Goal: Task Accomplishment & Management: Use online tool/utility

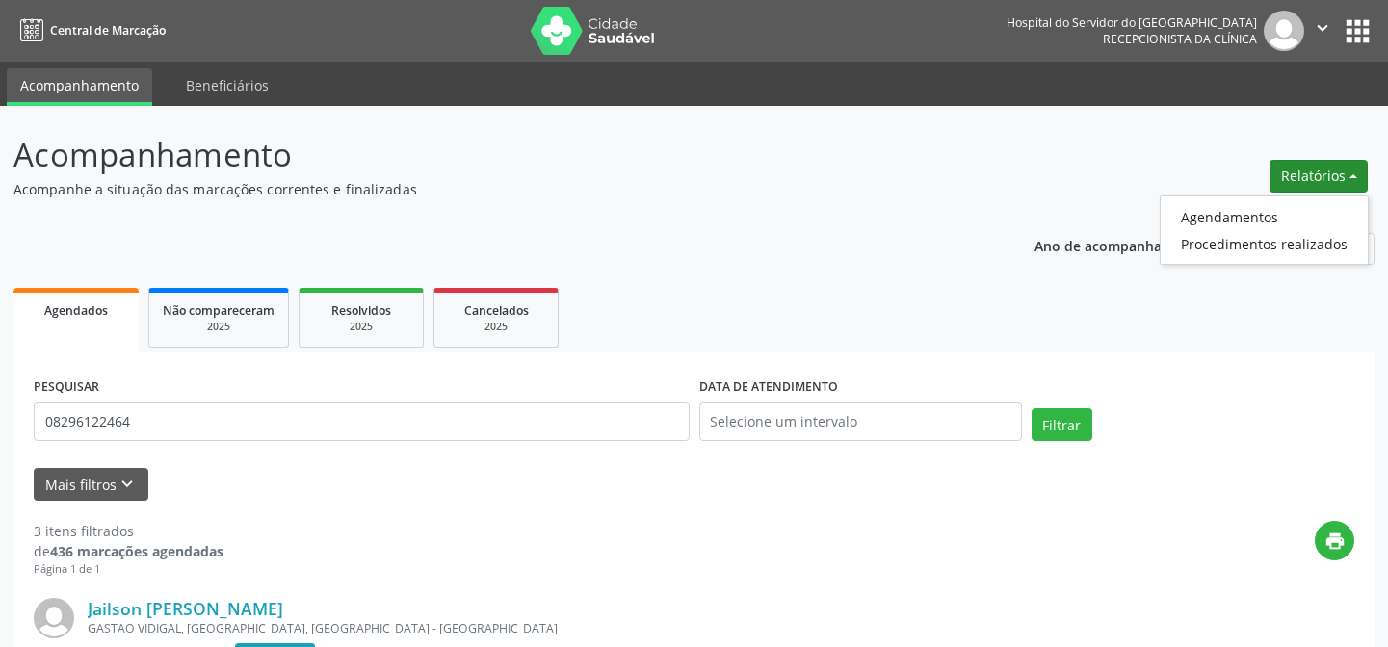
click at [1286, 213] on link "Agendamentos" at bounding box center [1264, 216] width 207 height 27
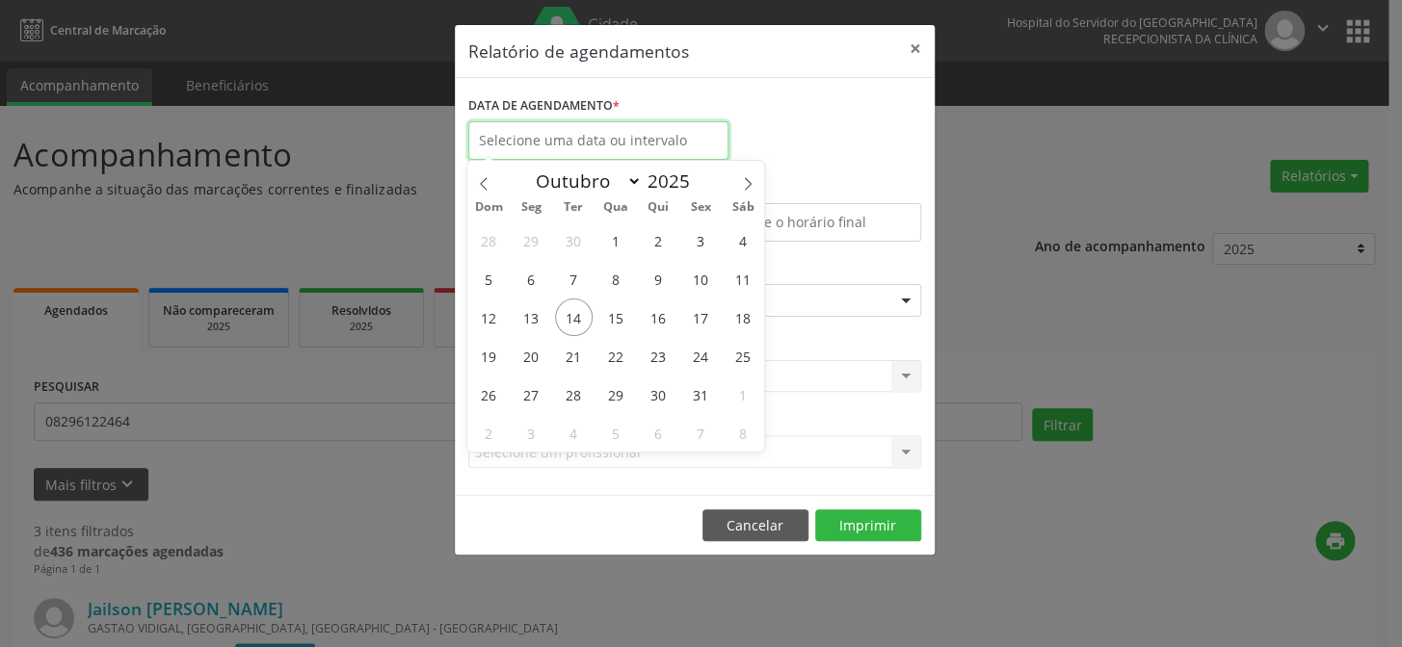
click at [677, 134] on input "text" at bounding box center [598, 140] width 260 height 39
click at [656, 318] on span "16" at bounding box center [659, 318] width 38 height 38
type input "[DATE]"
click at [656, 318] on span "16" at bounding box center [659, 318] width 38 height 38
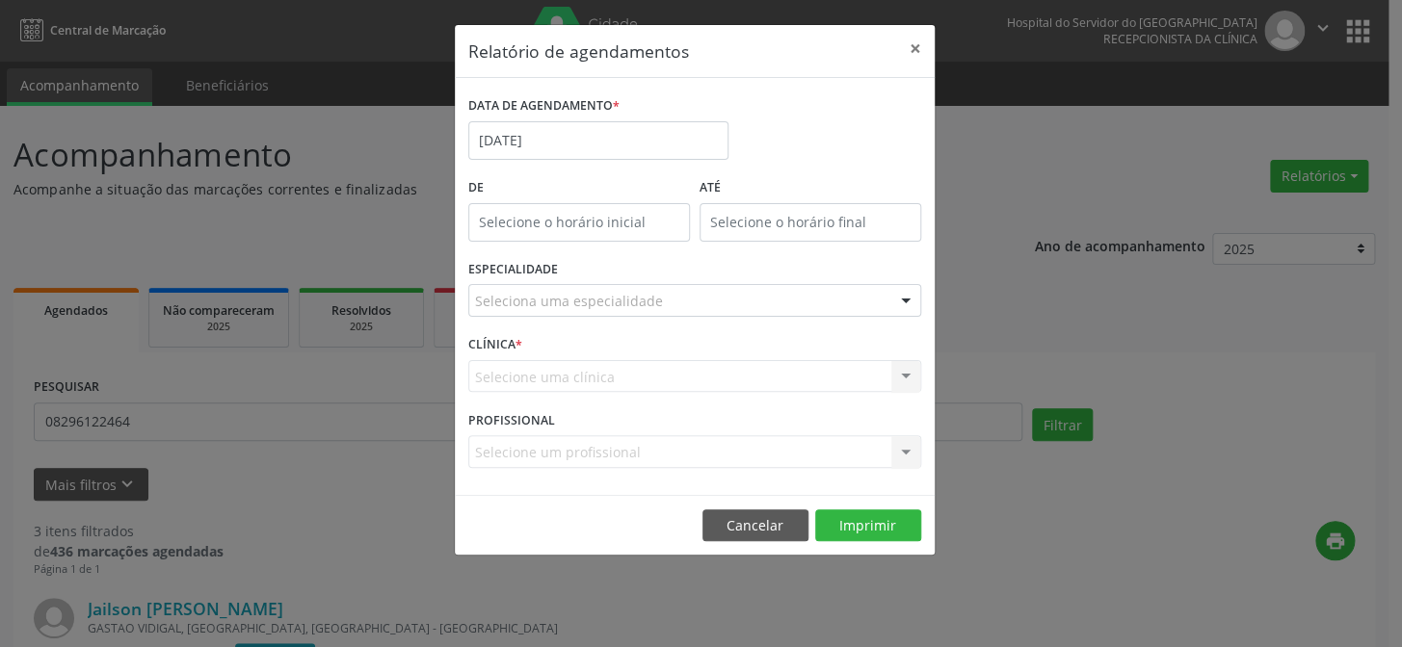
click at [585, 221] on input "text" at bounding box center [579, 222] width 222 height 39
click at [601, 268] on span at bounding box center [605, 272] width 13 height 19
type input "11:00"
type input "11"
click at [601, 268] on span at bounding box center [605, 272] width 13 height 19
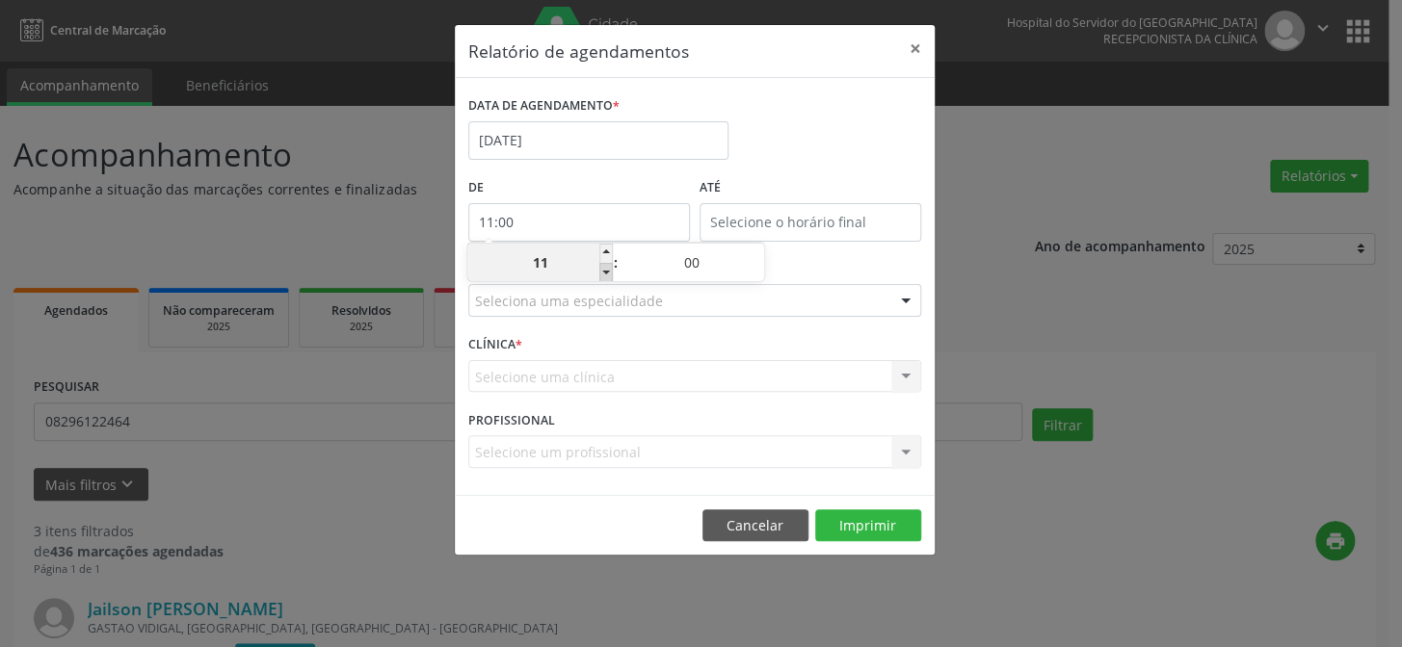
type input "10:00"
type input "10"
click at [601, 268] on span at bounding box center [605, 272] width 13 height 19
type input "09:00"
type input "09"
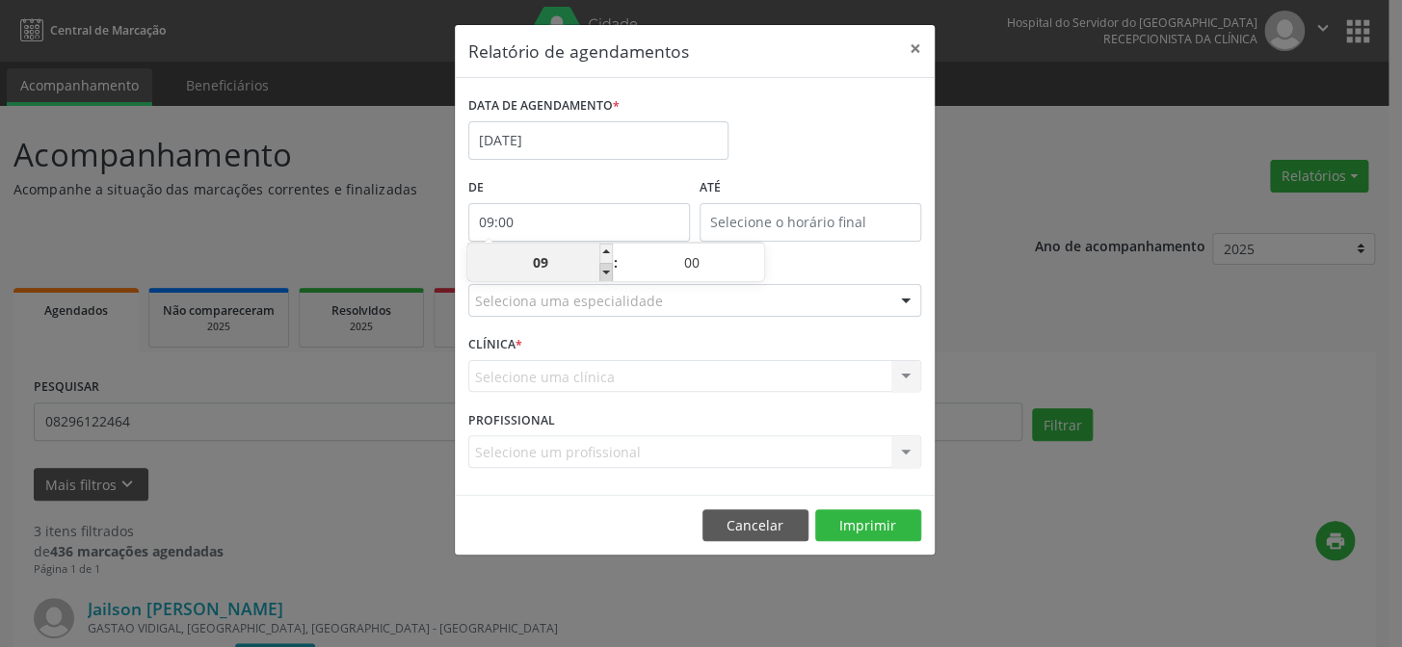
click at [601, 268] on span at bounding box center [605, 272] width 13 height 19
type input "08:00"
type input "08"
click at [601, 268] on span at bounding box center [605, 272] width 13 height 19
type input "07:00"
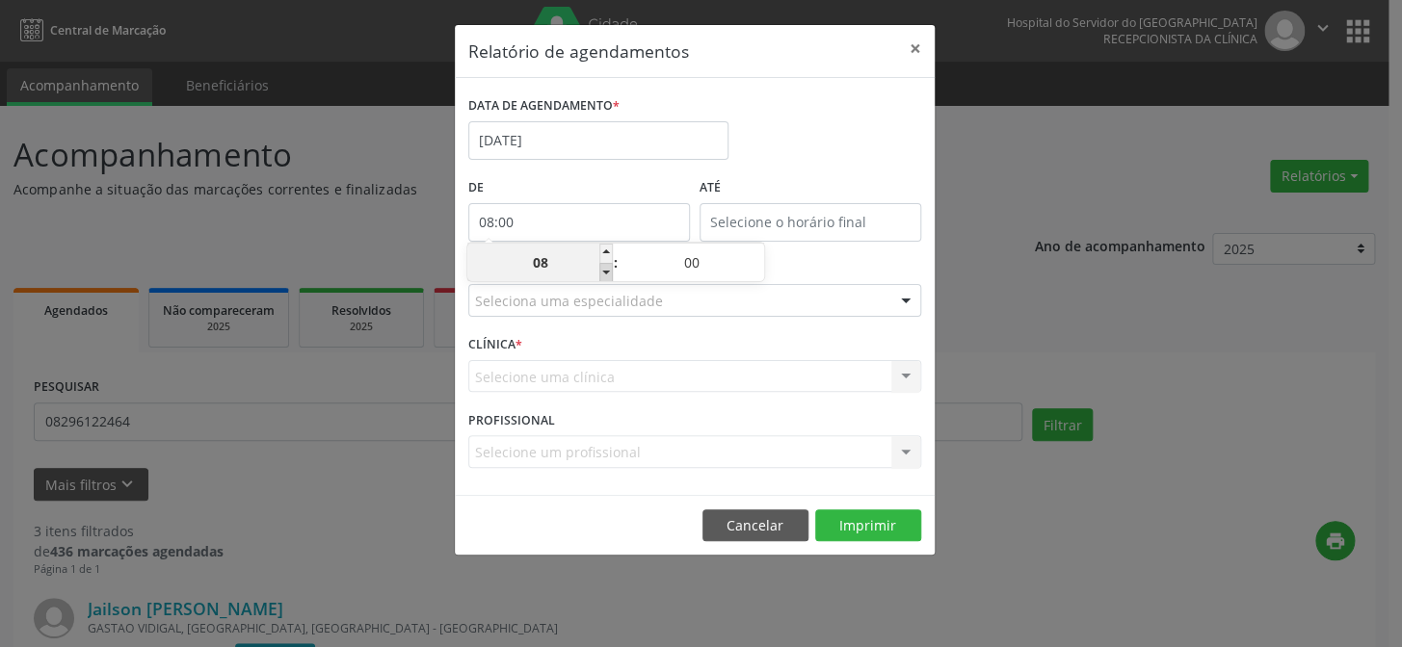
type input "07"
click at [601, 268] on span at bounding box center [605, 272] width 13 height 19
type input "06:00"
type input "06"
click at [742, 227] on input "12:00" at bounding box center [810, 222] width 222 height 39
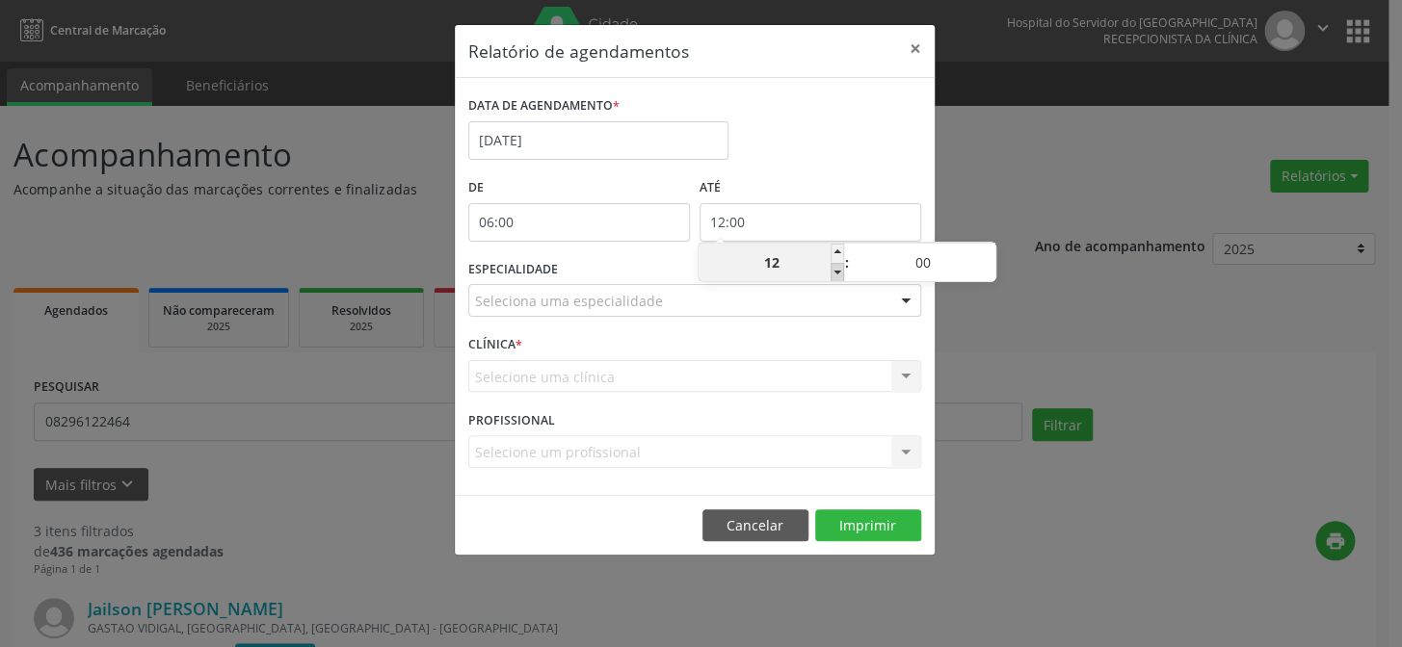
click at [835, 279] on span at bounding box center [836, 272] width 13 height 19
type input "11:00"
type input "11"
click at [836, 274] on span at bounding box center [836, 272] width 13 height 19
type input "10:00"
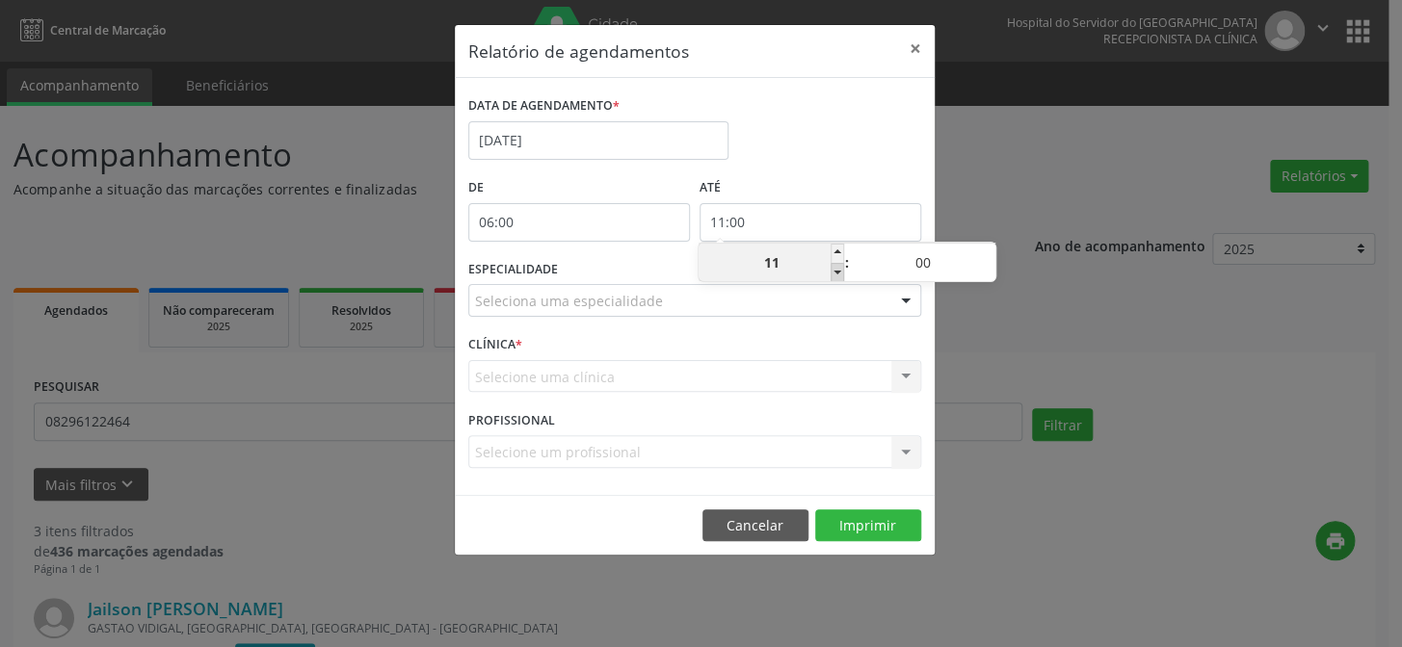
type input "10"
click at [984, 256] on span at bounding box center [988, 253] width 13 height 19
type input "10:05"
type input "05"
click at [984, 256] on span at bounding box center [988, 253] width 13 height 19
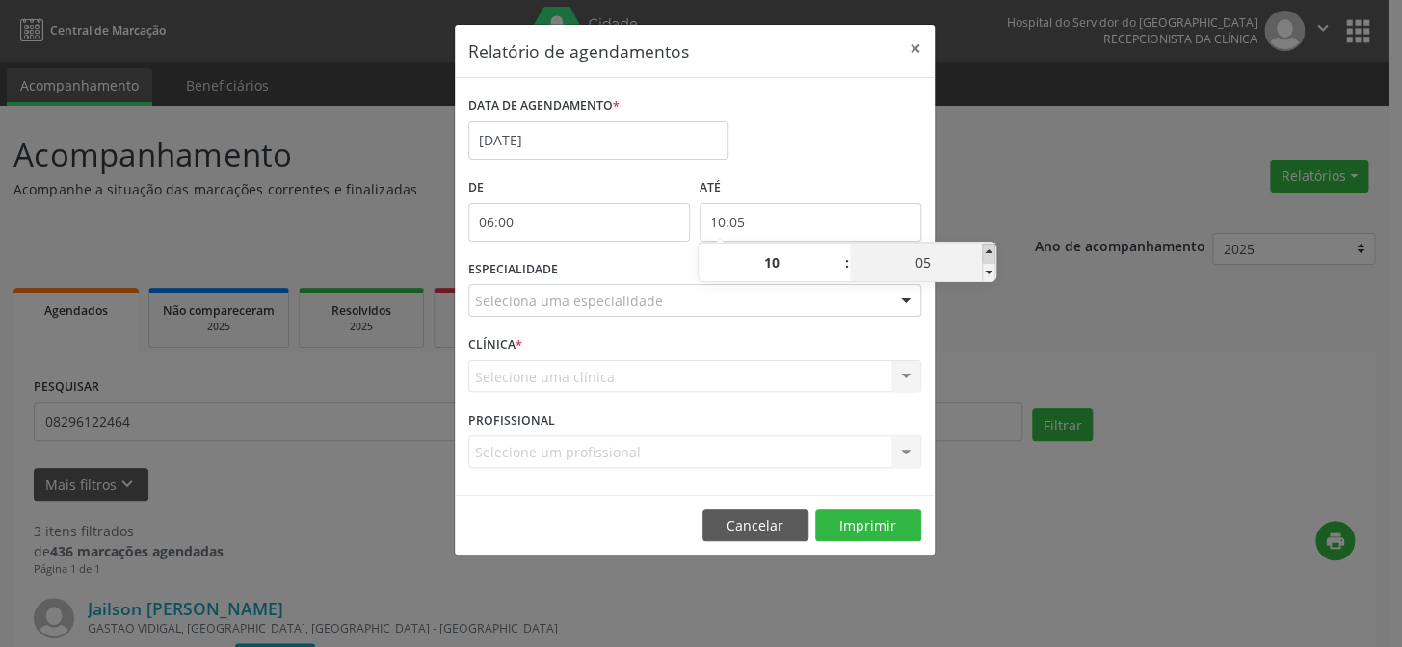
type input "10:10"
type input "10"
click at [984, 256] on span at bounding box center [988, 253] width 13 height 19
type input "10:15"
type input "15"
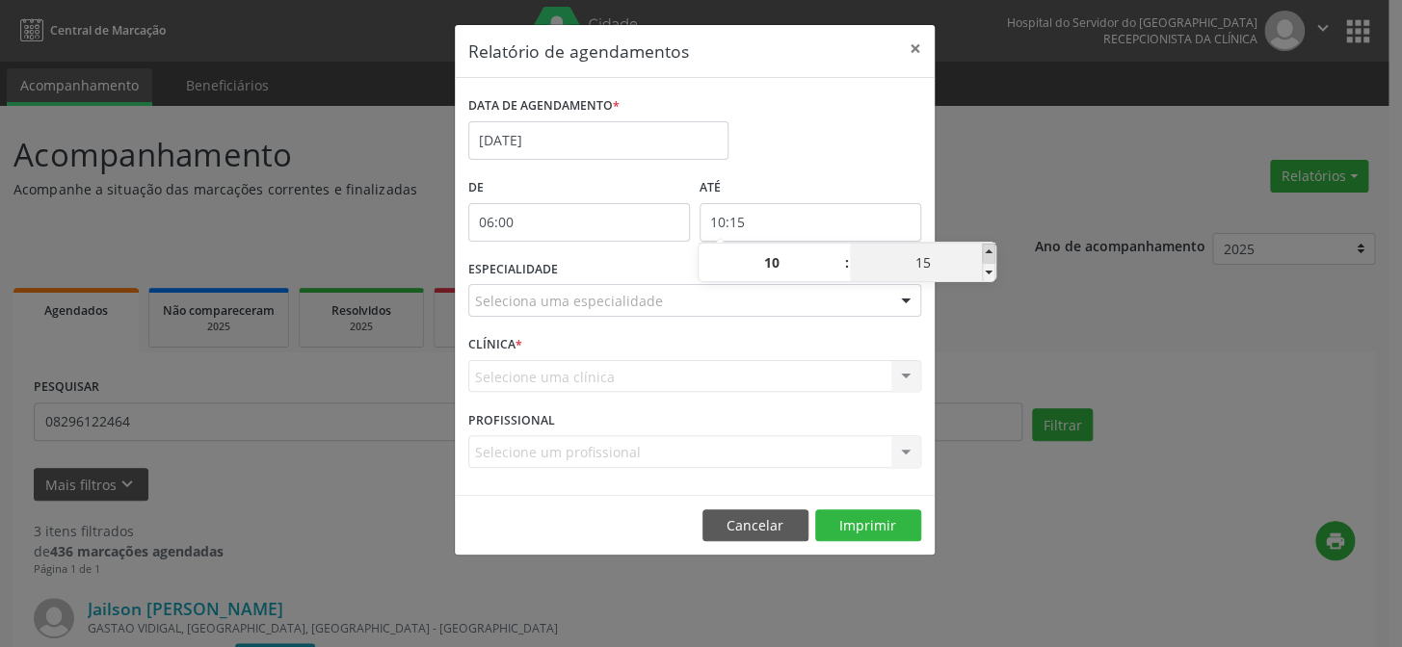
click at [984, 256] on span at bounding box center [988, 253] width 13 height 19
type input "10:20"
type input "20"
click at [984, 256] on span at bounding box center [988, 253] width 13 height 19
type input "10:25"
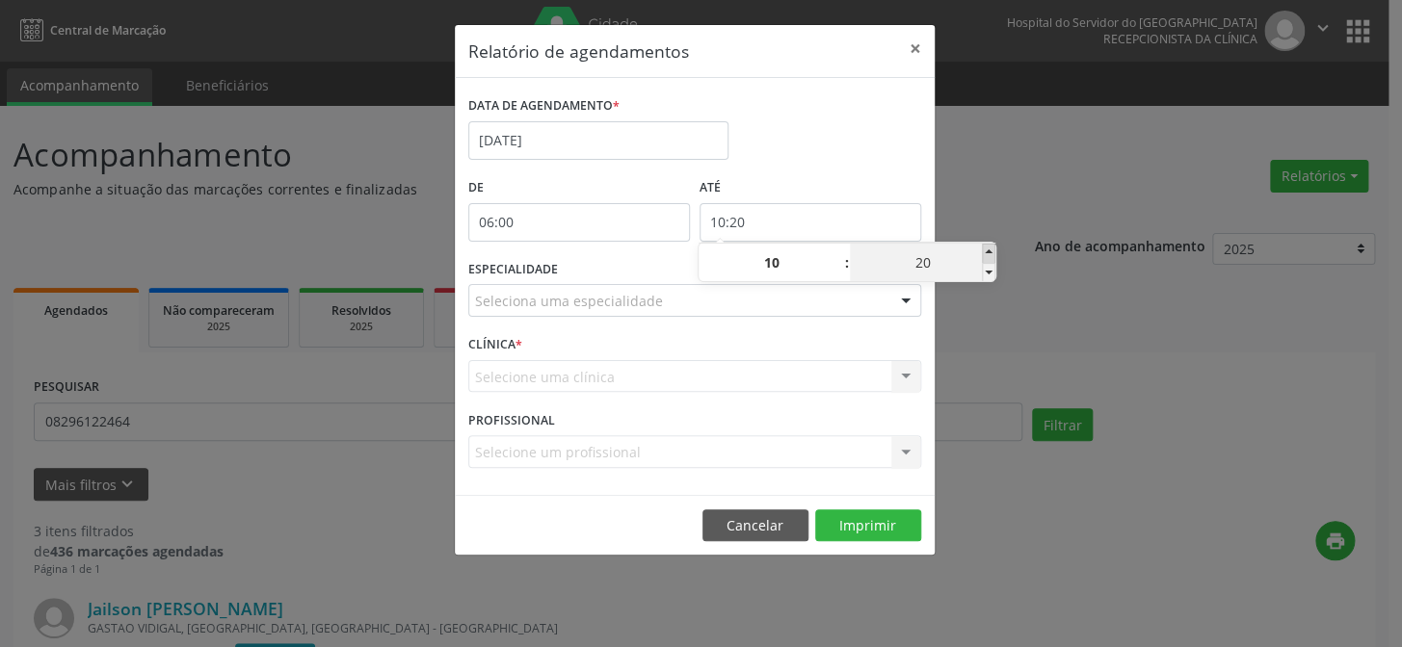
type input "25"
click at [984, 256] on span at bounding box center [988, 253] width 13 height 19
type input "10:30"
type input "30"
click at [984, 256] on span at bounding box center [988, 253] width 13 height 19
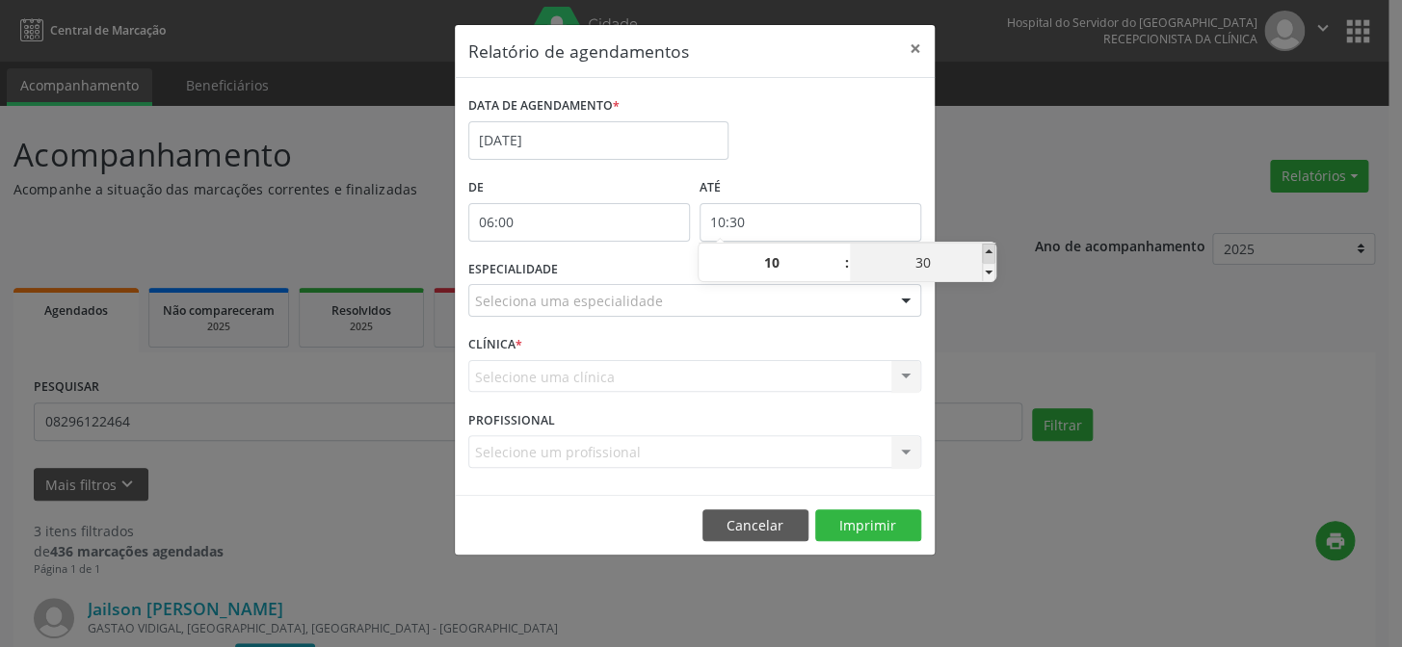
type input "10:35"
type input "35"
click at [984, 256] on span at bounding box center [988, 253] width 13 height 19
type input "10:40"
type input "40"
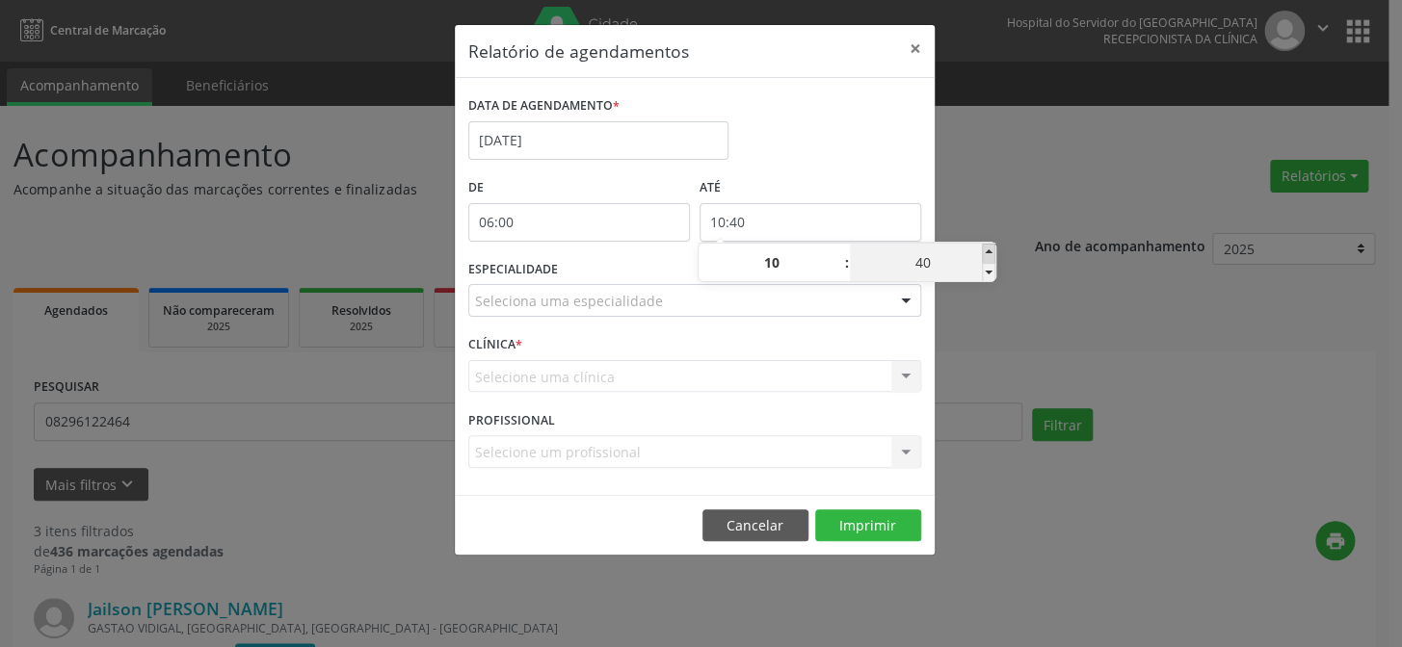
click at [984, 256] on span at bounding box center [988, 253] width 13 height 19
type input "10:45"
type input "45"
click at [984, 256] on span at bounding box center [988, 253] width 13 height 19
type input "10:50"
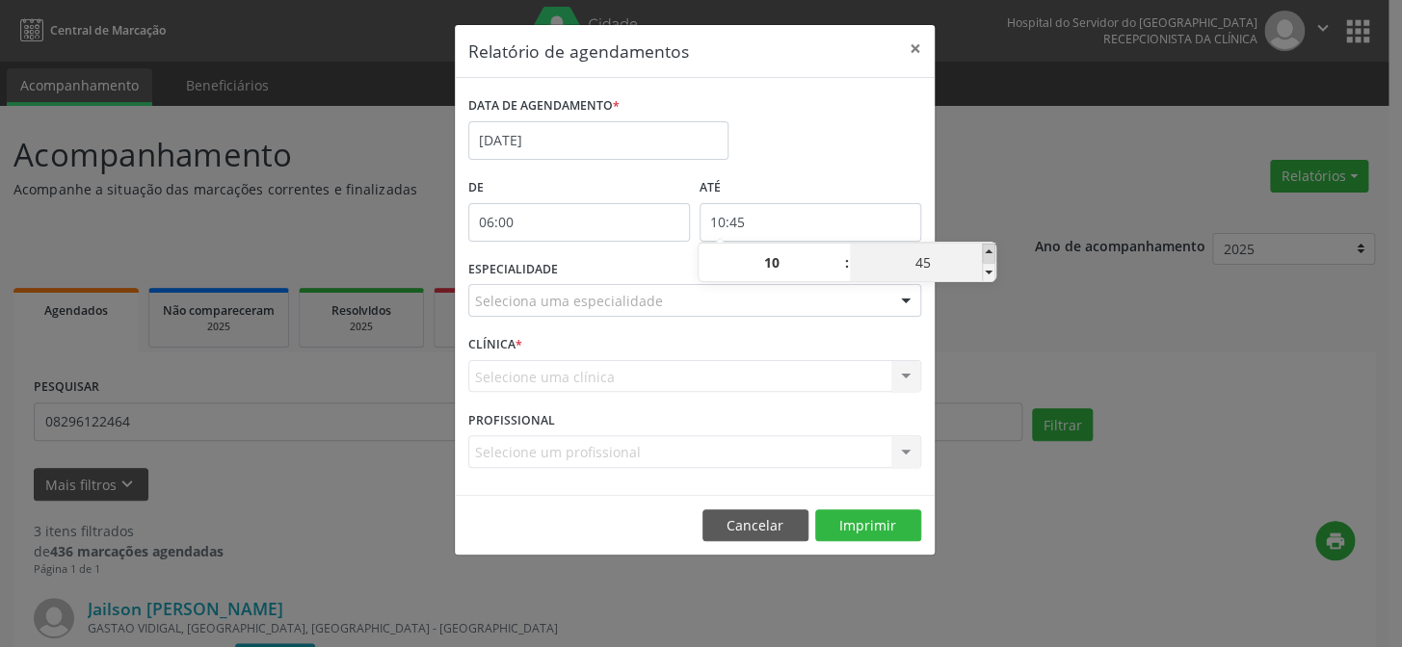
type input "50"
click at [984, 256] on span at bounding box center [988, 253] width 13 height 19
type input "10:55"
type input "55"
click at [988, 211] on div "Relatório de agendamentos × DATA DE AGENDAMENTO * [DATE] De 06:00 ATÉ 10:55 ESP…" at bounding box center [701, 323] width 1402 height 647
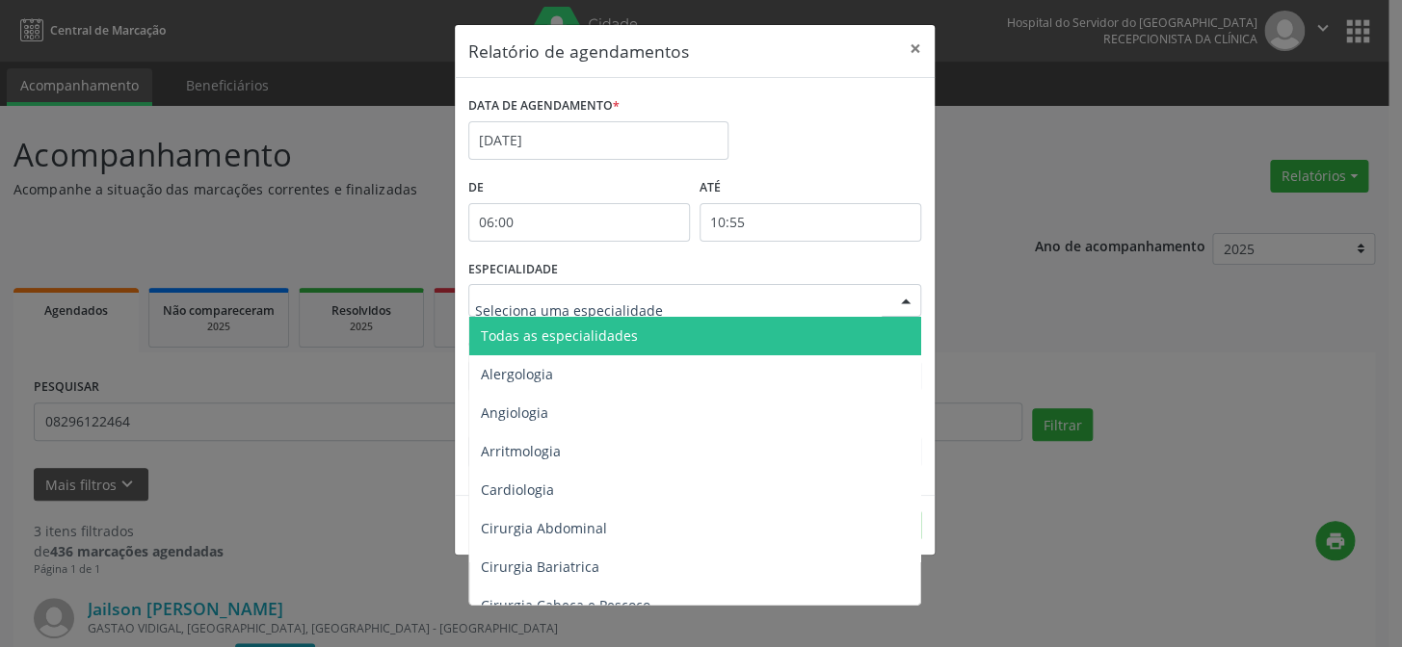
click at [895, 303] on div at bounding box center [905, 301] width 29 height 33
click at [882, 328] on span "Todas as especialidades" at bounding box center [696, 336] width 454 height 39
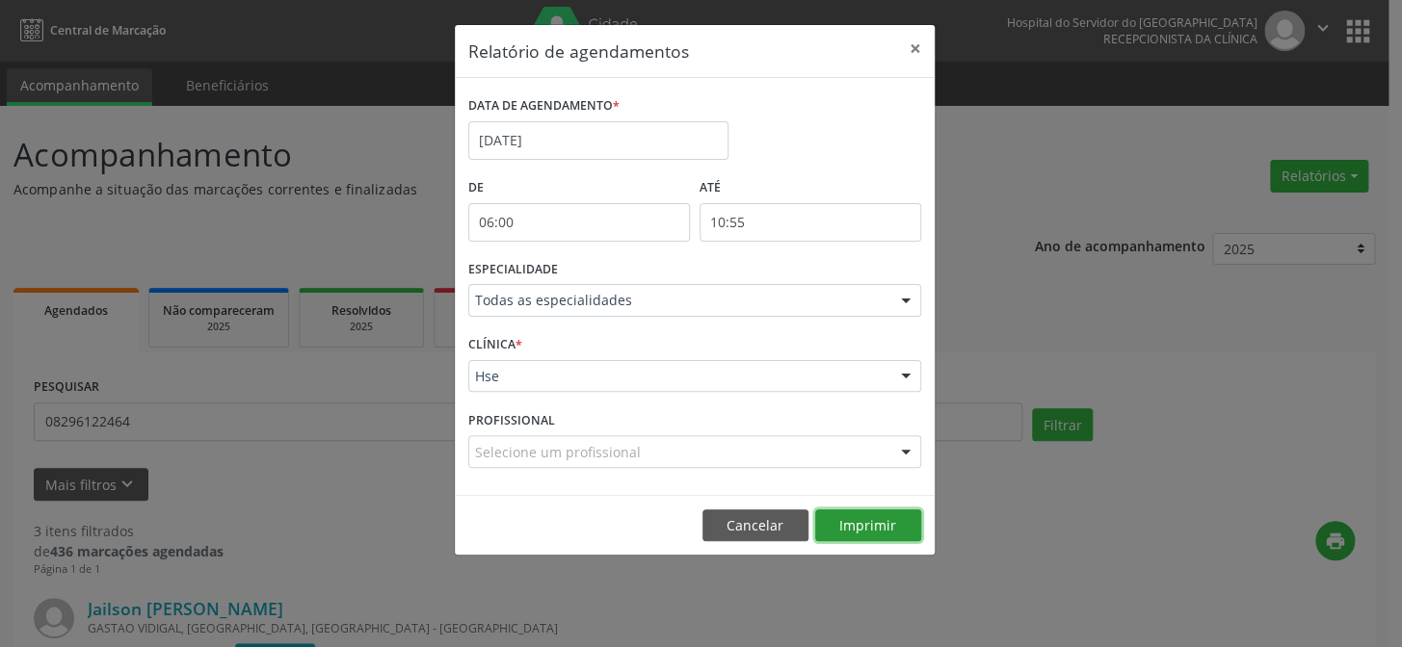
click at [884, 522] on button "Imprimir" at bounding box center [868, 526] width 106 height 33
click at [917, 46] on button "×" at bounding box center [915, 48] width 39 height 47
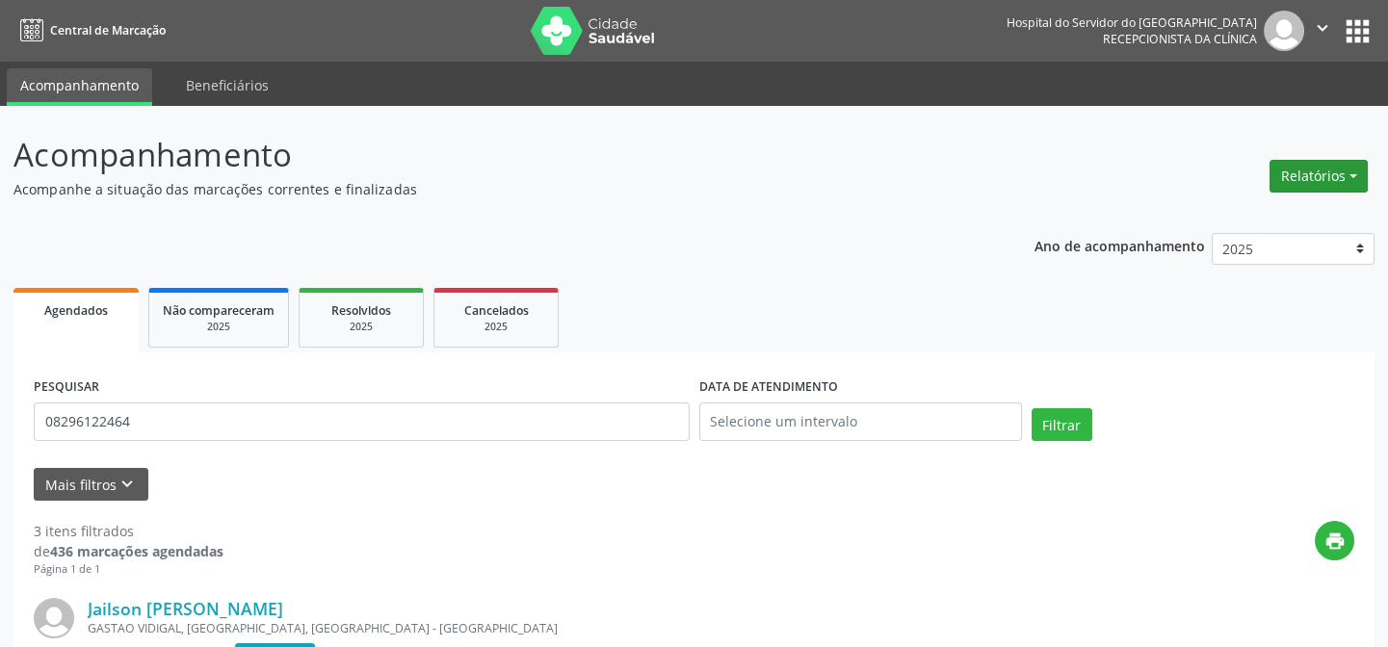
click at [1329, 183] on button "Relatórios" at bounding box center [1319, 176] width 98 height 33
click at [1310, 208] on link "Agendamentos" at bounding box center [1264, 216] width 207 height 27
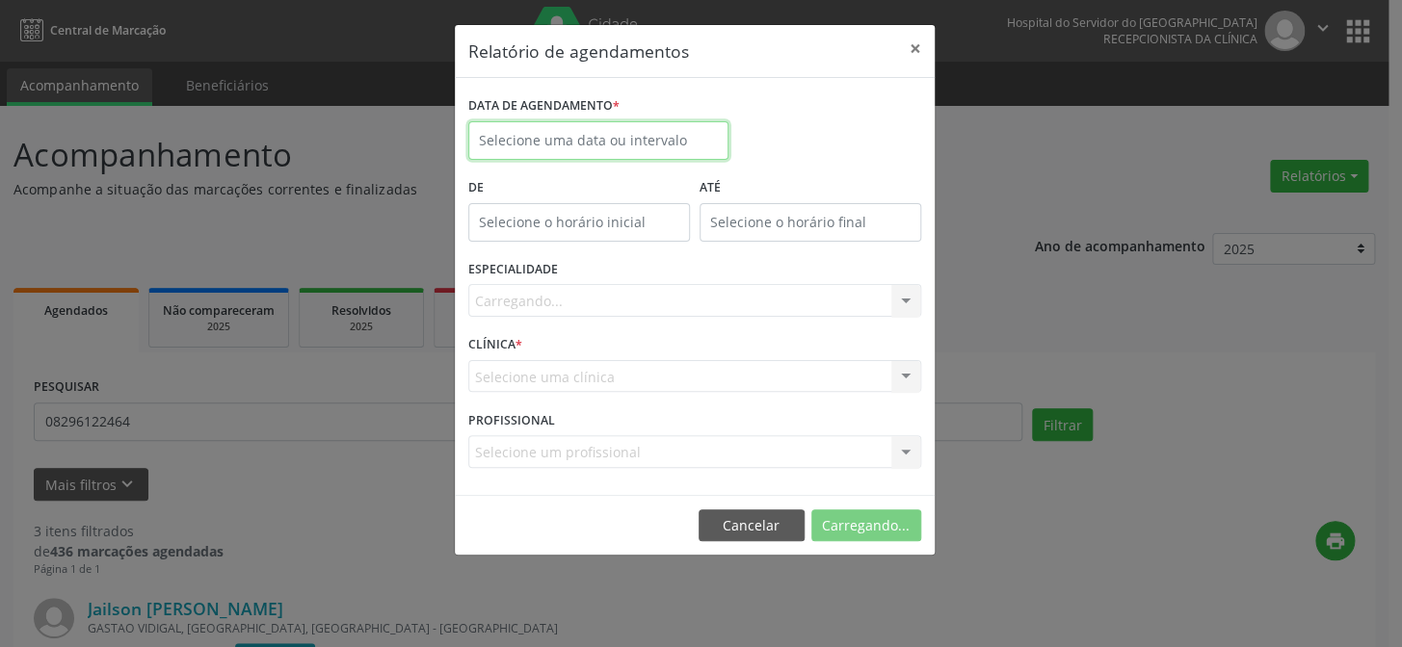
click at [614, 139] on input "text" at bounding box center [598, 140] width 260 height 39
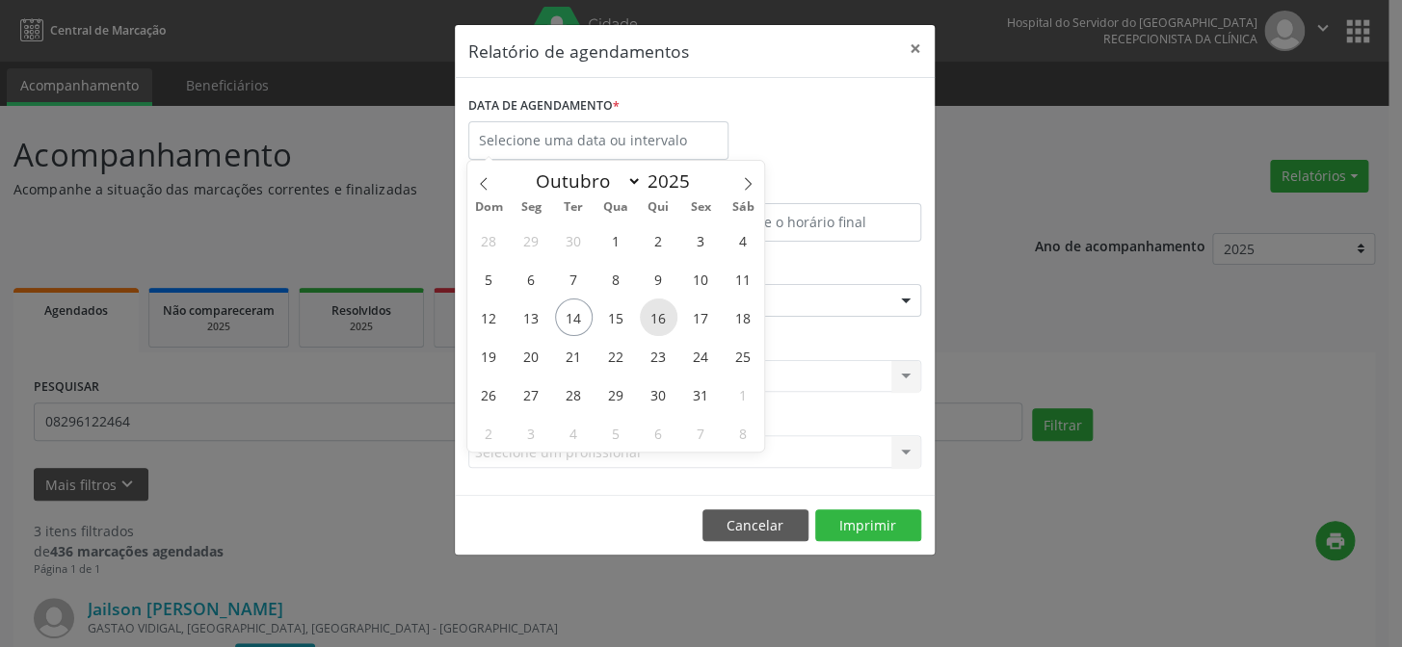
click at [659, 307] on span "16" at bounding box center [659, 318] width 38 height 38
type input "[DATE]"
click at [659, 307] on span "16" at bounding box center [659, 318] width 38 height 38
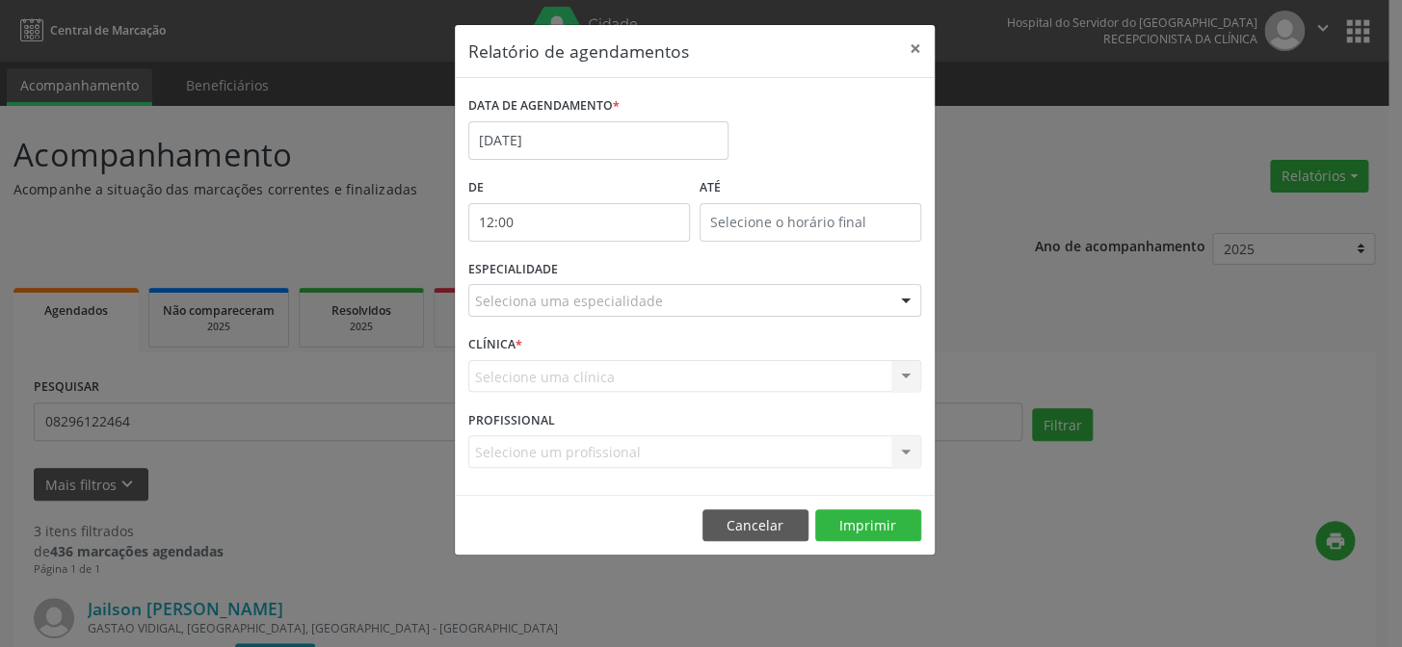
click at [616, 230] on input "12:00" at bounding box center [579, 222] width 222 height 39
click at [603, 278] on span at bounding box center [605, 272] width 13 height 19
type input "11:00"
type input "11"
click at [767, 223] on input "12:00" at bounding box center [810, 222] width 222 height 39
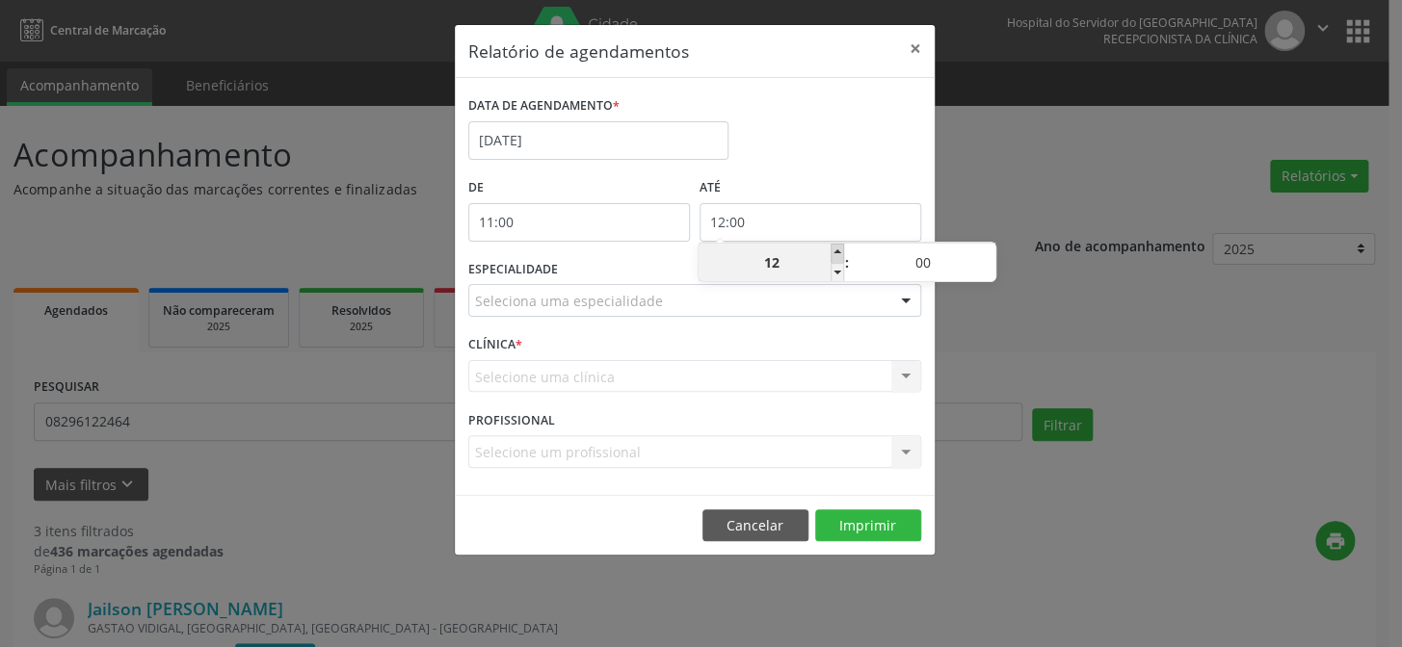
click at [838, 251] on span at bounding box center [836, 253] width 13 height 19
type input "13:00"
type input "13"
click at [838, 251] on span at bounding box center [836, 253] width 13 height 19
type input "14:00"
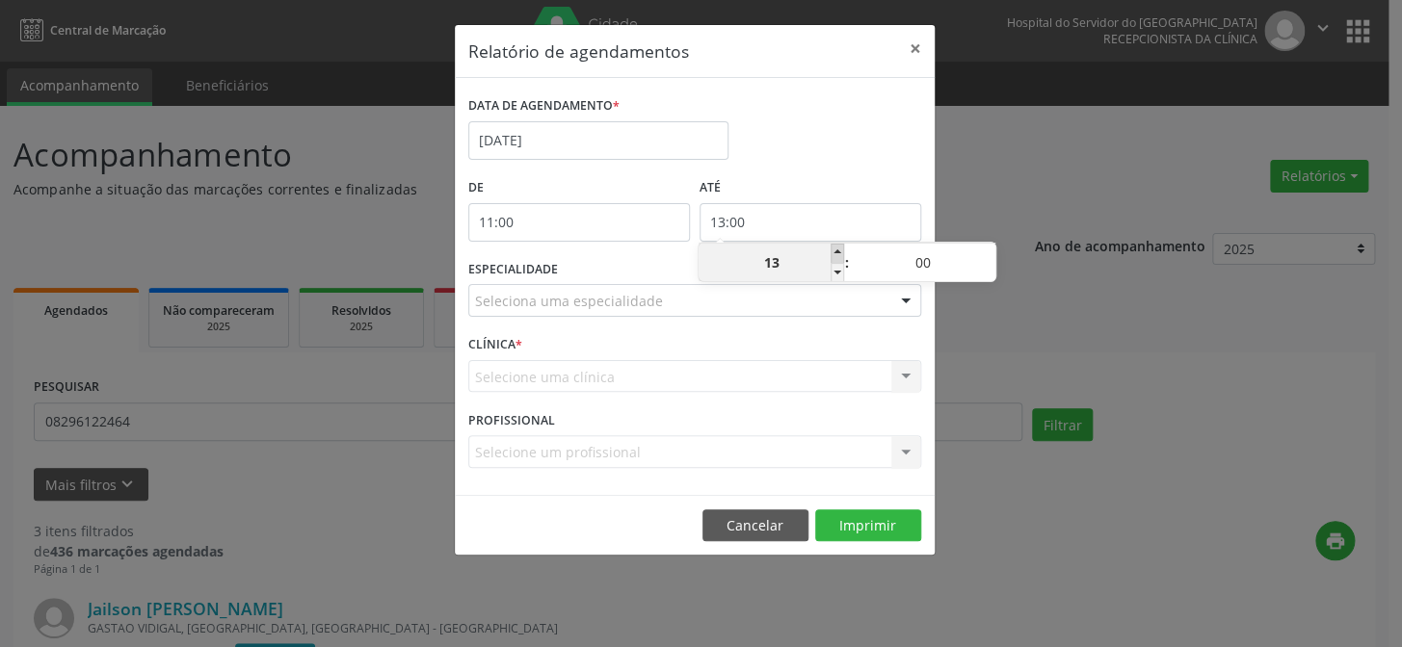
type input "14"
click at [985, 251] on span at bounding box center [988, 253] width 13 height 19
type input "14:05"
type input "05"
click at [985, 251] on span at bounding box center [988, 253] width 13 height 19
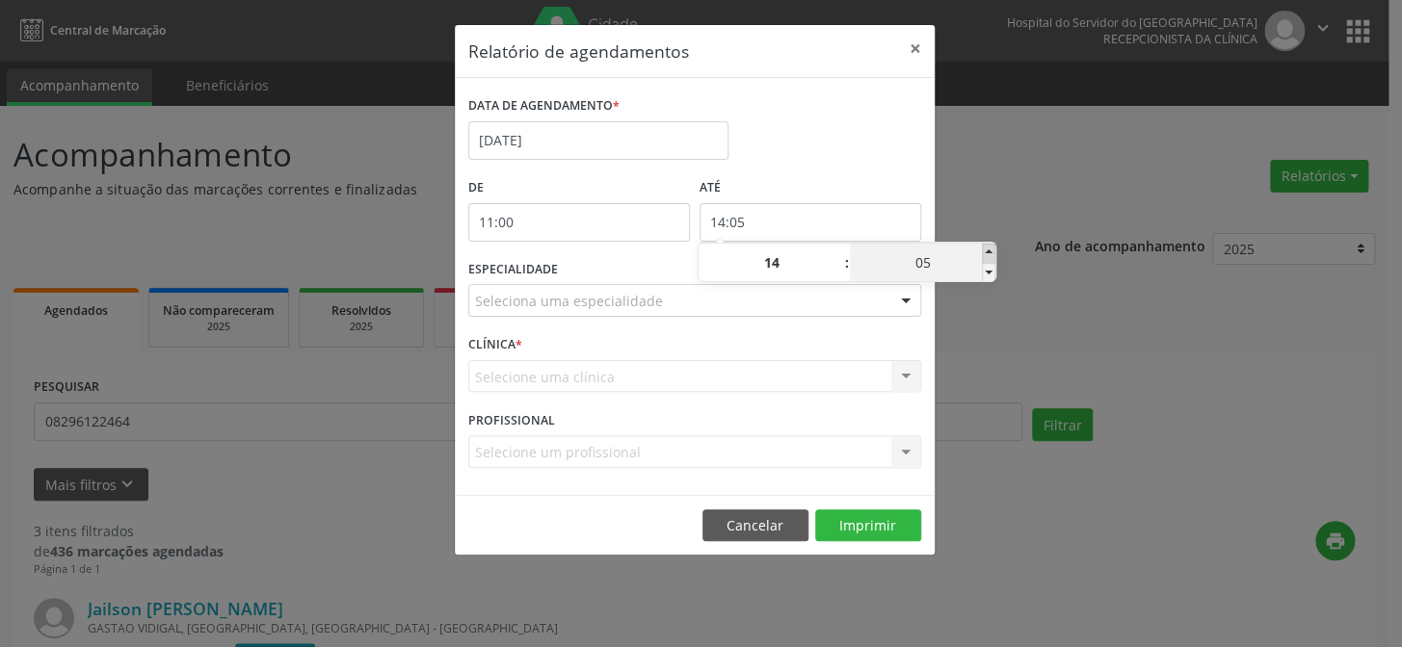
type input "14:10"
type input "10"
click at [985, 251] on span at bounding box center [988, 253] width 13 height 19
type input "14:15"
type input "15"
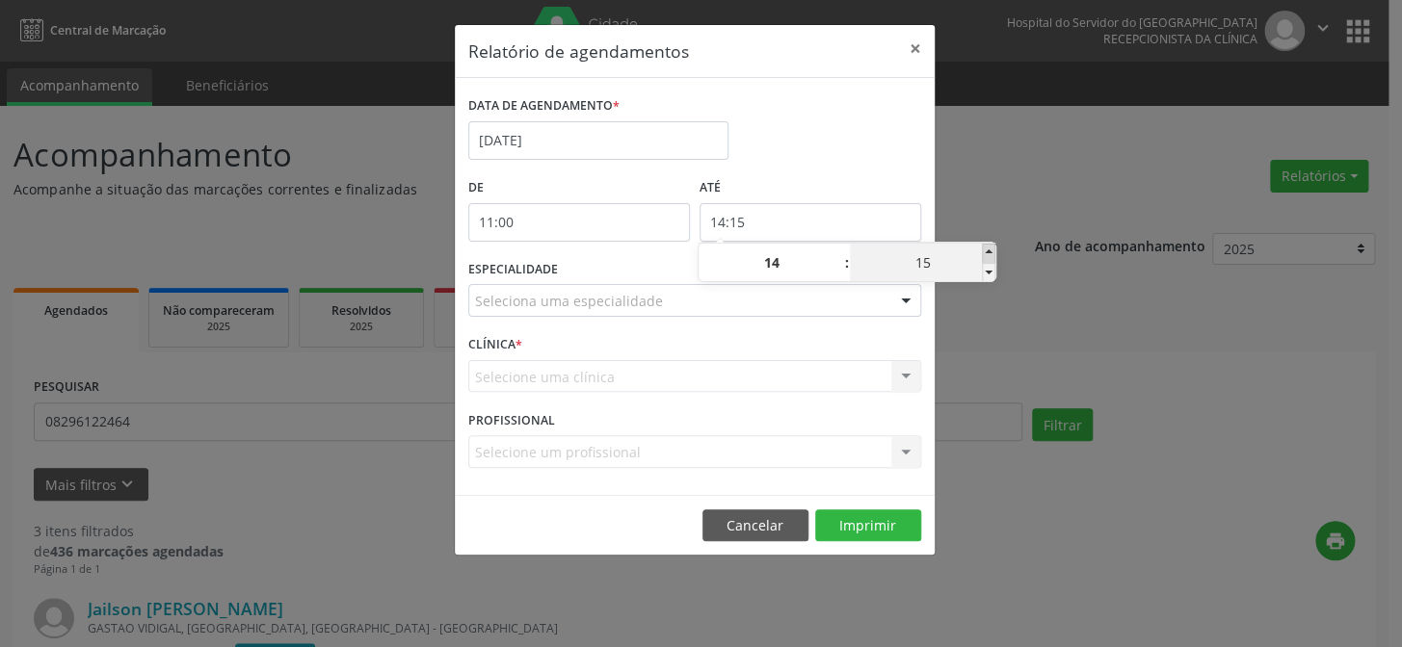
click at [985, 251] on span at bounding box center [988, 253] width 13 height 19
type input "14:20"
type input "20"
click at [985, 251] on span at bounding box center [988, 253] width 13 height 19
type input "14:25"
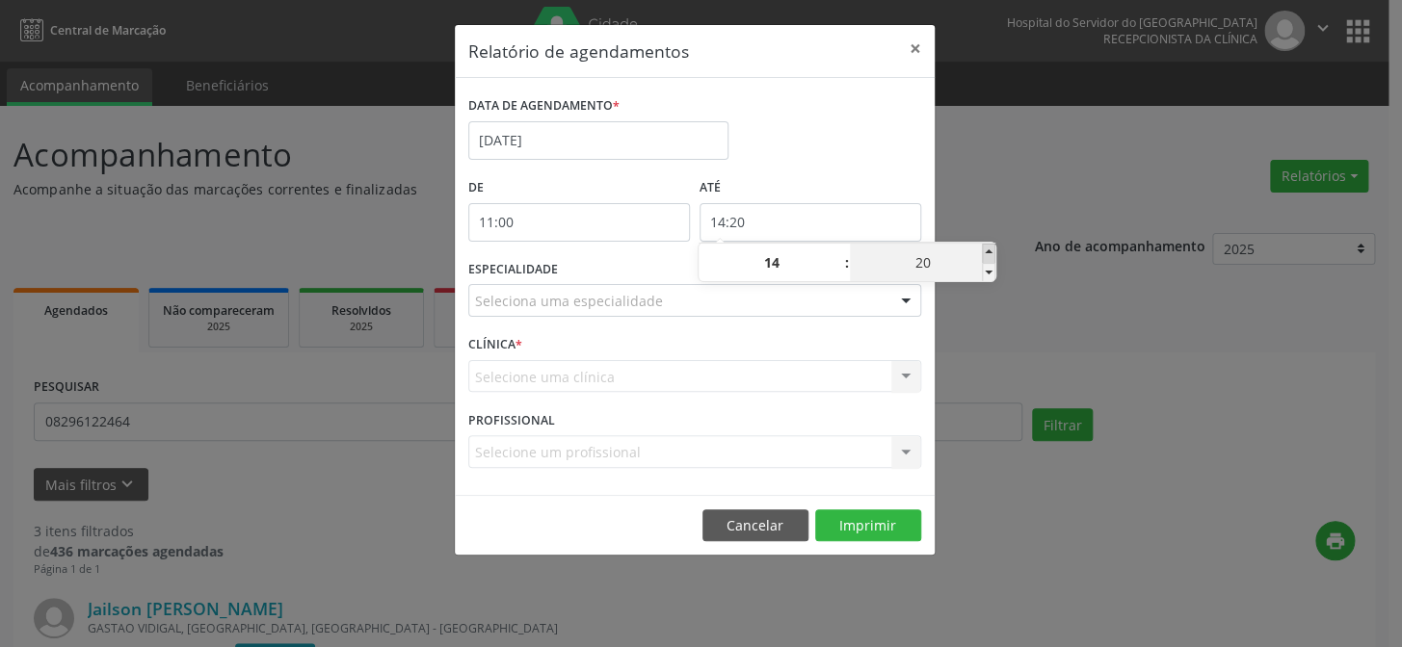
type input "25"
click at [985, 251] on span at bounding box center [988, 253] width 13 height 19
type input "14:30"
type input "30"
click at [985, 251] on span at bounding box center [988, 253] width 13 height 19
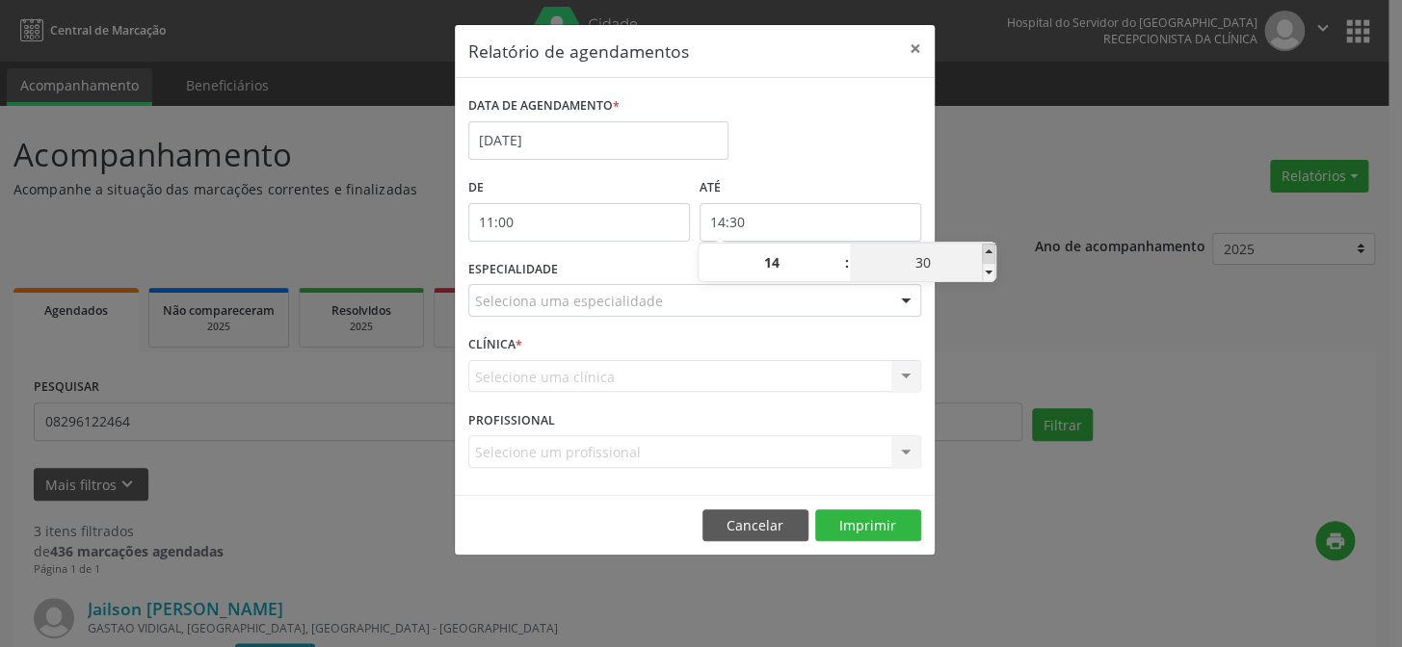
type input "14:35"
type input "35"
click at [985, 251] on span at bounding box center [988, 253] width 13 height 19
type input "14:40"
type input "40"
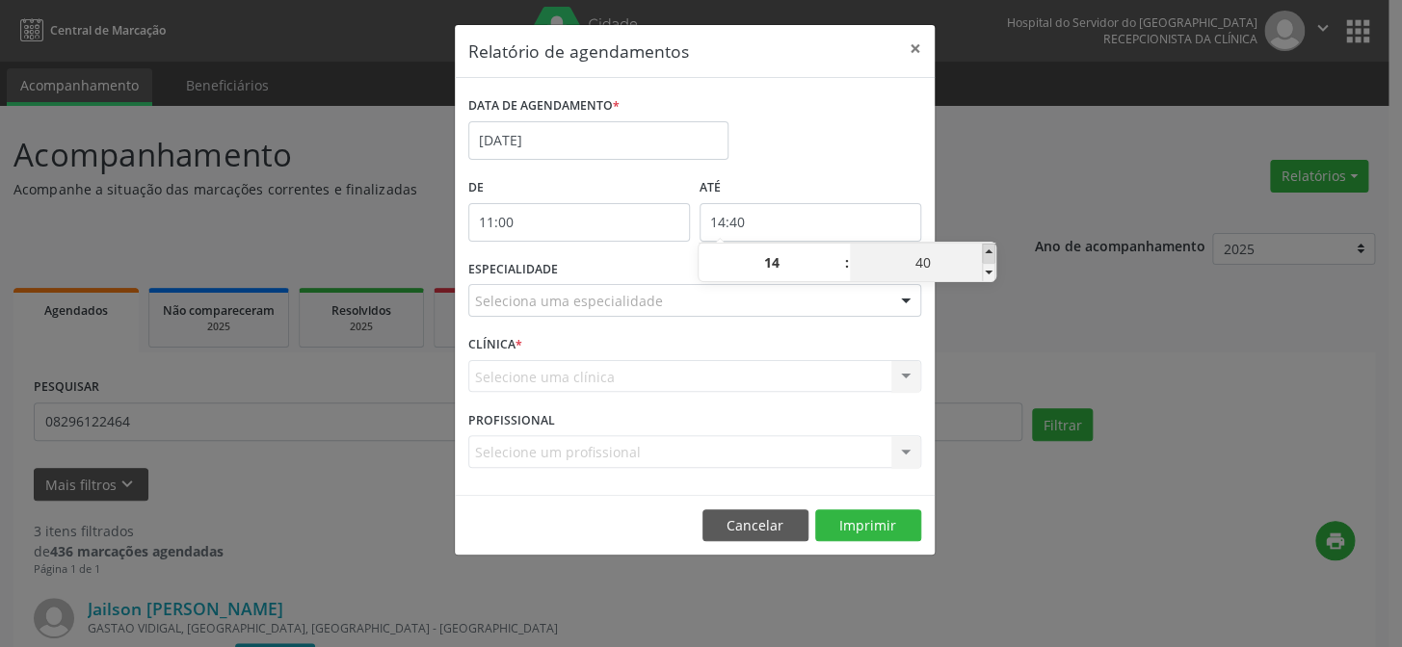
click at [985, 251] on span at bounding box center [988, 253] width 13 height 19
type input "14:45"
type input "45"
click at [985, 251] on span at bounding box center [988, 253] width 13 height 19
type input "14:50"
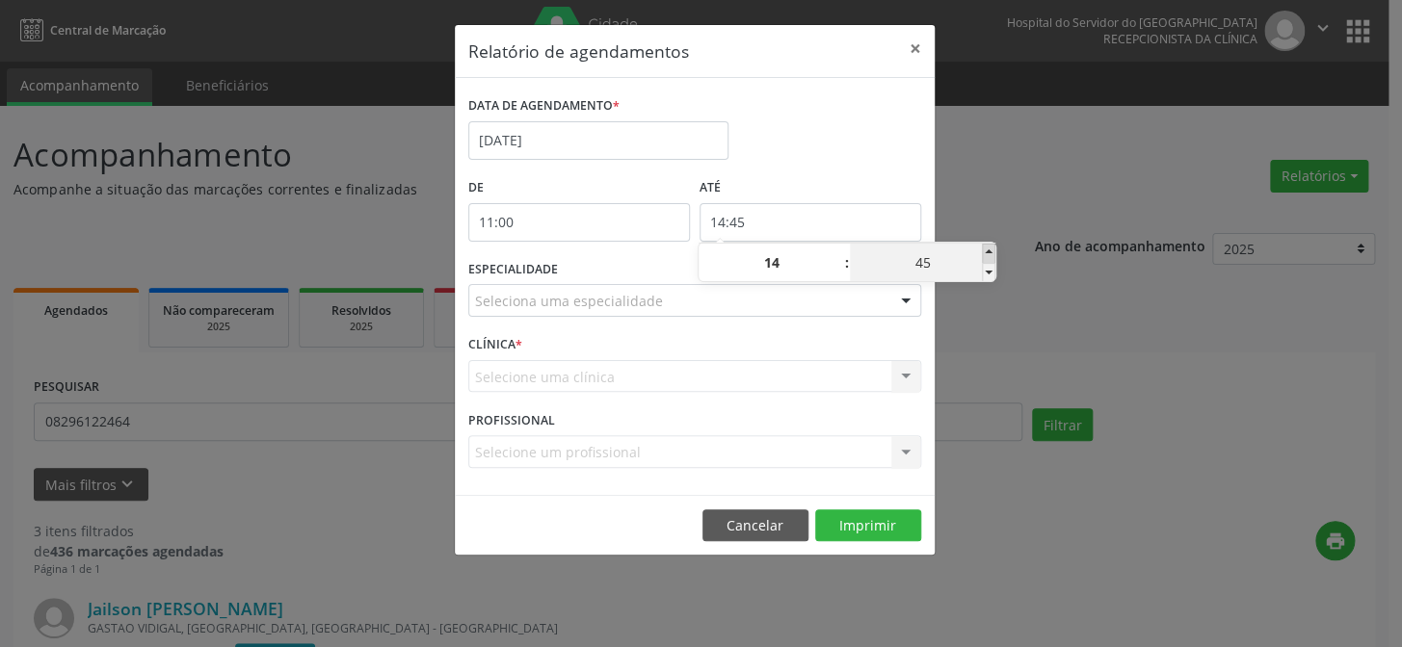
type input "50"
click at [985, 251] on span at bounding box center [988, 253] width 13 height 19
type input "14:55"
type input "55"
click at [993, 208] on div "Relatório de agendamentos × DATA DE AGENDAMENTO * [DATE] De 11:00 ATÉ 14:55 ESP…" at bounding box center [701, 323] width 1402 height 647
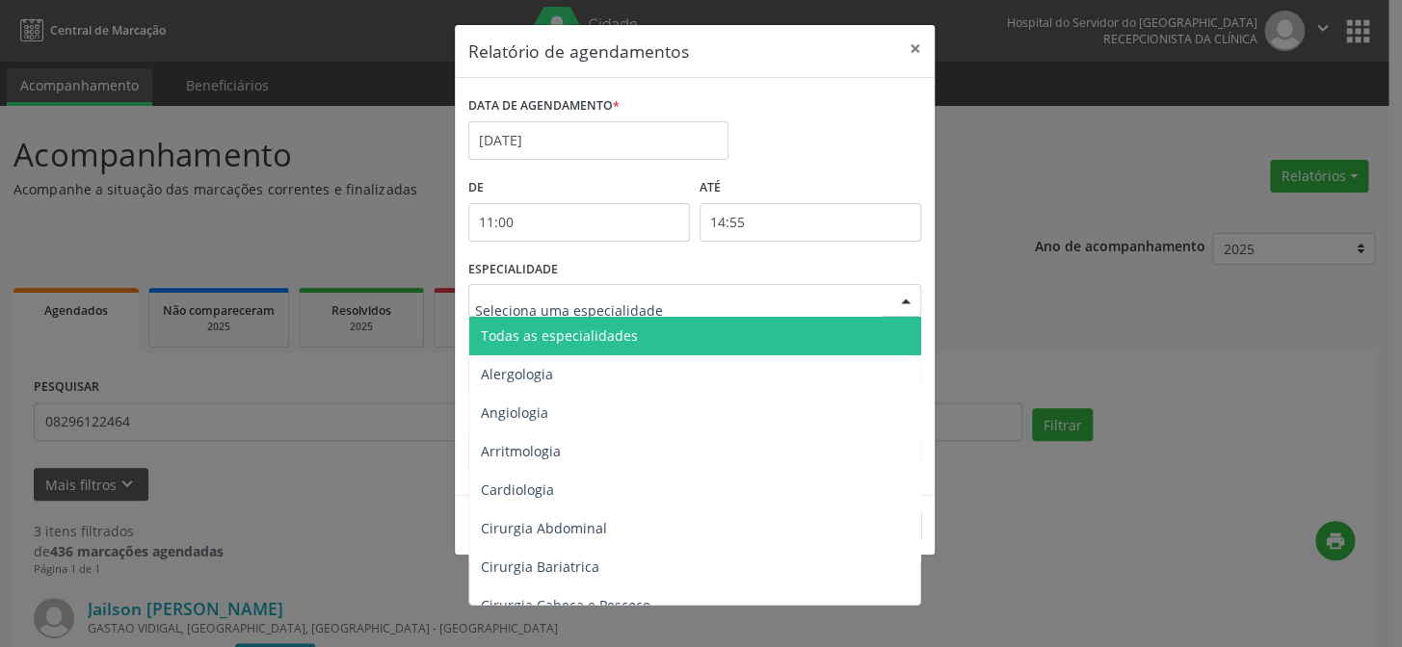
click at [906, 303] on div at bounding box center [905, 301] width 29 height 33
click at [876, 335] on span "Todas as especialidades" at bounding box center [696, 336] width 454 height 39
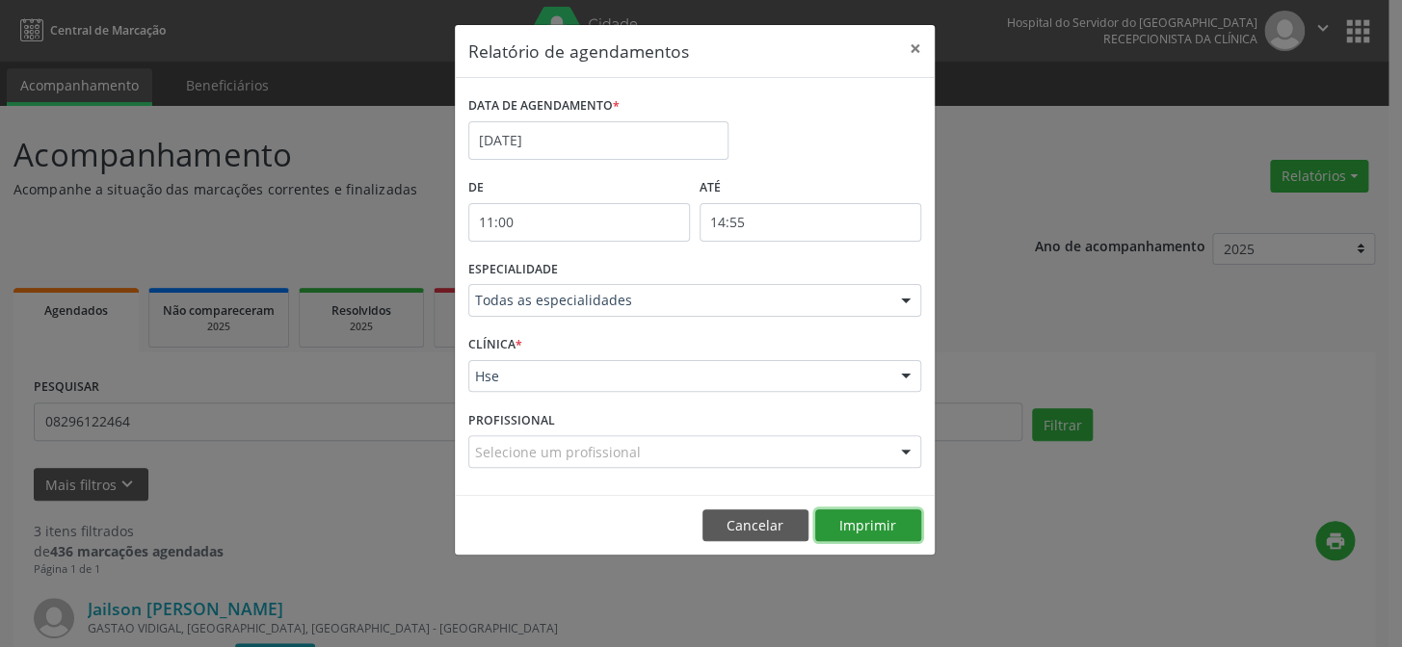
click at [889, 514] on button "Imprimir" at bounding box center [868, 526] width 106 height 33
click at [910, 50] on button "×" at bounding box center [915, 48] width 39 height 47
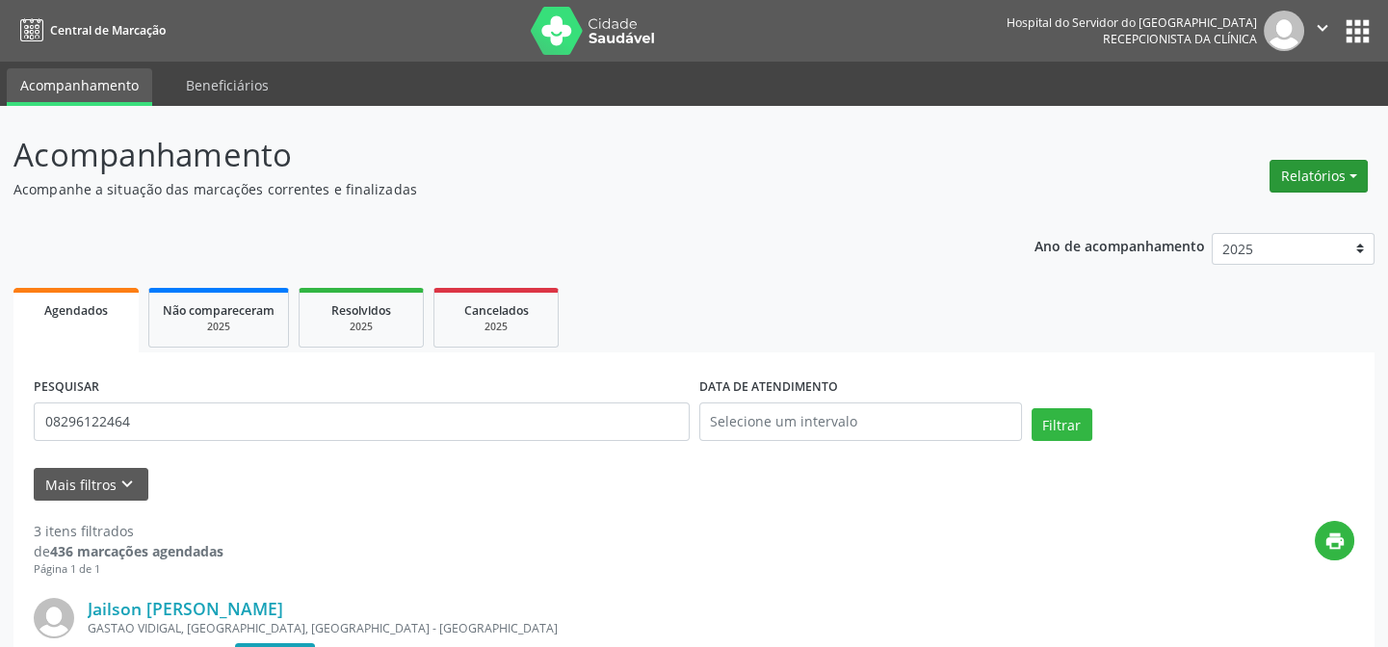
click at [1320, 182] on button "Relatórios" at bounding box center [1319, 176] width 98 height 33
click at [1295, 214] on link "Agendamentos" at bounding box center [1264, 216] width 207 height 27
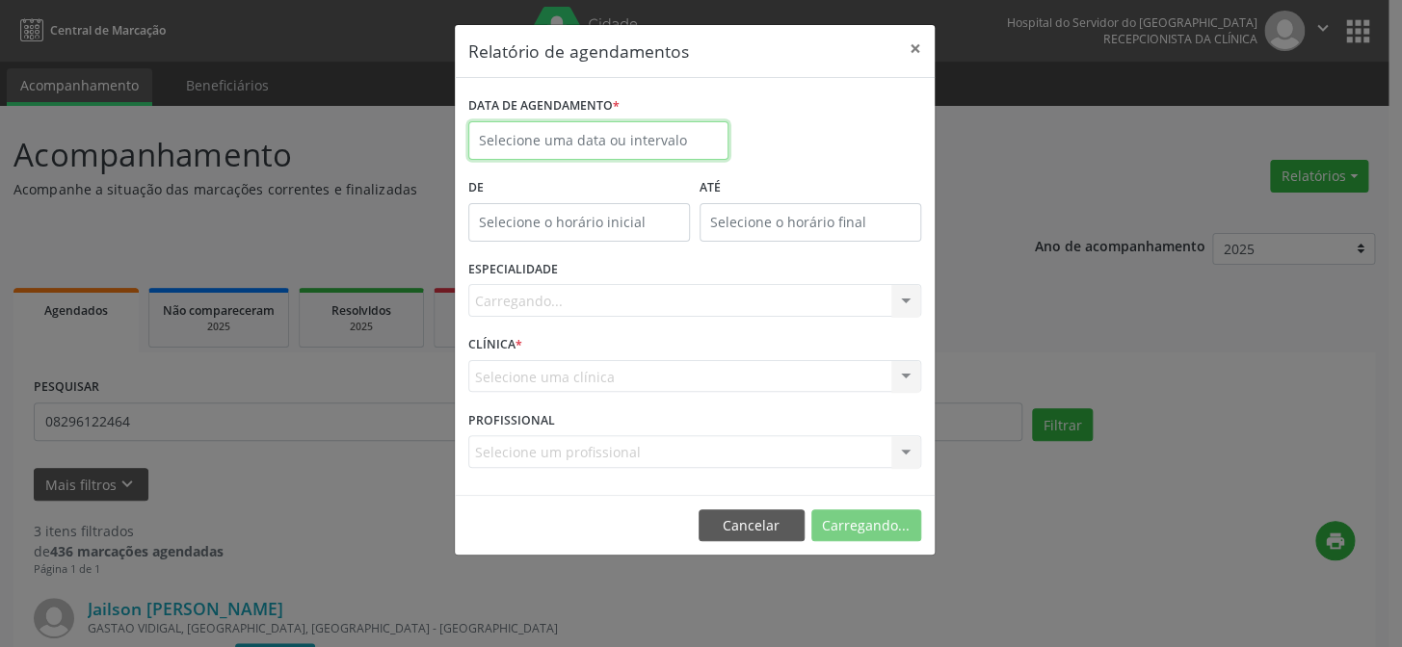
click at [621, 135] on input "text" at bounding box center [598, 140] width 260 height 39
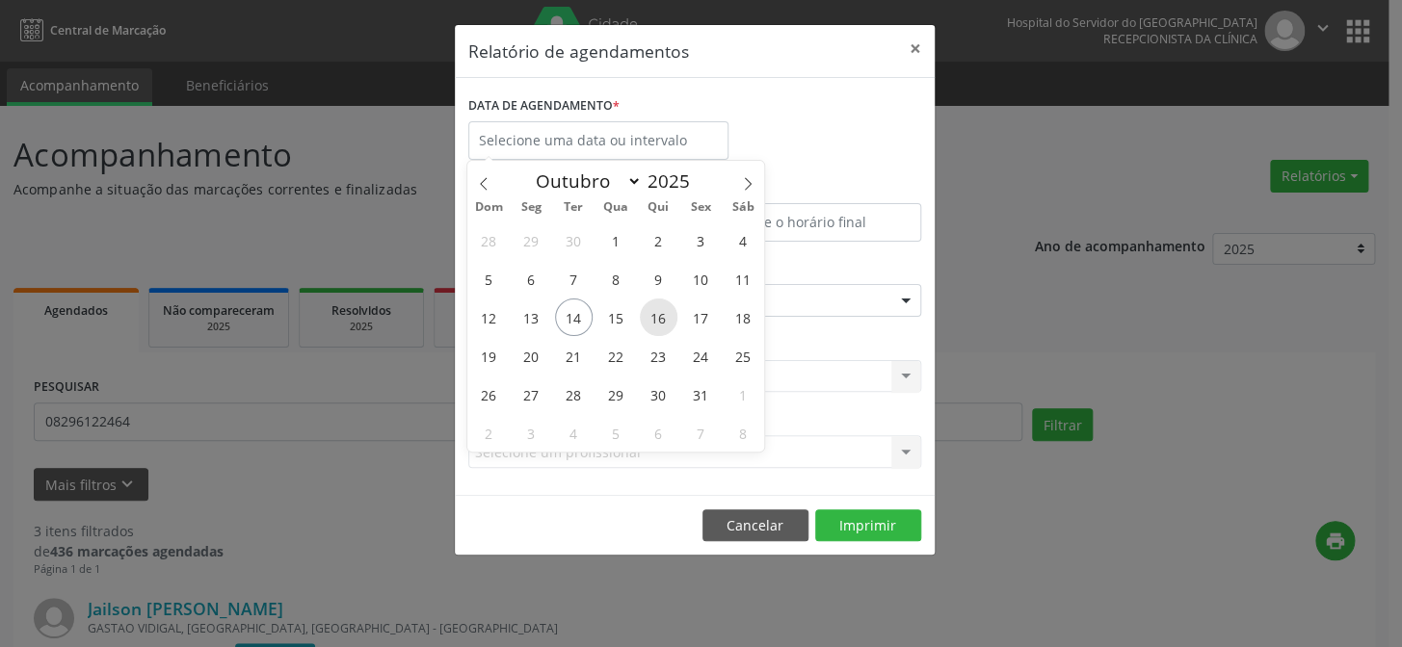
click at [660, 304] on span "16" at bounding box center [659, 318] width 38 height 38
type input "[DATE]"
click at [660, 304] on span "16" at bounding box center [659, 318] width 38 height 38
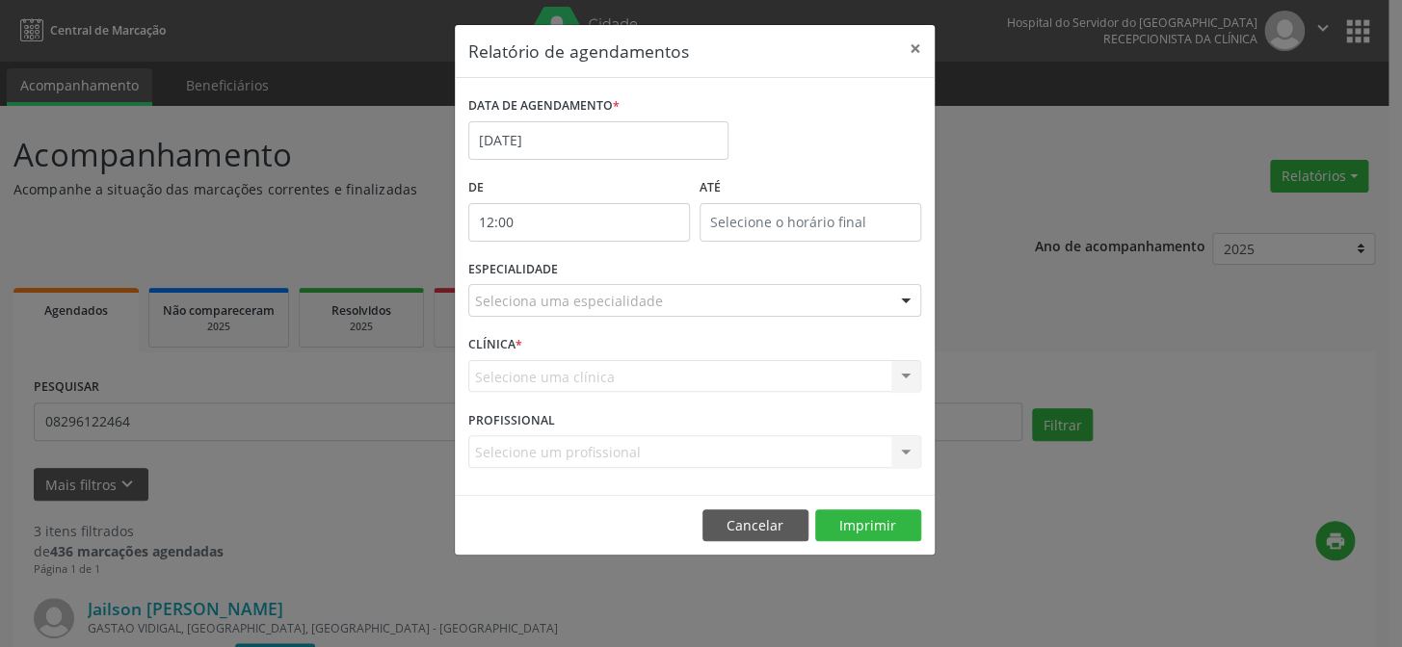
click at [599, 221] on input "12:00" at bounding box center [579, 222] width 222 height 39
click at [609, 249] on span at bounding box center [605, 253] width 13 height 19
type input "13:00"
type input "13"
click at [609, 249] on span at bounding box center [605, 253] width 13 height 19
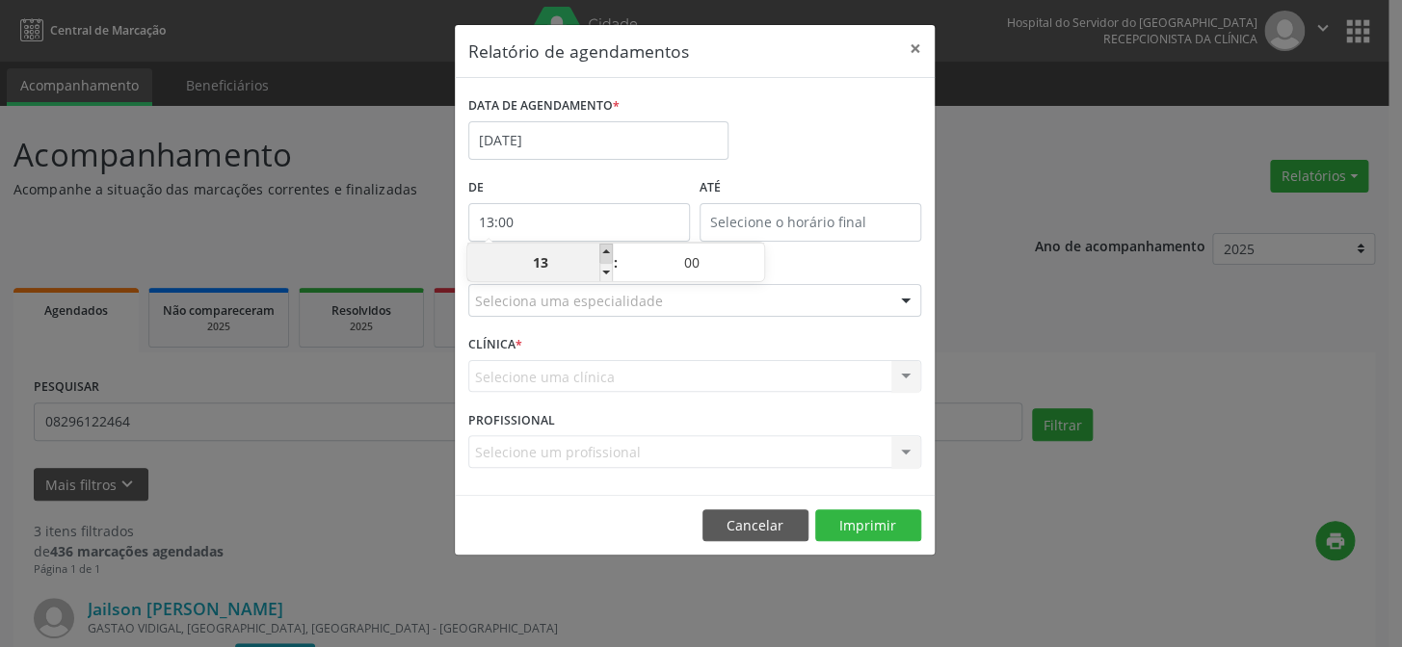
type input "14:00"
type input "14"
click at [609, 249] on span at bounding box center [605, 253] width 13 height 19
type input "15:00"
type input "15"
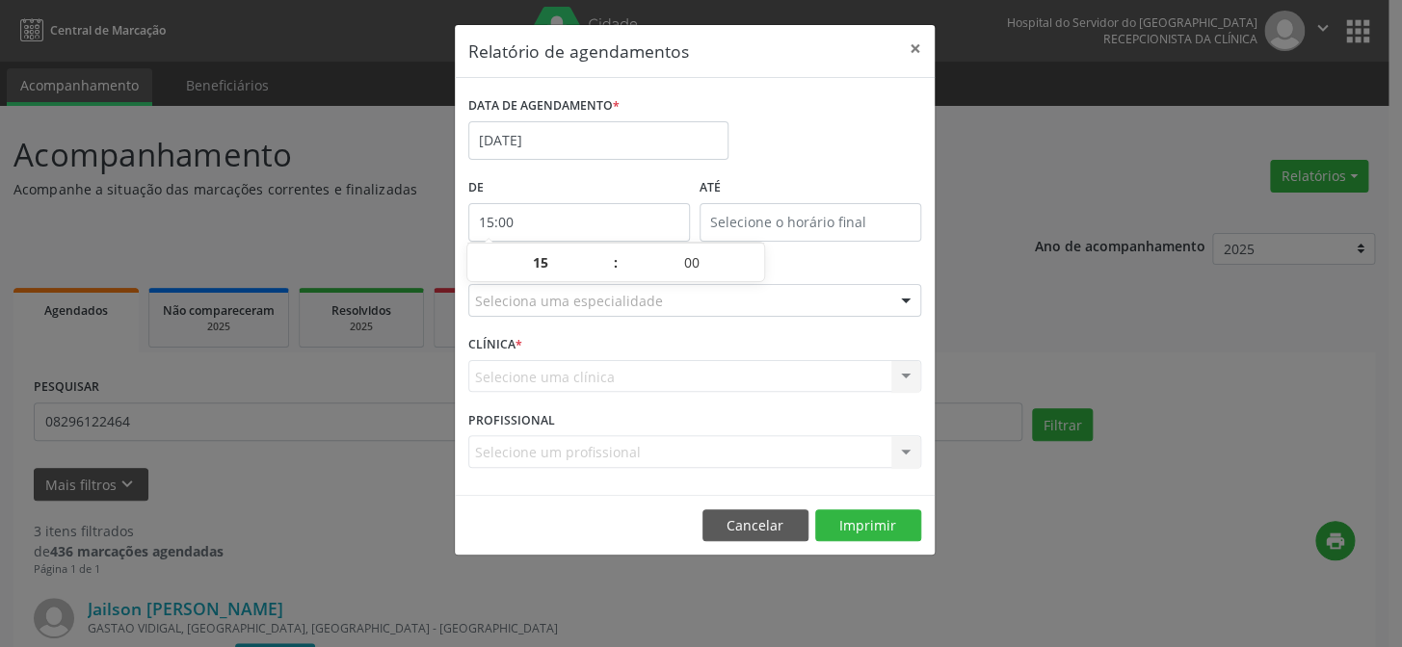
type input "15:00"
type input "15"
click at [745, 224] on input "15:00" at bounding box center [810, 222] width 222 height 39
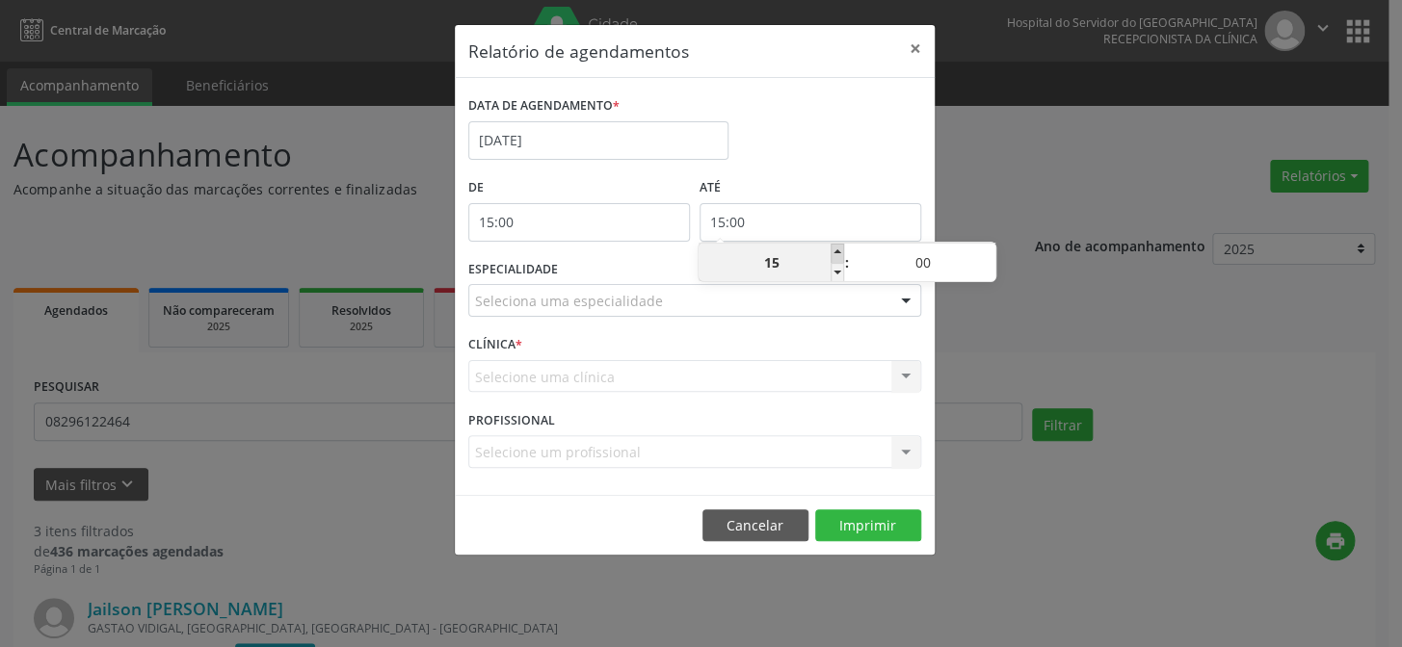
click at [842, 247] on span at bounding box center [836, 253] width 13 height 19
type input "16:00"
type input "16"
click at [842, 247] on span at bounding box center [836, 253] width 13 height 19
type input "17:00"
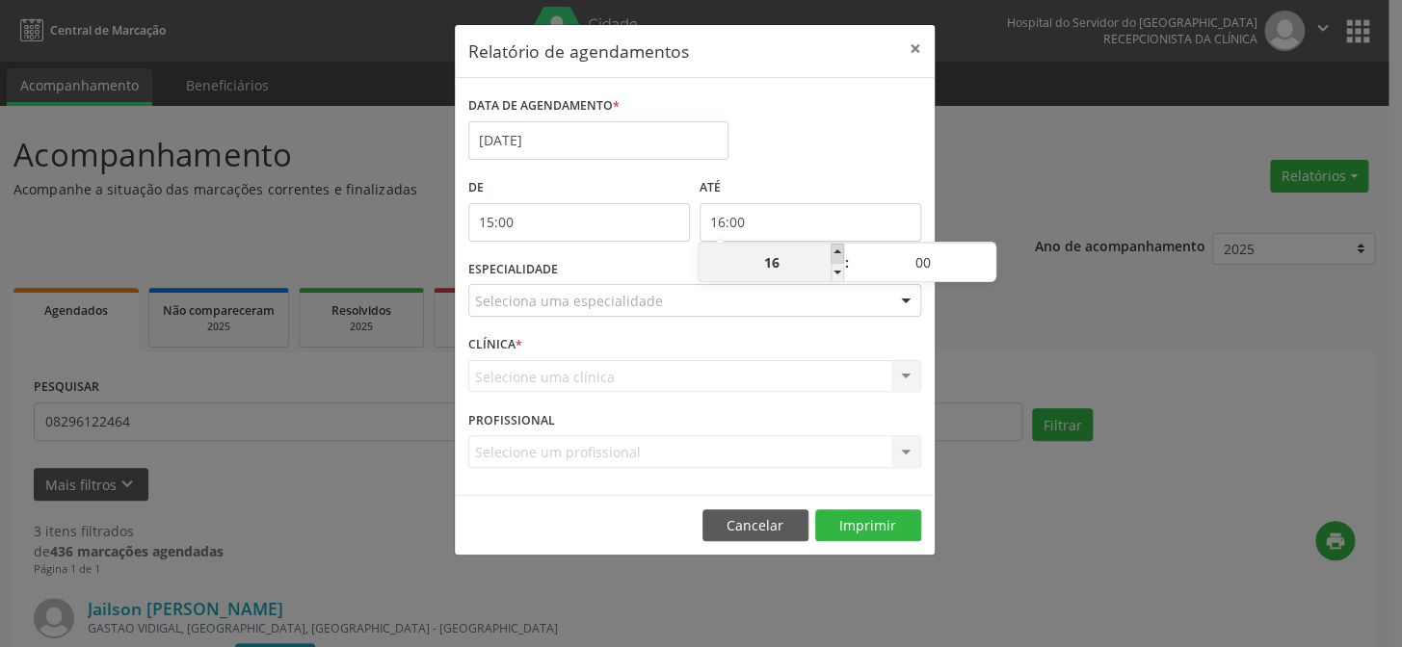
type input "17"
click at [842, 247] on span at bounding box center [836, 253] width 13 height 19
type input "18:00"
type input "18"
click at [842, 247] on span at bounding box center [836, 253] width 13 height 19
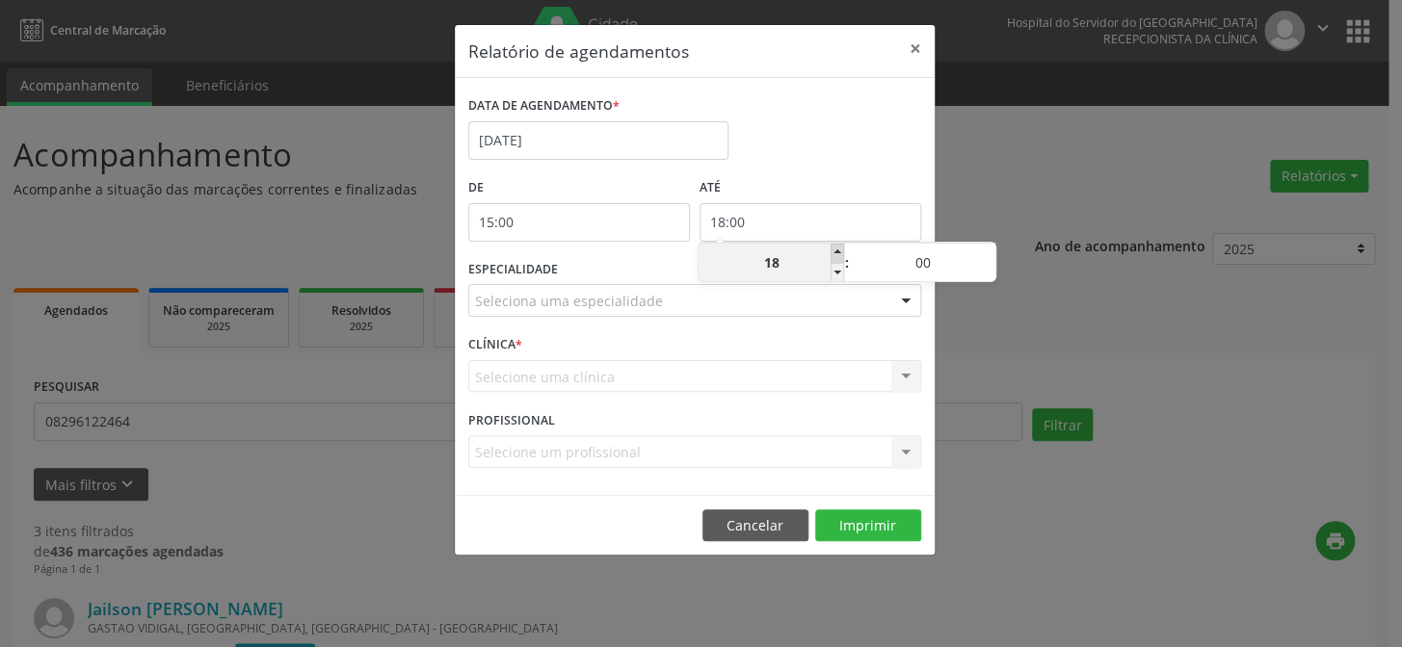
type input "19:00"
type input "19"
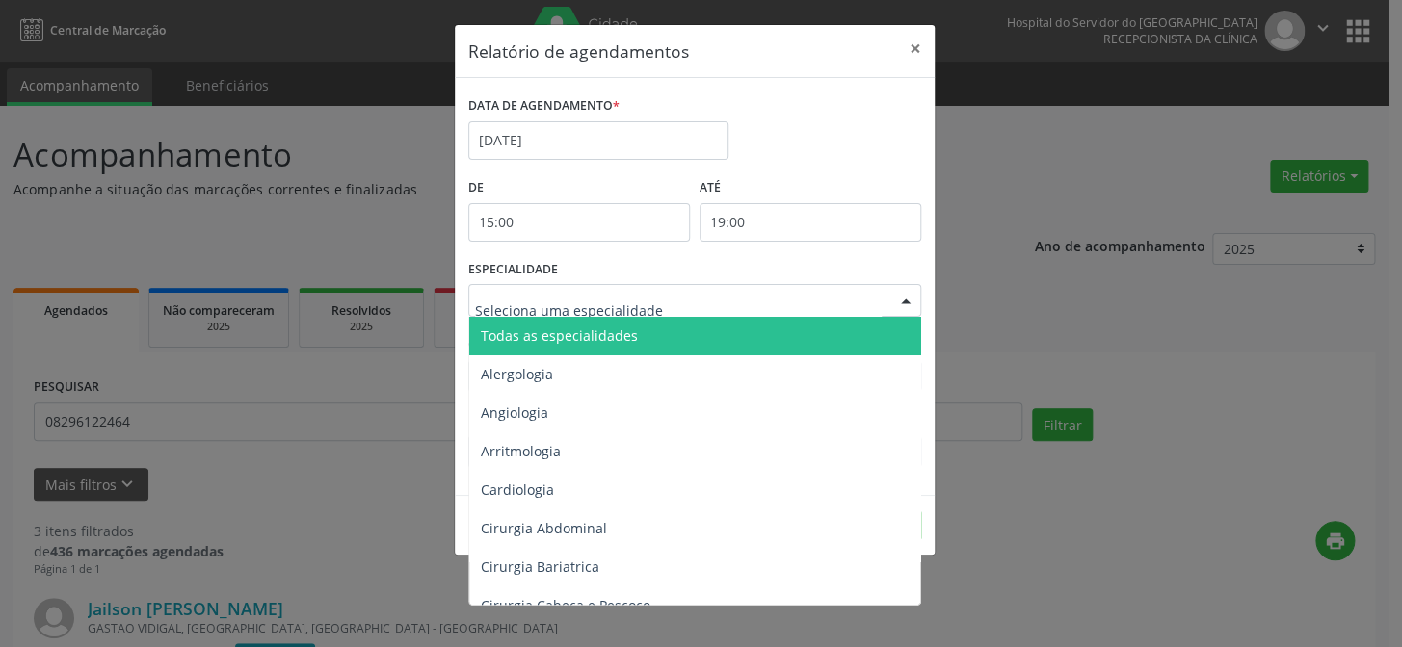
click at [869, 308] on div at bounding box center [694, 300] width 453 height 33
click at [854, 334] on span "Todas as especialidades" at bounding box center [696, 336] width 454 height 39
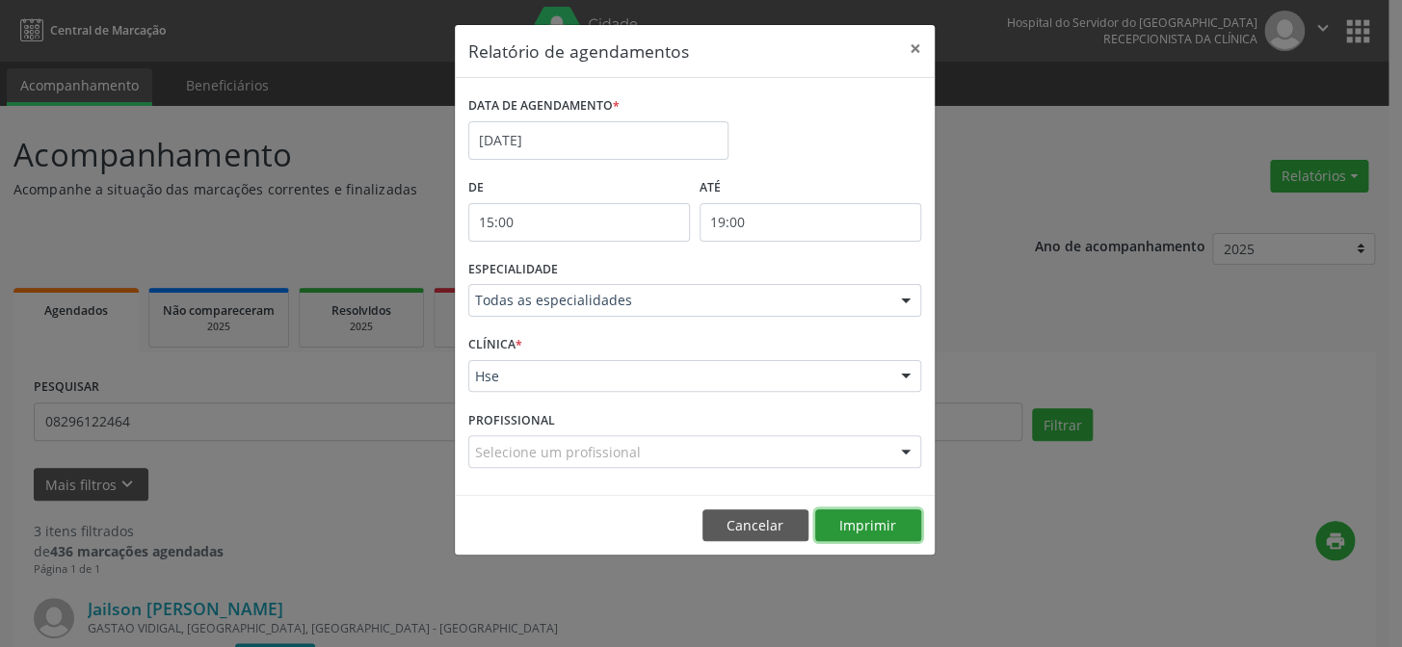
click at [885, 524] on button "Imprimir" at bounding box center [868, 526] width 106 height 33
click at [914, 50] on button "×" at bounding box center [915, 48] width 39 height 47
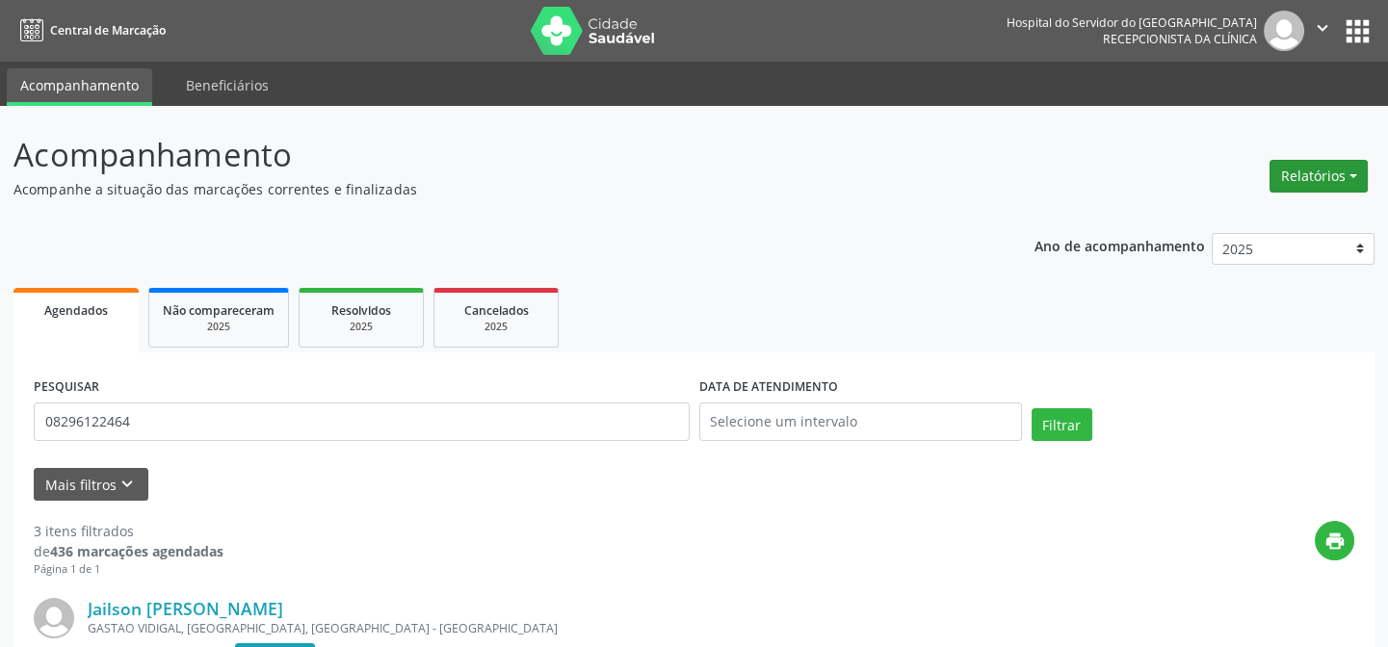
click at [1352, 181] on button "Relatórios" at bounding box center [1319, 176] width 98 height 33
click at [1321, 210] on link "Agendamentos" at bounding box center [1264, 216] width 207 height 27
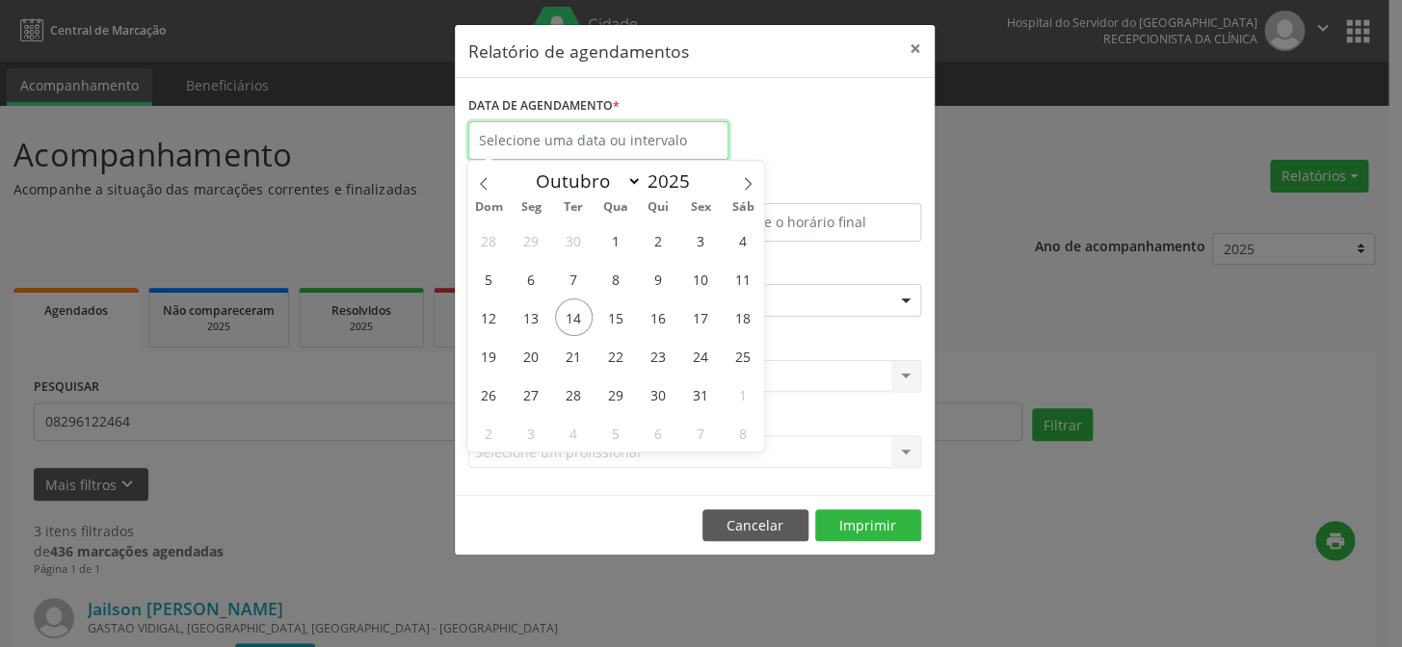
click at [618, 129] on input "text" at bounding box center [598, 140] width 260 height 39
click at [693, 314] on span "17" at bounding box center [700, 318] width 38 height 38
type input "[DATE]"
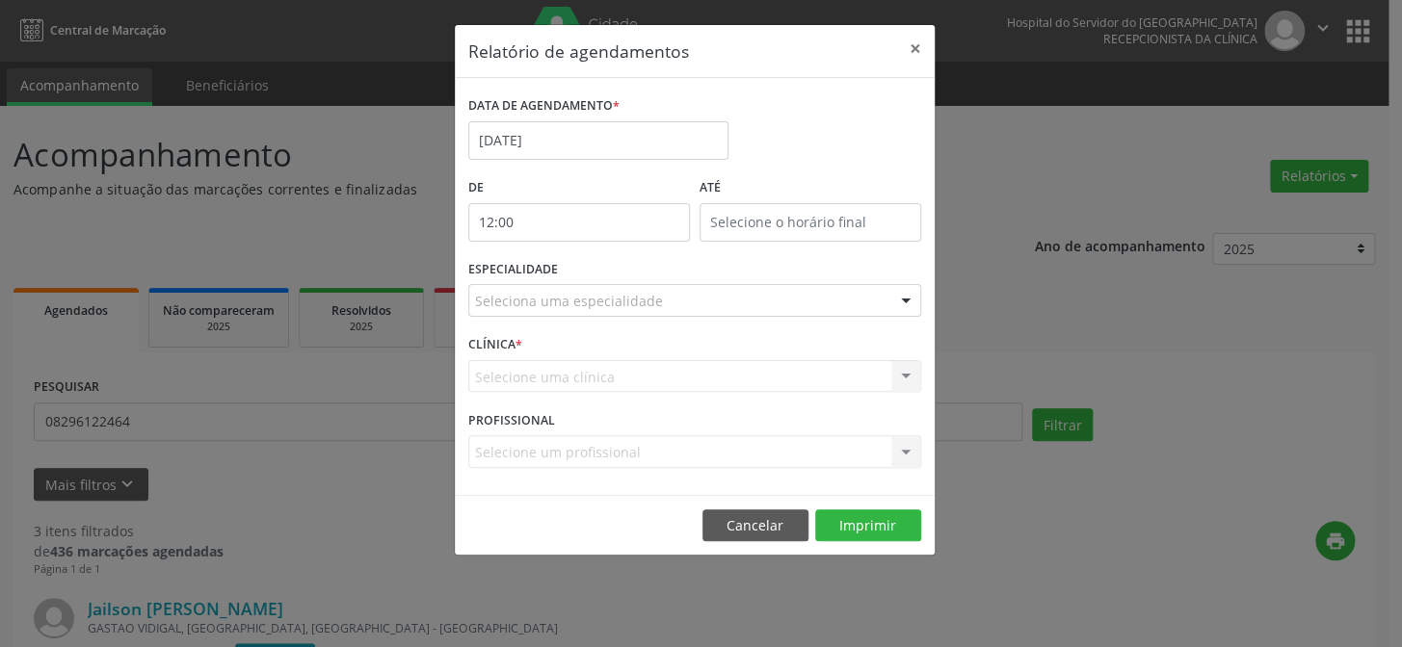
click at [590, 223] on input "12:00" at bounding box center [579, 222] width 222 height 39
click at [605, 270] on span at bounding box center [605, 272] width 13 height 19
type input "11:00"
type input "11"
click at [605, 270] on span at bounding box center [605, 272] width 13 height 19
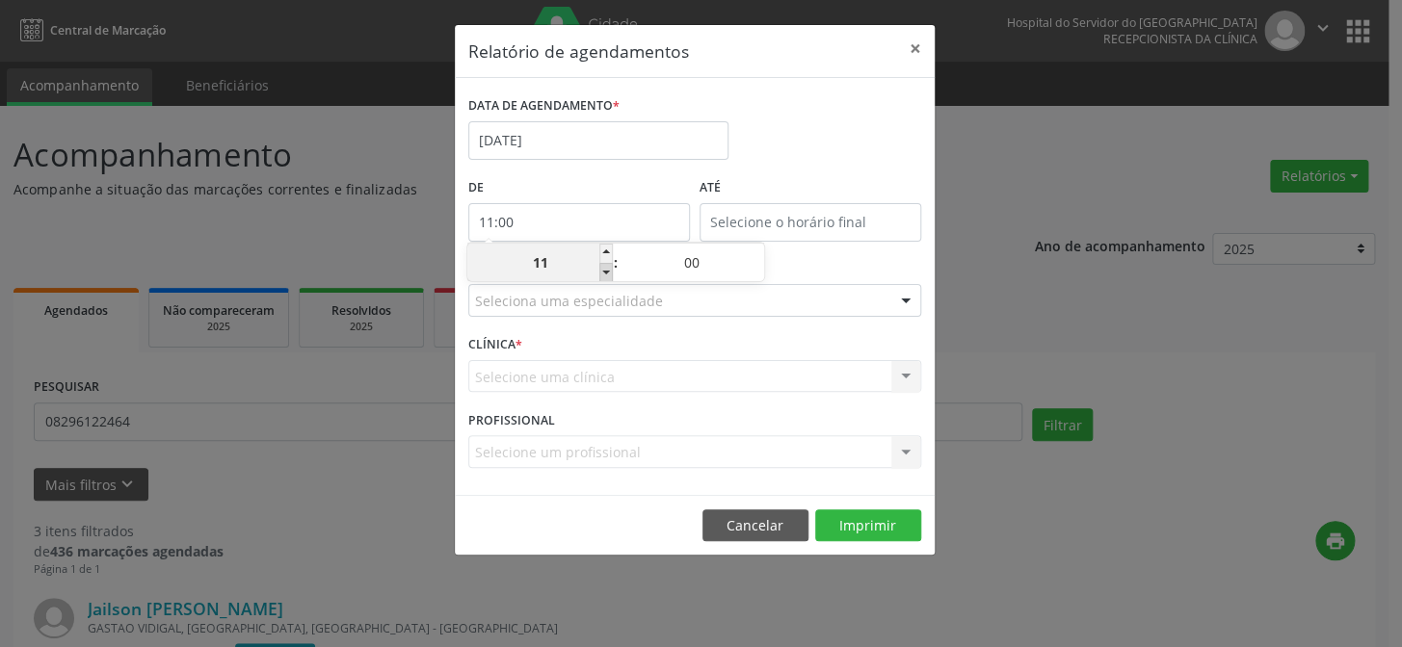
type input "10:00"
type input "10"
click at [605, 270] on span at bounding box center [605, 272] width 13 height 19
type input "09:00"
type input "09"
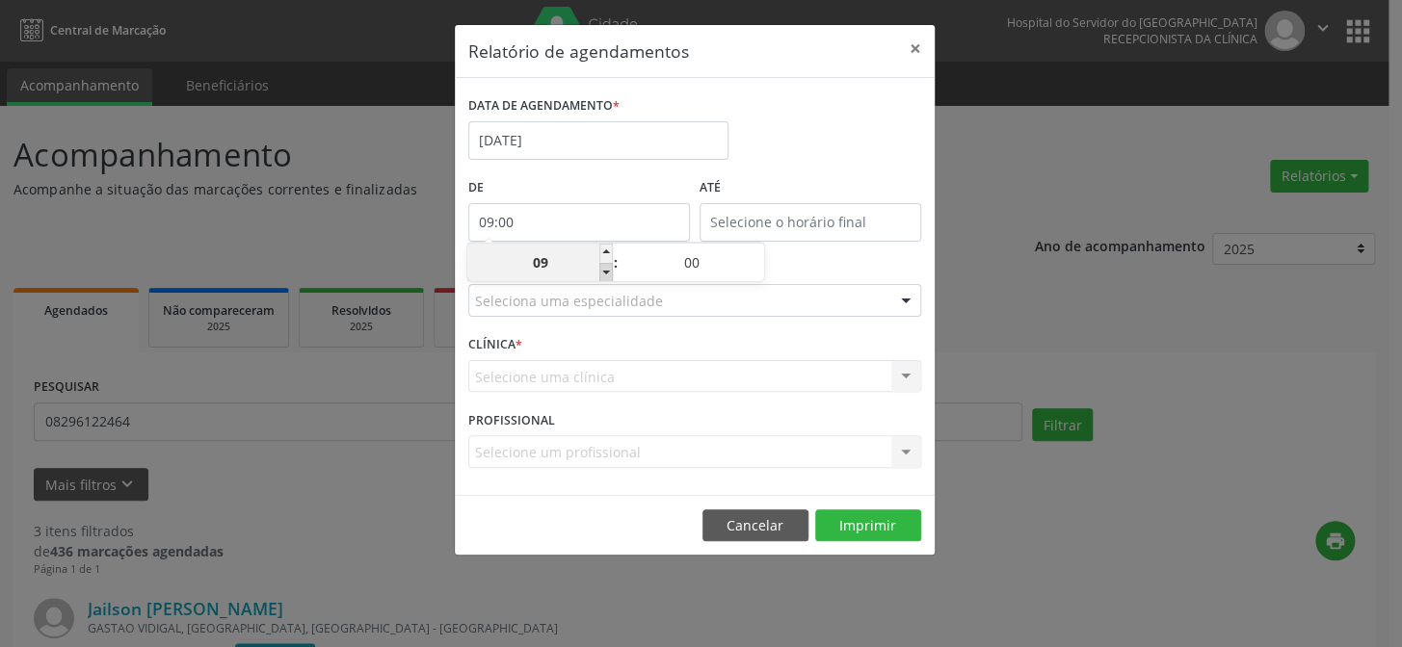
click at [605, 270] on span at bounding box center [605, 272] width 13 height 19
type input "08:00"
type input "08"
click at [605, 270] on span at bounding box center [605, 272] width 13 height 19
type input "07:00"
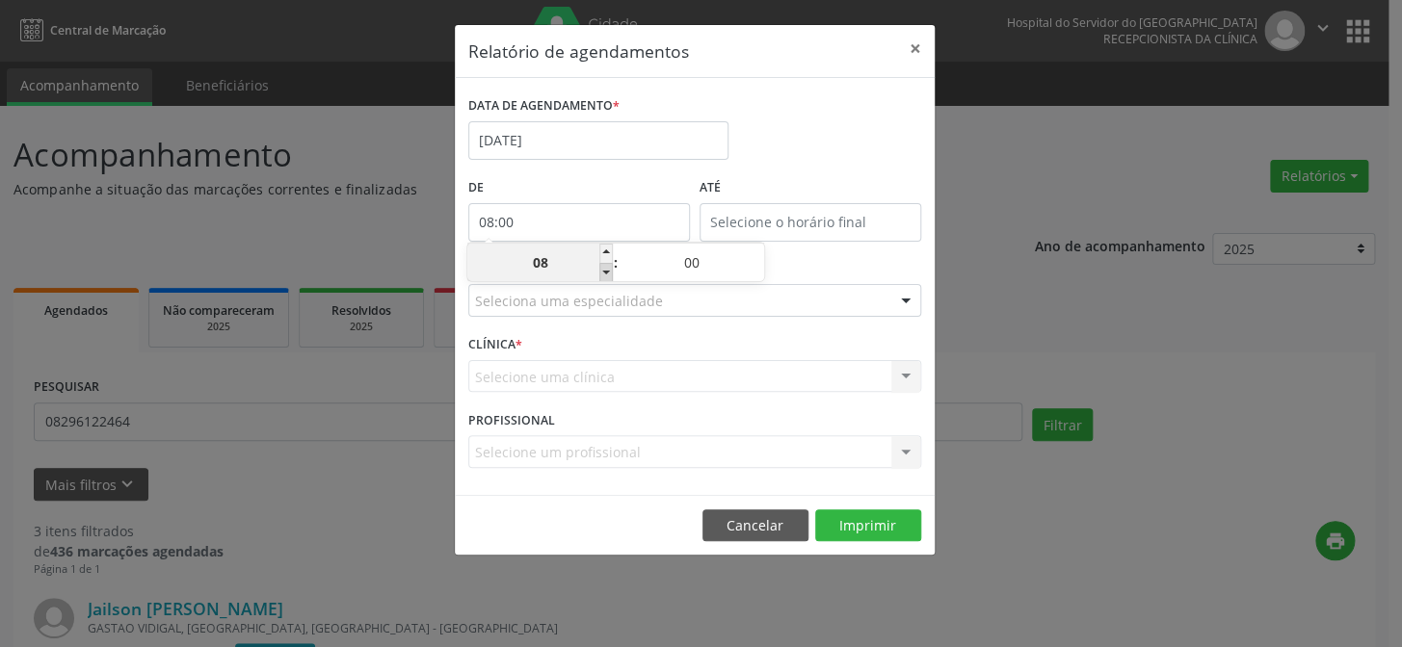
type input "07"
click at [605, 270] on span at bounding box center [605, 272] width 13 height 19
type input "06:00"
type input "06"
click at [794, 228] on input "12:00" at bounding box center [810, 222] width 222 height 39
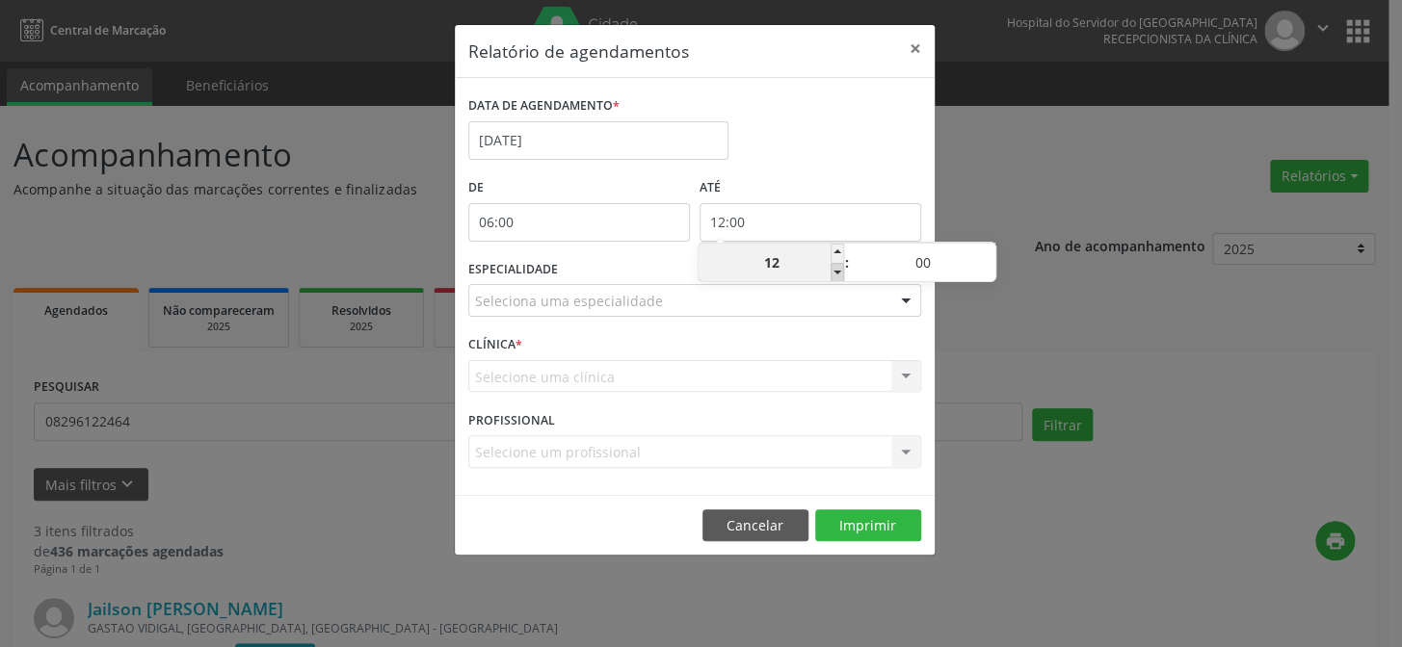
click at [833, 274] on span at bounding box center [836, 272] width 13 height 19
type input "11:00"
type input "11"
click at [833, 274] on span at bounding box center [836, 272] width 13 height 19
type input "10:00"
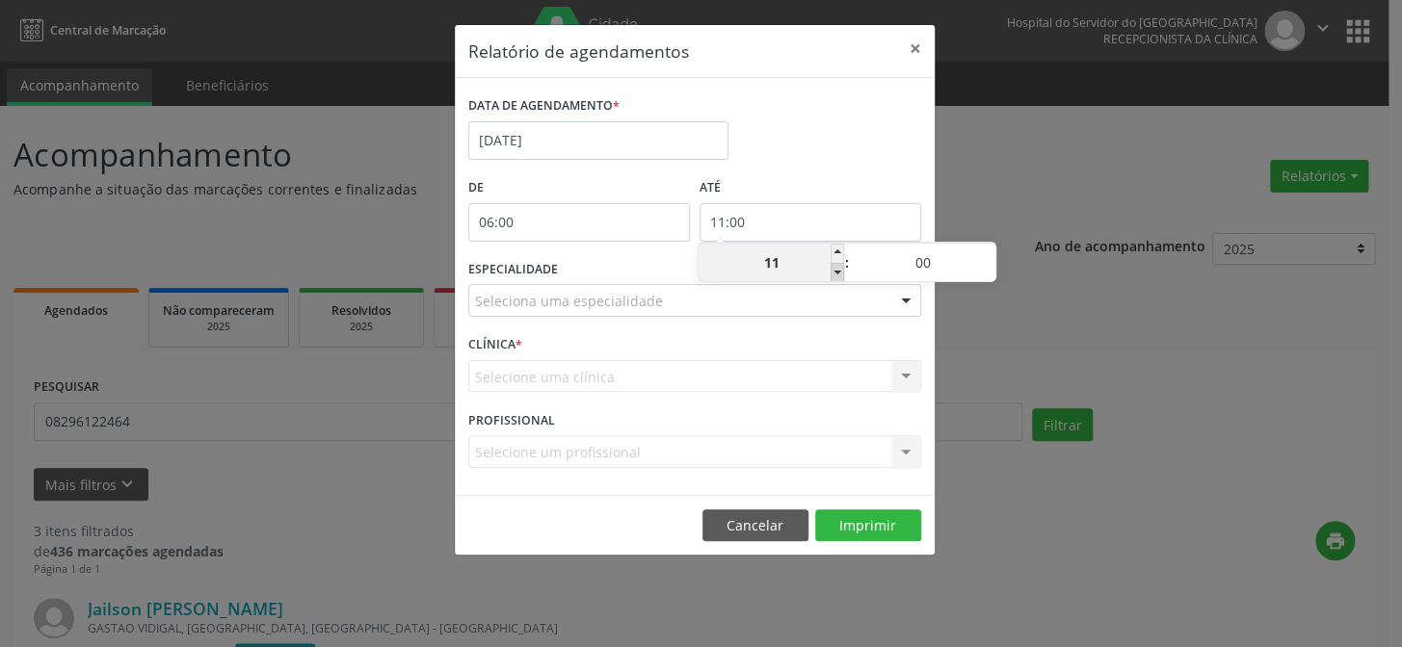
type input "10"
click at [988, 251] on span at bounding box center [988, 253] width 13 height 19
type input "10:05"
type input "05"
click at [988, 251] on span at bounding box center [988, 253] width 13 height 19
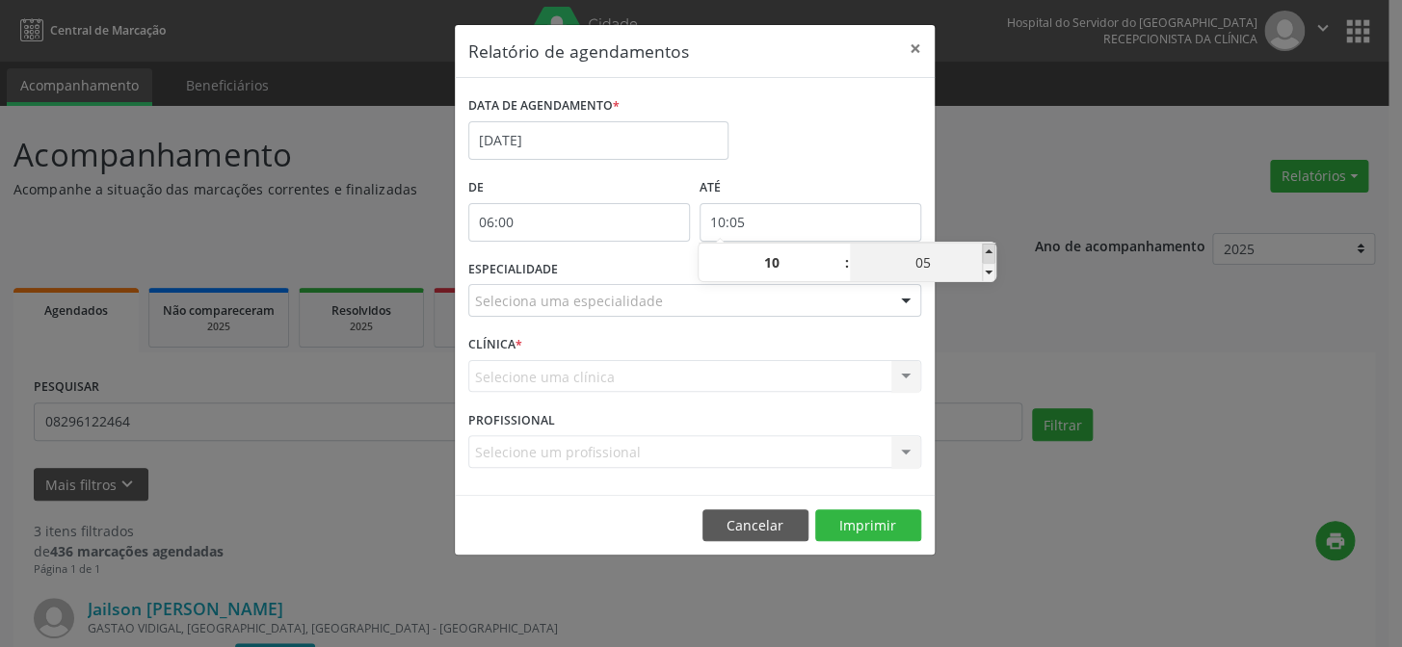
type input "10:10"
type input "10"
click at [988, 251] on span at bounding box center [988, 253] width 13 height 19
type input "10:15"
type input "15"
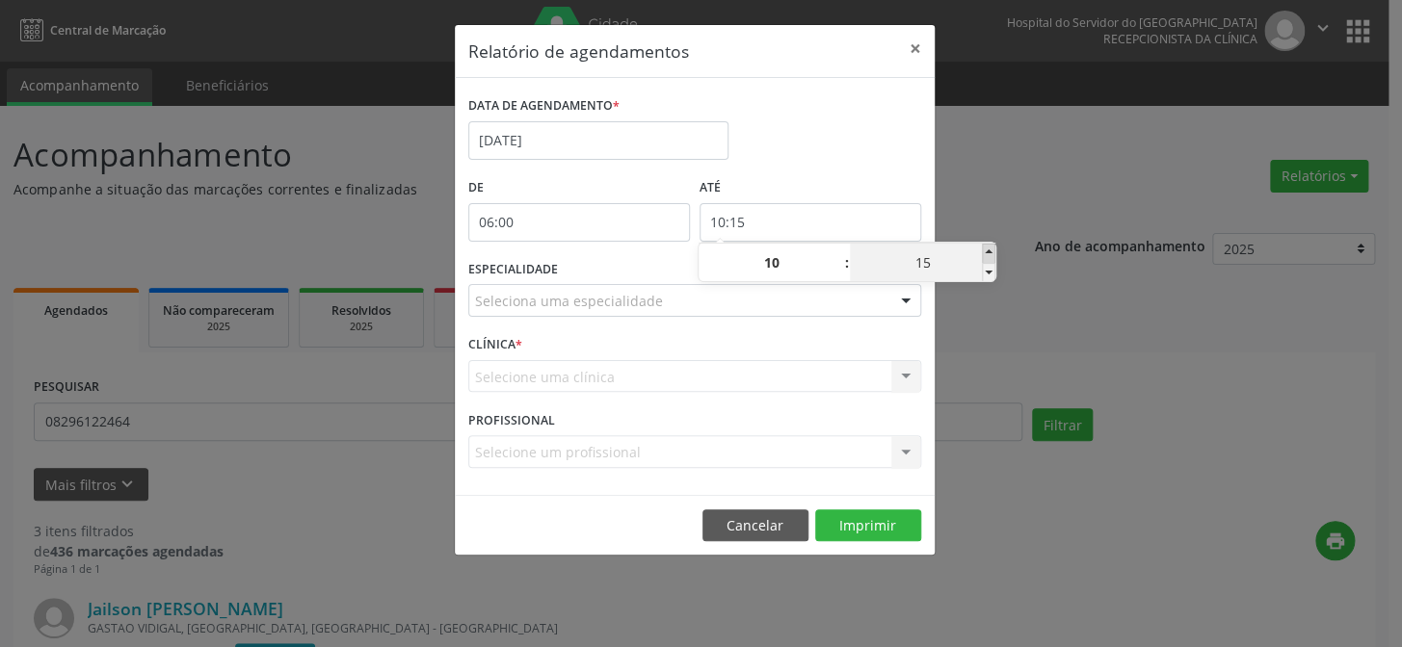
click at [988, 251] on span at bounding box center [988, 253] width 13 height 19
type input "10:20"
type input "20"
click at [988, 251] on span at bounding box center [988, 253] width 13 height 19
type input "10:25"
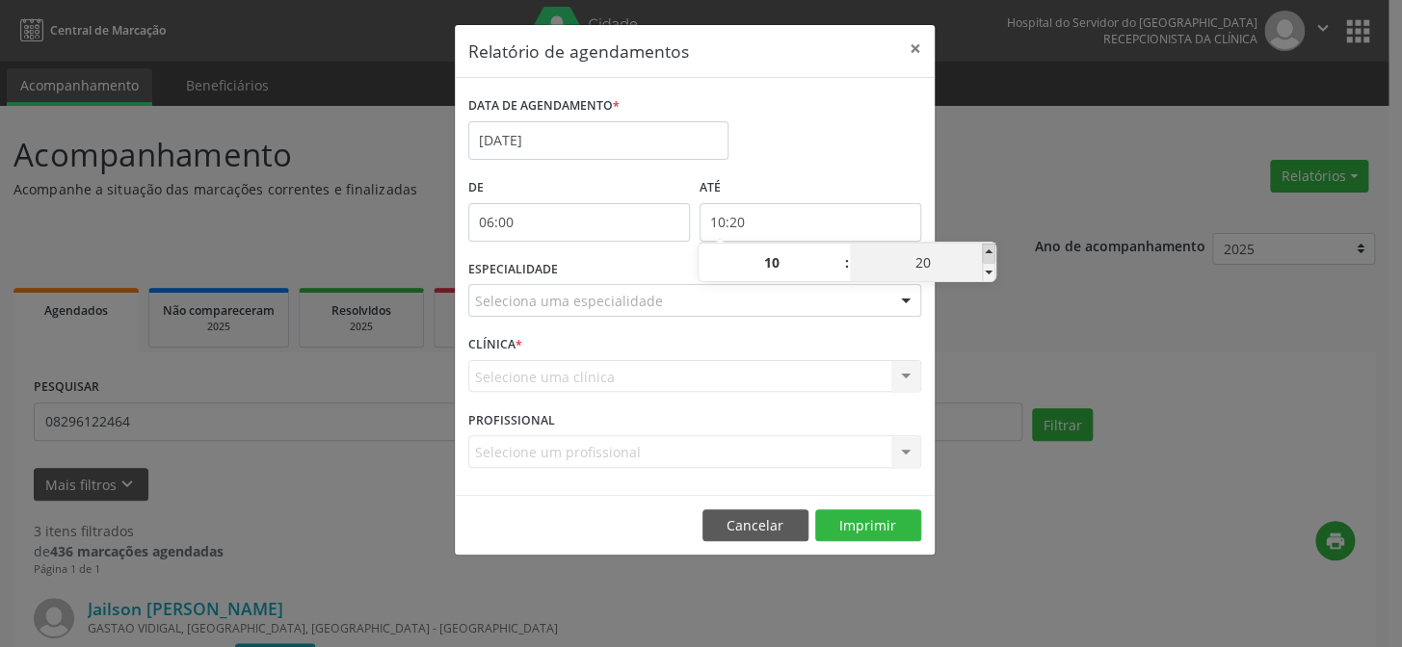
type input "25"
click at [988, 251] on span at bounding box center [988, 253] width 13 height 19
type input "10:30"
type input "30"
click at [988, 251] on span at bounding box center [988, 253] width 13 height 19
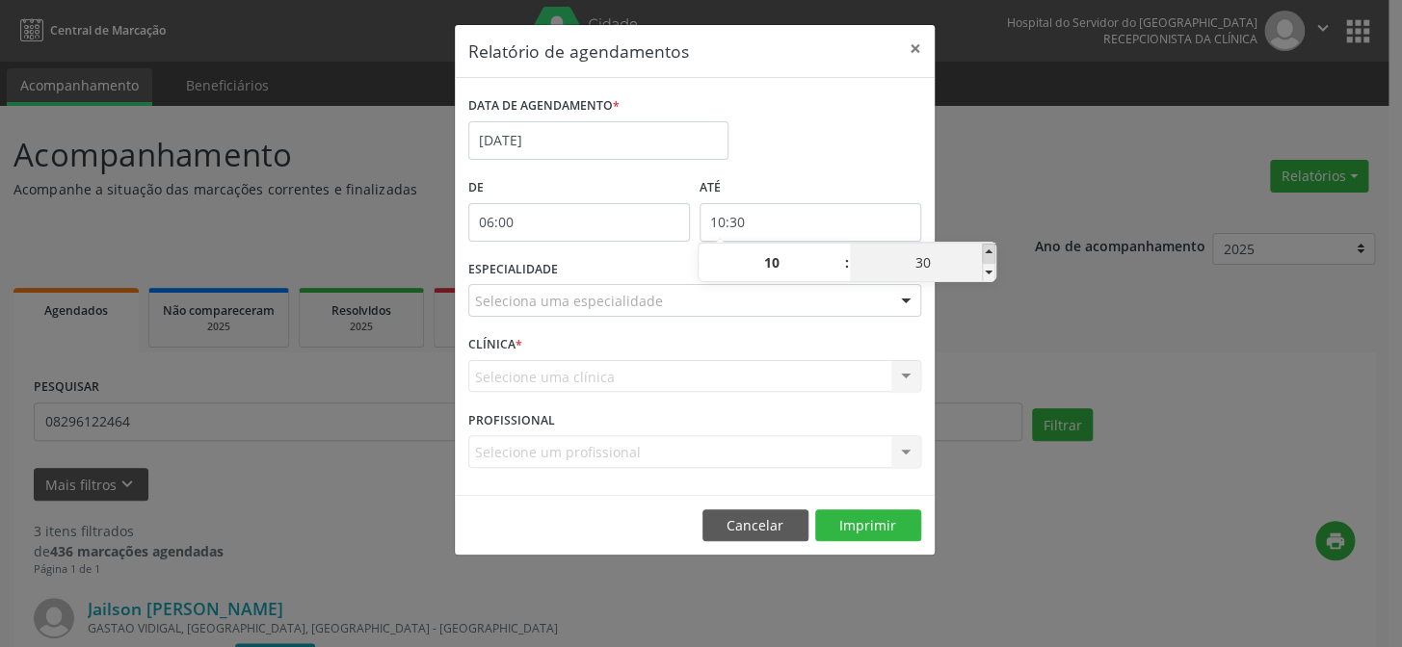
type input "10:35"
type input "35"
click at [988, 251] on span at bounding box center [988, 253] width 13 height 19
type input "10:40"
type input "40"
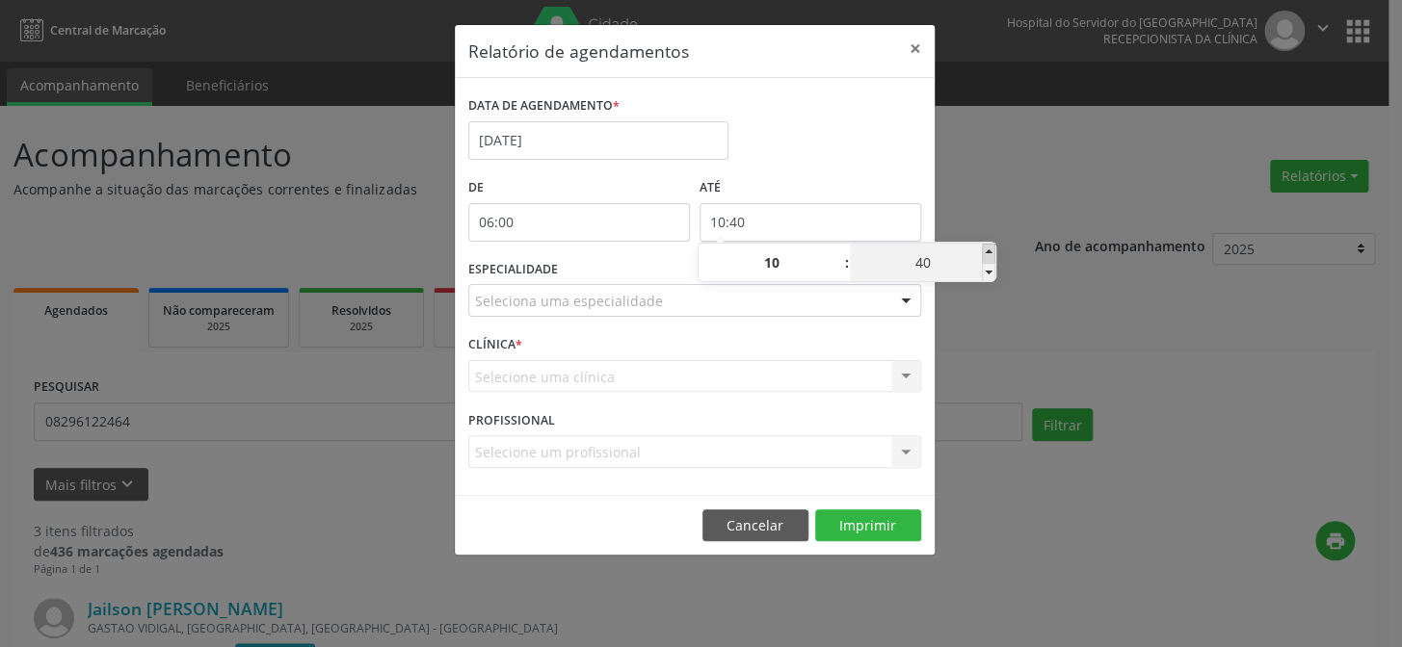
click at [988, 251] on span at bounding box center [988, 253] width 13 height 19
type input "10:45"
type input "45"
click at [988, 251] on span at bounding box center [988, 253] width 13 height 19
type input "10:50"
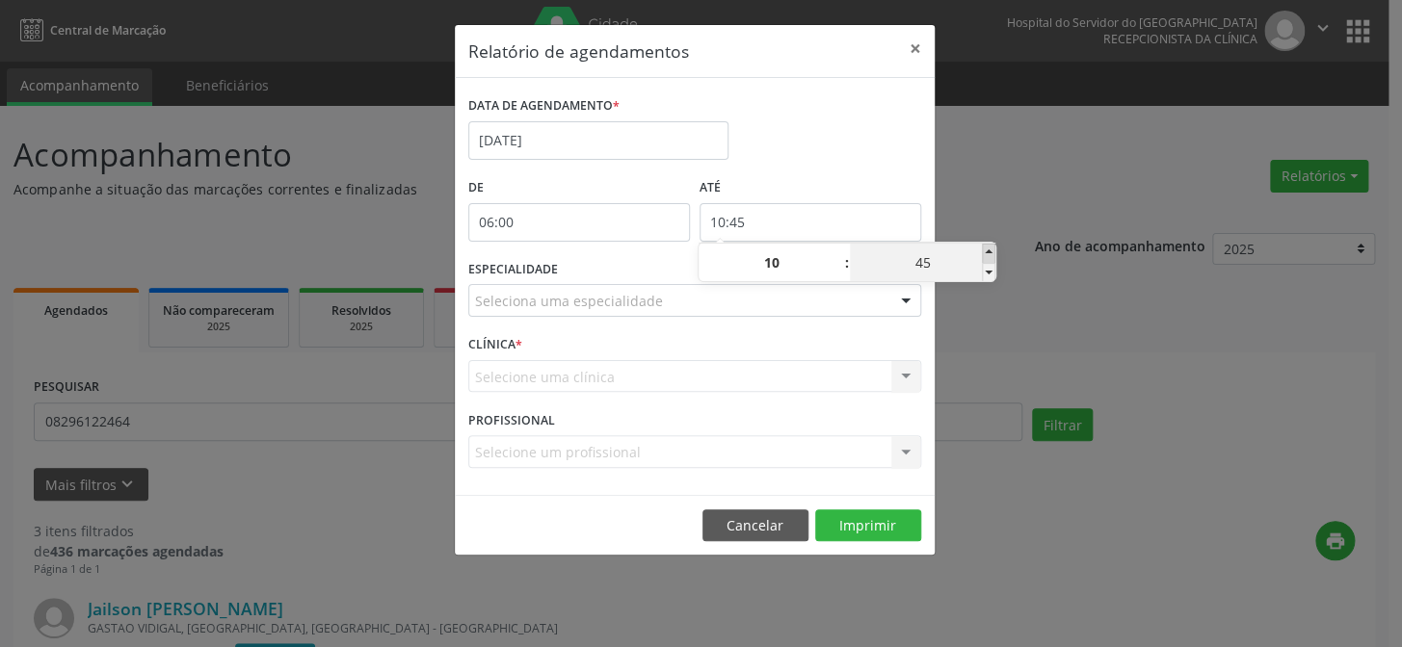
type input "50"
click at [988, 251] on span at bounding box center [988, 253] width 13 height 19
type input "10:55"
type input "55"
click at [988, 251] on span at bounding box center [988, 253] width 13 height 19
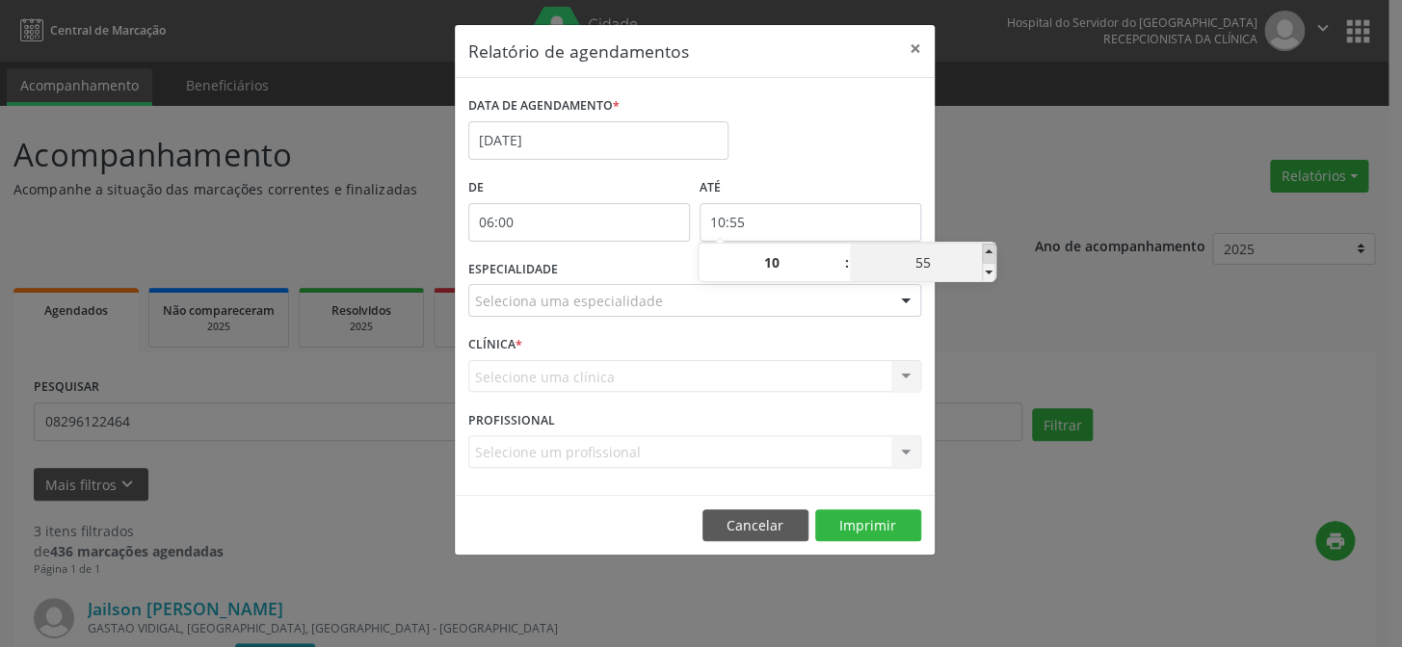
type input "11:00"
type input "11"
type input "00"
click at [989, 269] on span at bounding box center [988, 272] width 13 height 19
type input "10:55"
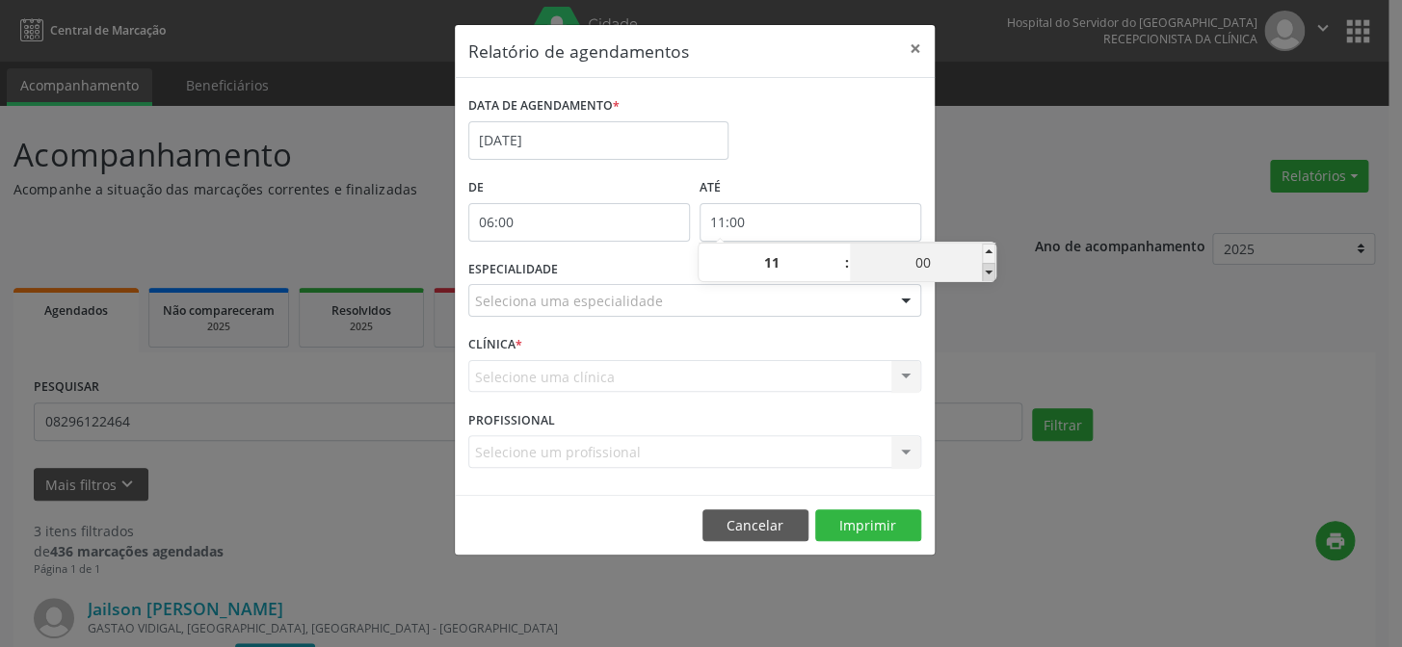
type input "10"
type input "55"
click at [1003, 210] on div "Relatório de agendamentos × DATA DE AGENDAMENTO * [DATE] De 06:00 ATÉ 10:55 ESP…" at bounding box center [701, 323] width 1402 height 647
click at [909, 299] on div at bounding box center [905, 301] width 29 height 33
click at [0, 0] on span "Todas as especialidades" at bounding box center [0, 0] width 0 height 0
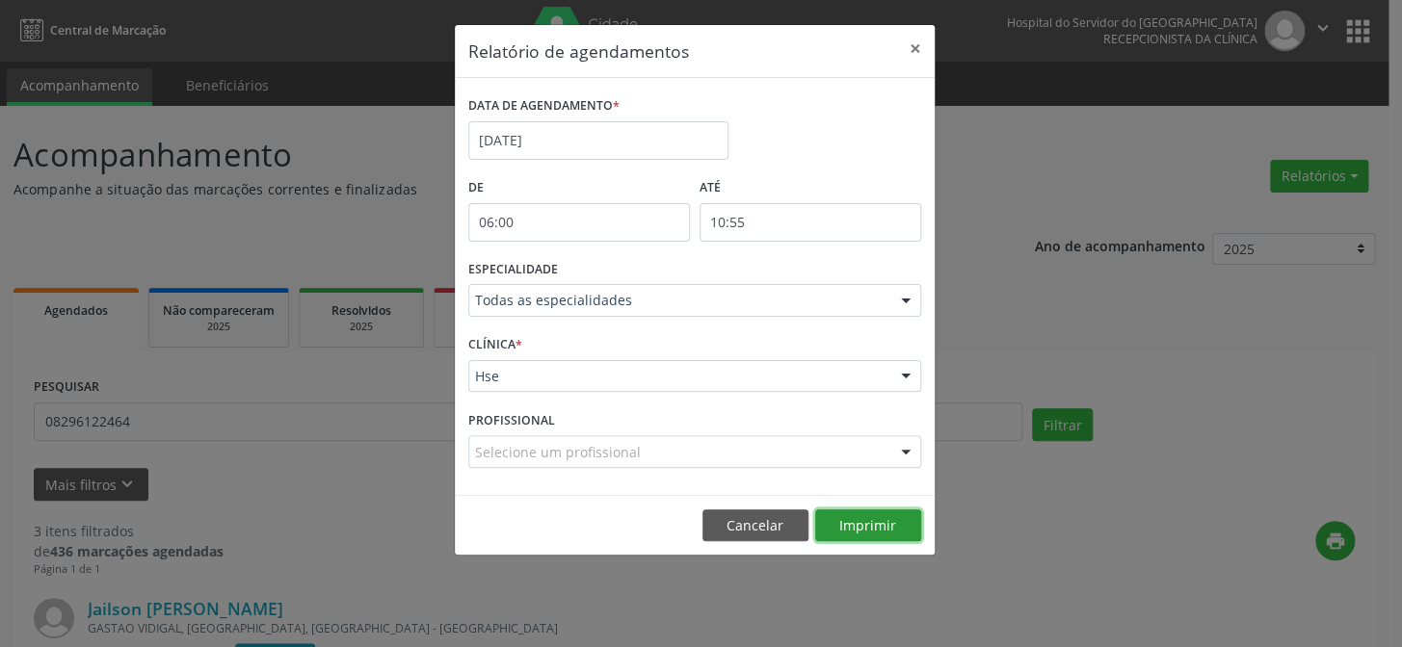
click at [881, 525] on button "Imprimir" at bounding box center [868, 526] width 106 height 33
click at [913, 44] on button "×" at bounding box center [915, 48] width 39 height 47
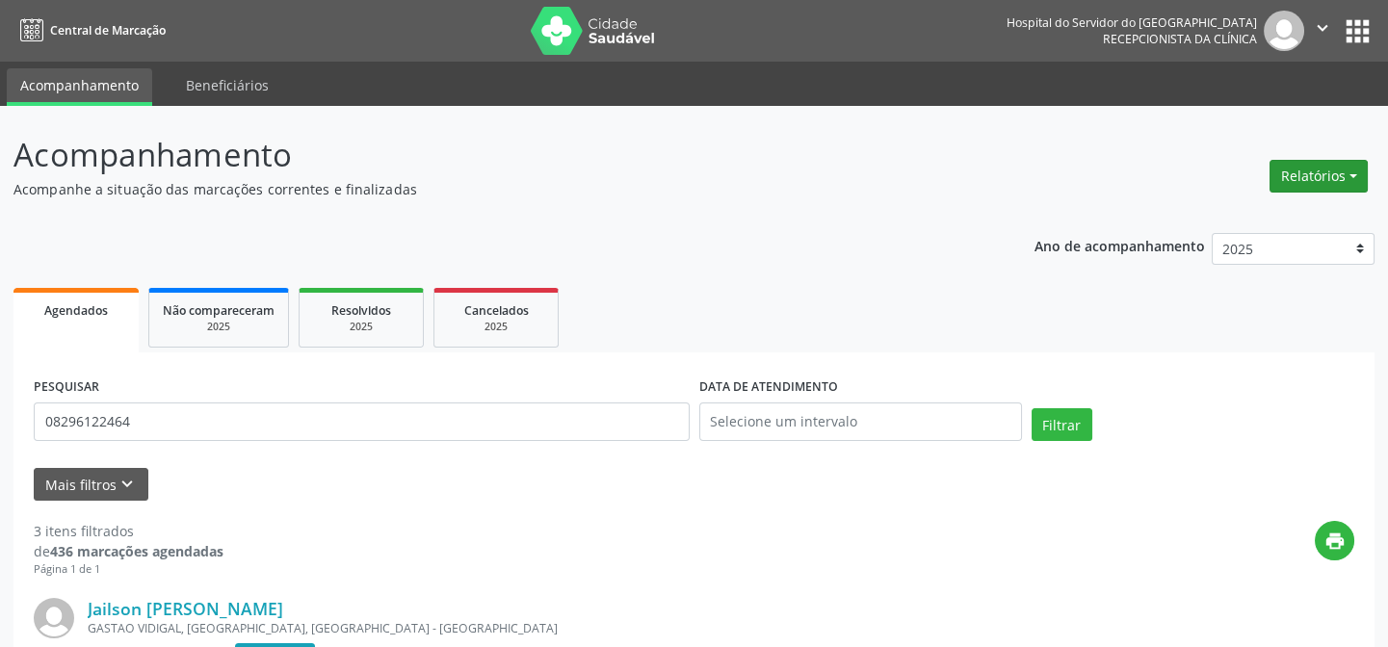
click at [1320, 181] on button "Relatórios" at bounding box center [1319, 176] width 98 height 33
click at [1291, 216] on link "Agendamentos" at bounding box center [1264, 216] width 207 height 27
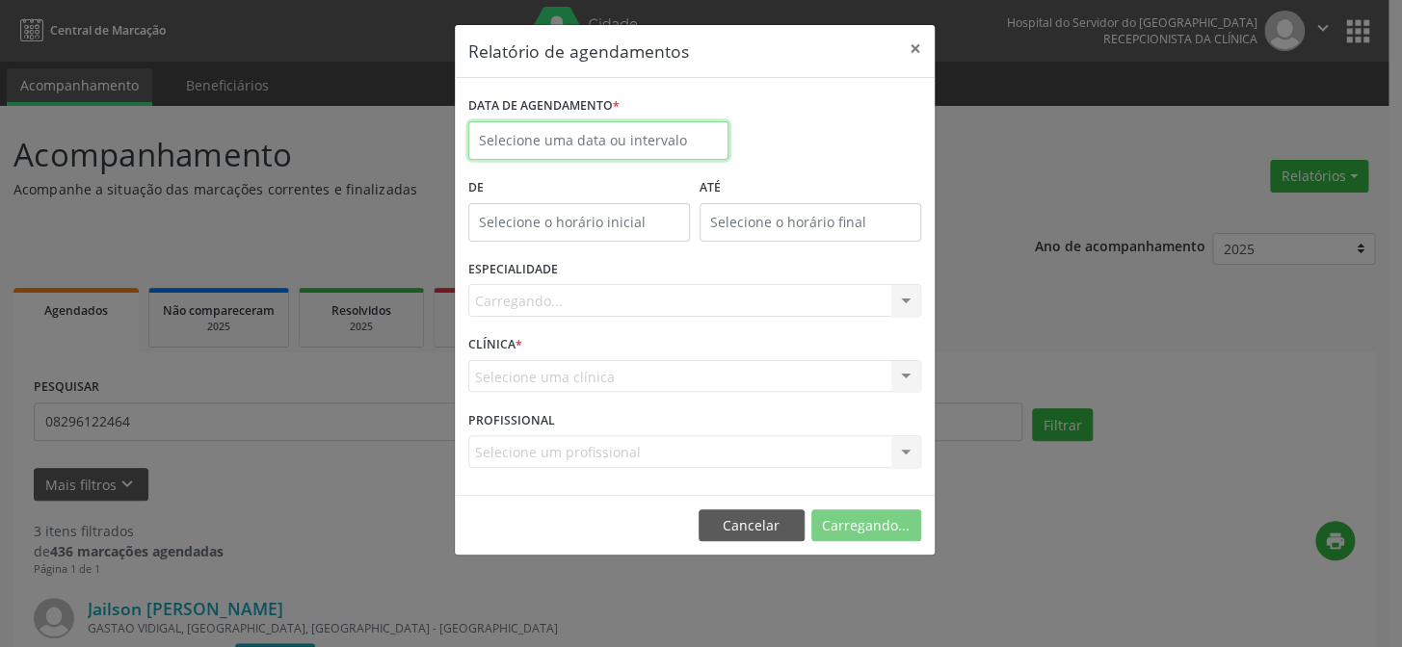
click at [501, 132] on input "text" at bounding box center [598, 140] width 260 height 39
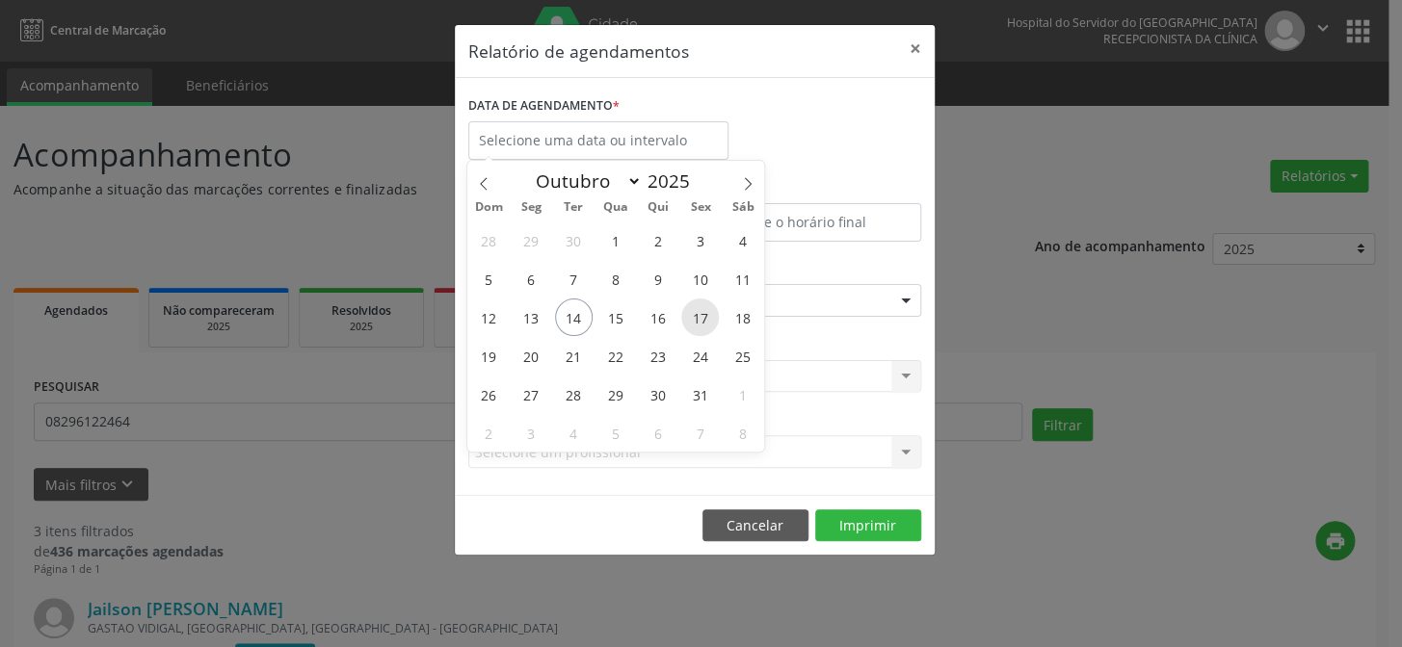
click at [706, 313] on span "17" at bounding box center [700, 318] width 38 height 38
type input "[DATE]"
click at [706, 313] on span "17" at bounding box center [700, 318] width 38 height 38
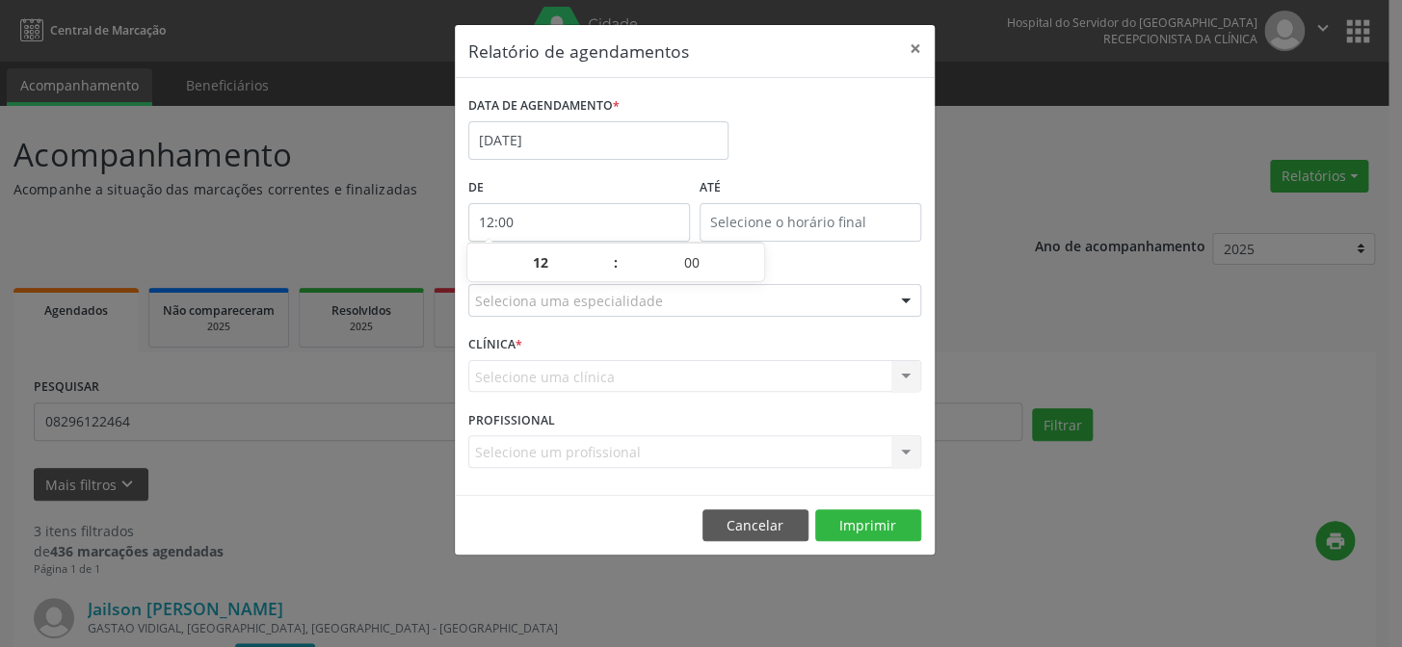
click at [602, 221] on input "12:00" at bounding box center [579, 222] width 222 height 39
click at [605, 272] on span at bounding box center [605, 272] width 13 height 19
type input "11:00"
type input "11"
click at [797, 225] on input "12:00" at bounding box center [810, 222] width 222 height 39
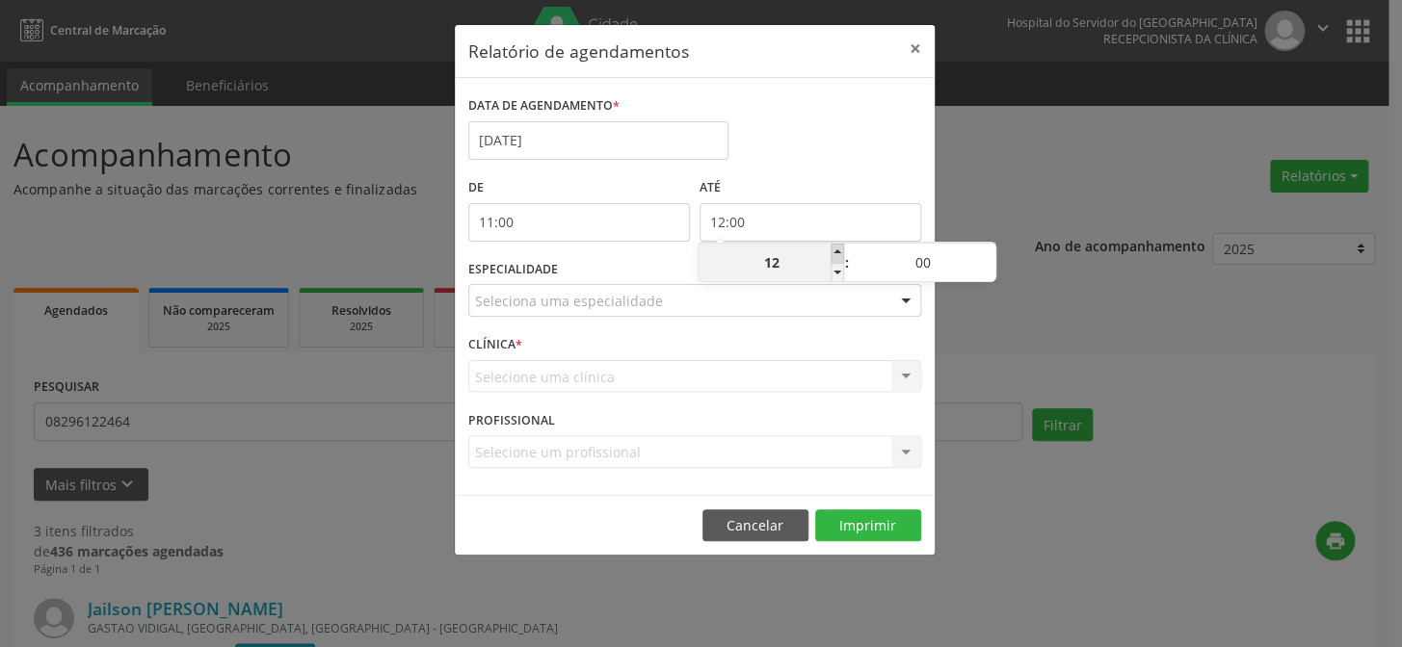
click at [841, 250] on span at bounding box center [836, 253] width 13 height 19
type input "13:00"
type input "13"
click at [841, 250] on span at bounding box center [836, 253] width 13 height 19
type input "14:00"
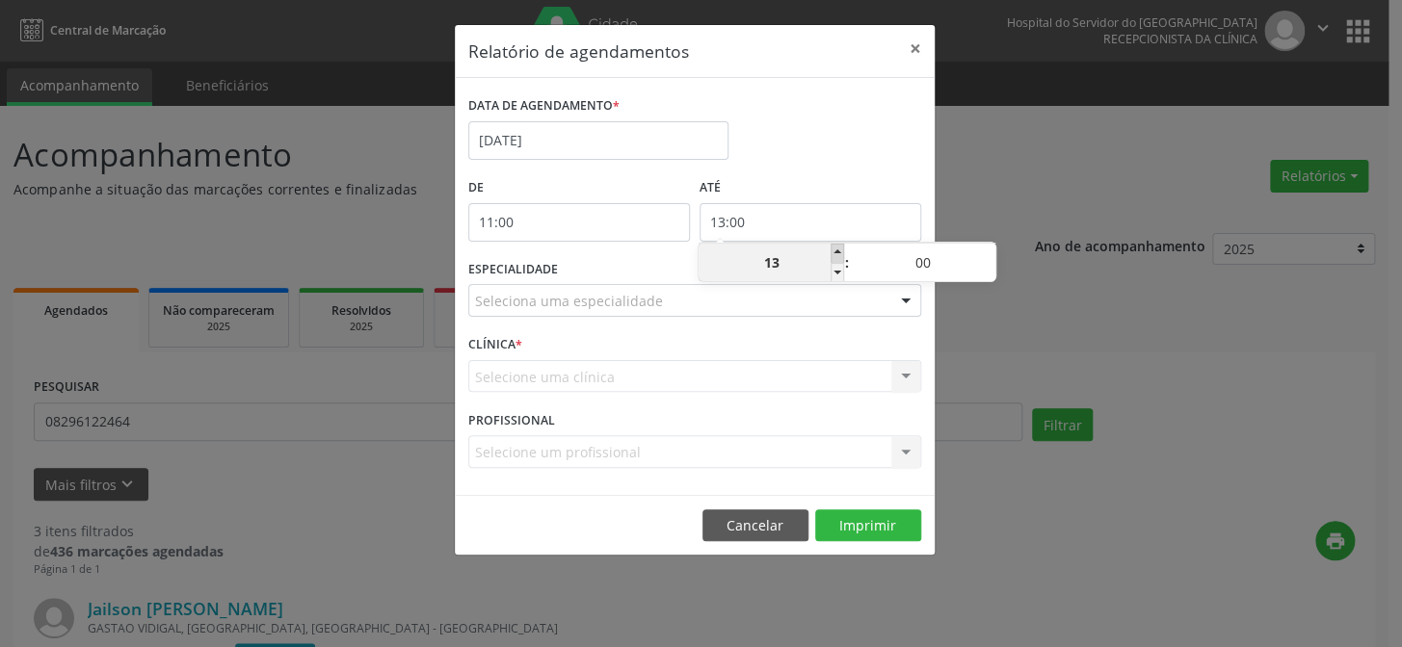
type input "14"
click at [984, 254] on span at bounding box center [988, 253] width 13 height 19
type input "14:05"
type input "05"
click at [984, 254] on span at bounding box center [988, 253] width 13 height 19
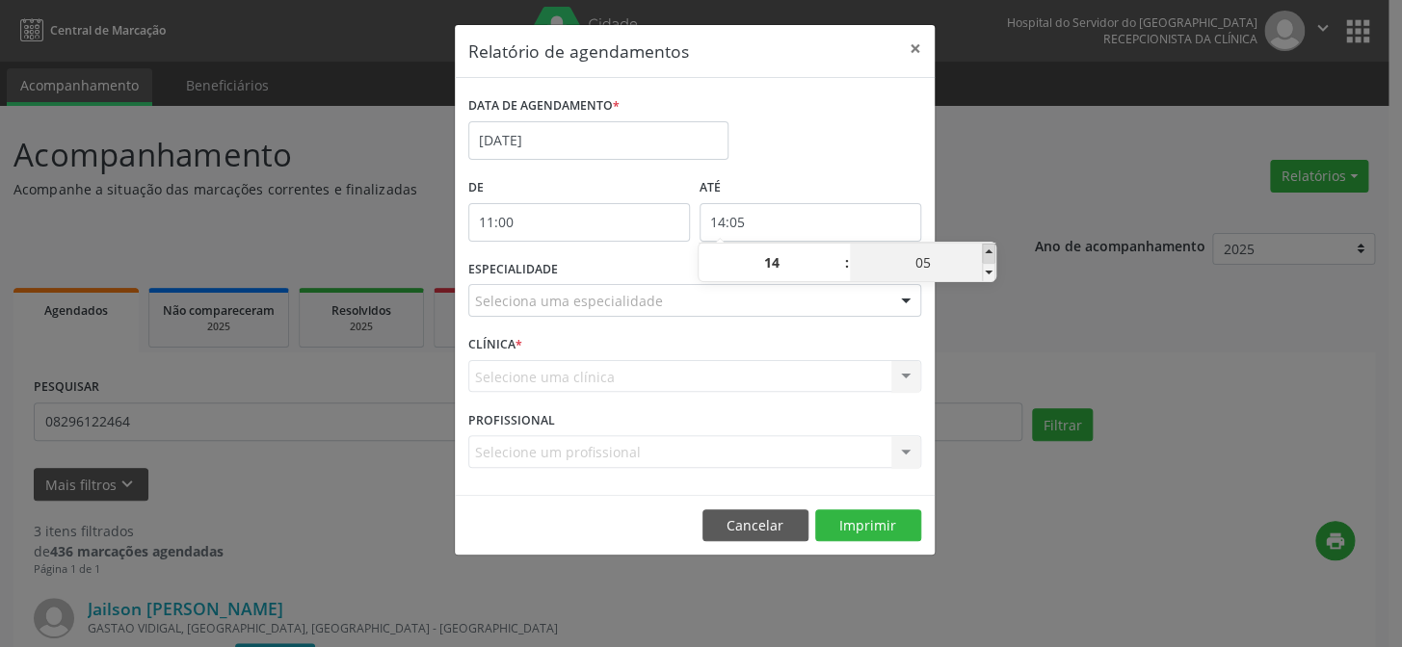
type input "14:10"
type input "10"
click at [984, 254] on span at bounding box center [988, 253] width 13 height 19
type input "14:15"
type input "15"
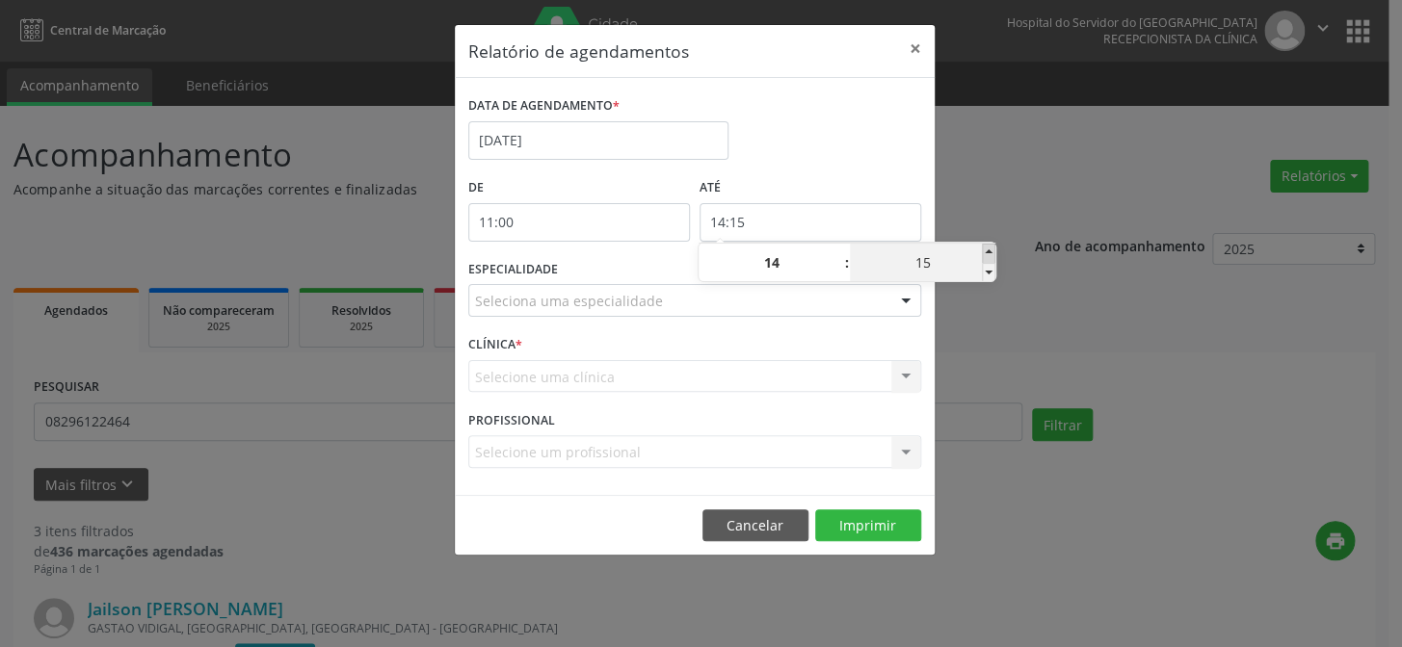
click at [984, 254] on span at bounding box center [988, 253] width 13 height 19
type input "14:20"
type input "20"
click at [984, 254] on span at bounding box center [988, 253] width 13 height 19
type input "14:25"
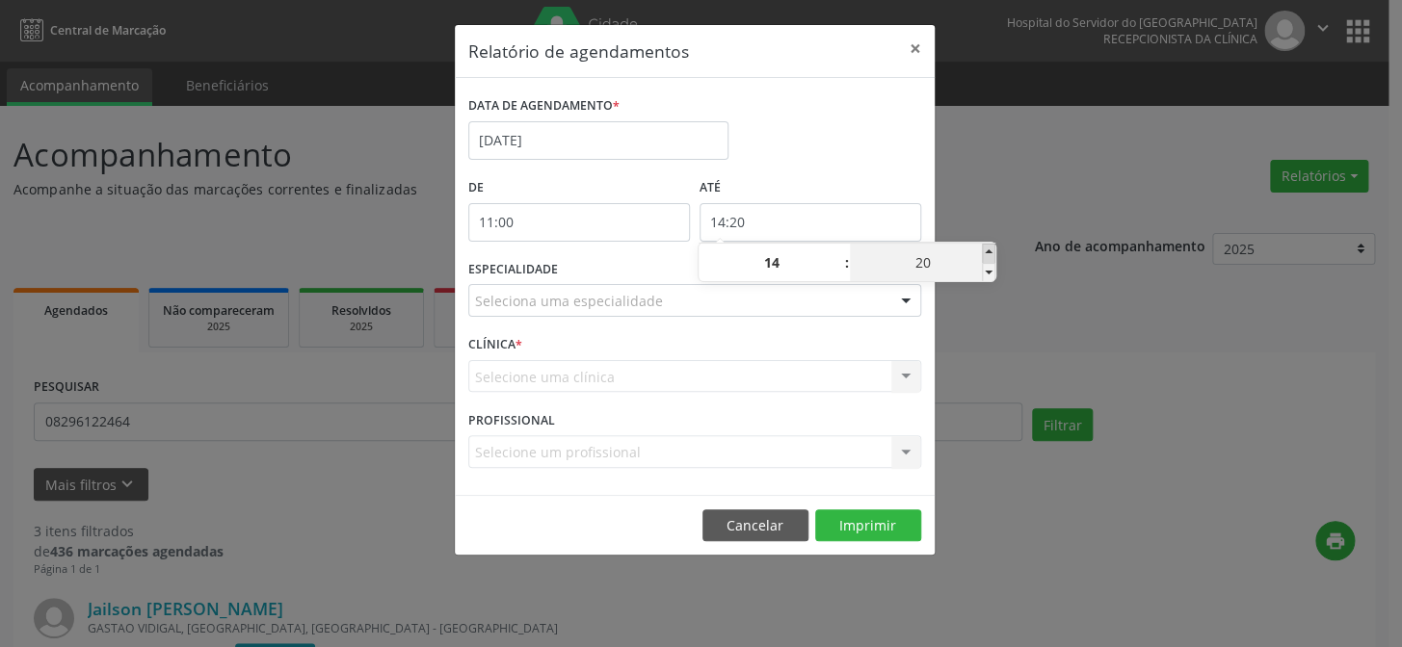
type input "25"
click at [984, 254] on span at bounding box center [988, 253] width 13 height 19
type input "14:30"
type input "30"
click at [984, 254] on span at bounding box center [988, 253] width 13 height 19
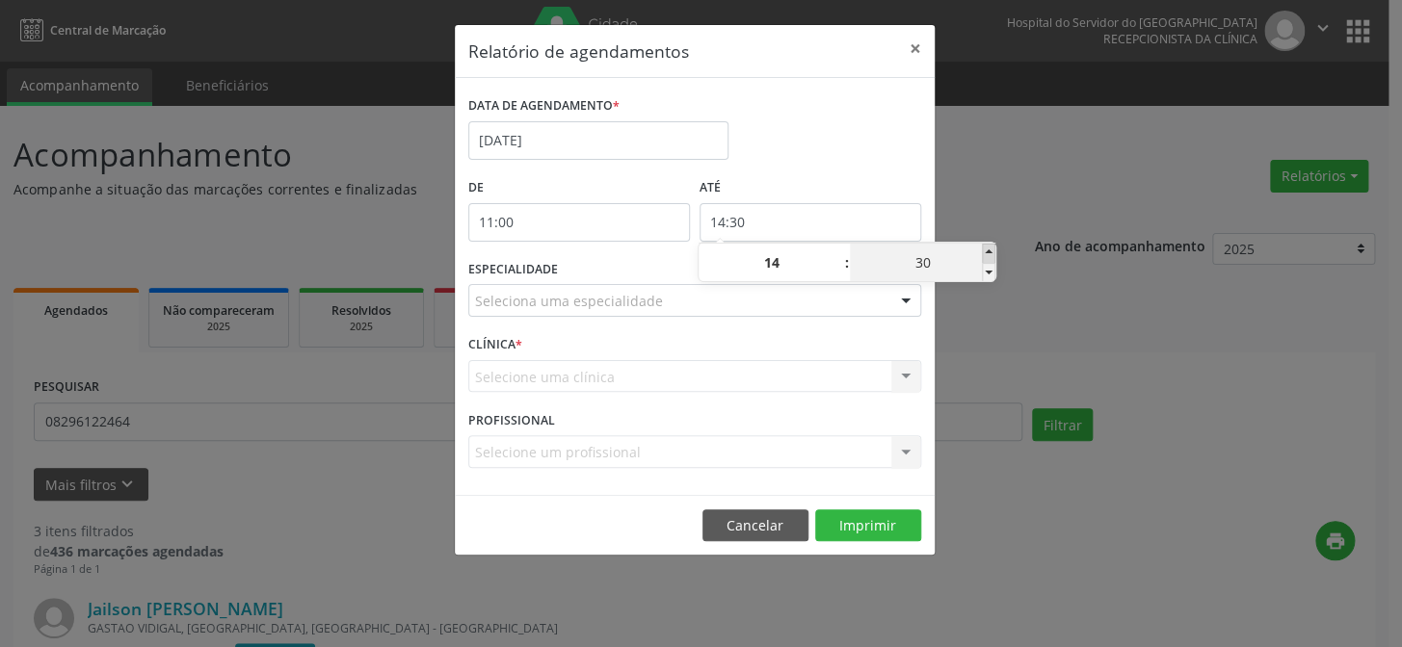
type input "14:35"
type input "35"
click at [984, 254] on span at bounding box center [988, 253] width 13 height 19
type input "14:40"
type input "40"
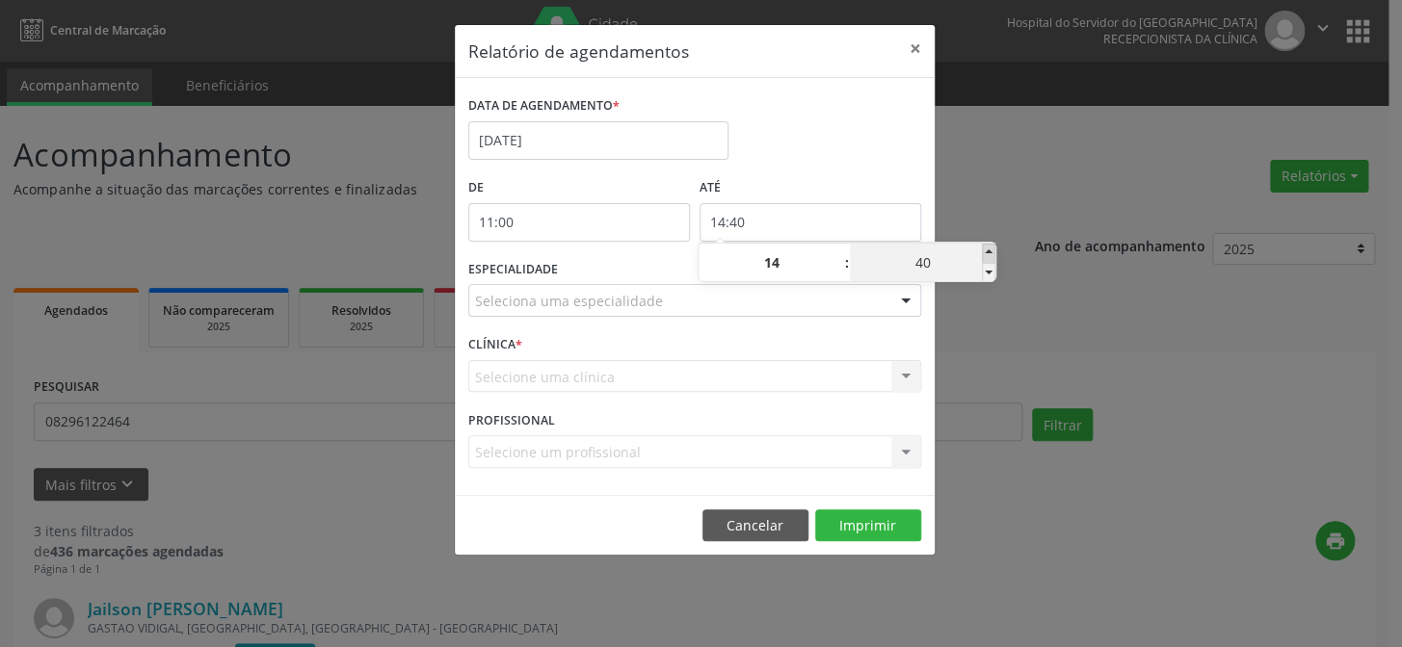
click at [984, 254] on span at bounding box center [988, 253] width 13 height 19
type input "14:45"
type input "45"
click at [986, 252] on span at bounding box center [988, 253] width 13 height 19
type input "14:50"
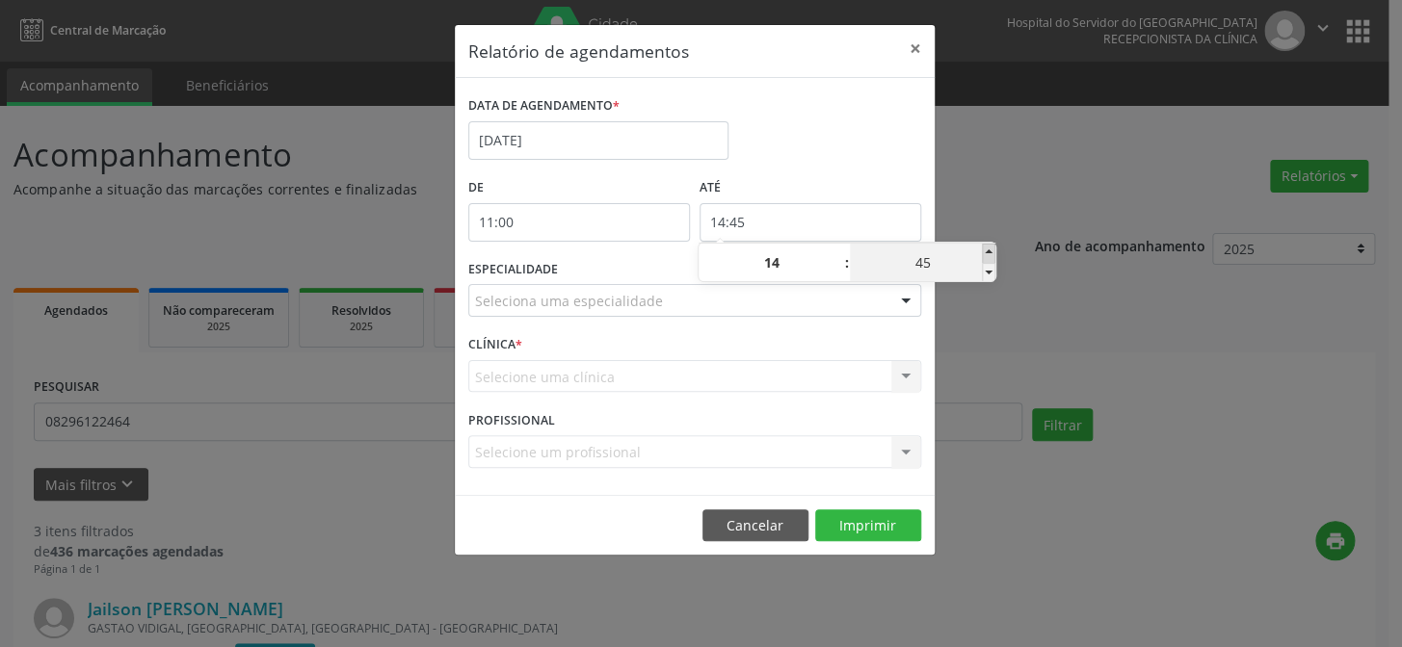
type input "50"
click at [990, 249] on span at bounding box center [988, 253] width 13 height 19
type input "14:55"
type input "55"
click at [1017, 199] on div "Relatório de agendamentos × DATA DE AGENDAMENTO * [DATE] De 11:00 ATÉ 14:55 ESP…" at bounding box center [701, 323] width 1402 height 647
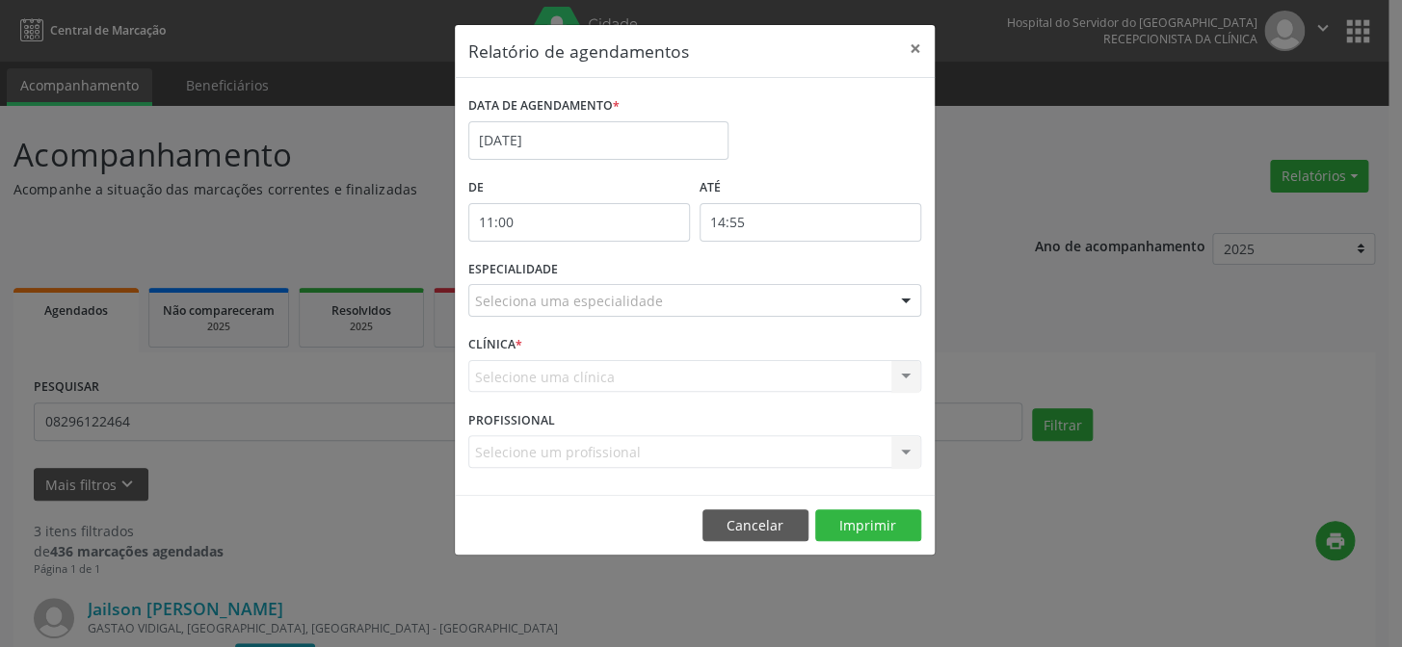
click at [914, 298] on div at bounding box center [905, 301] width 29 height 33
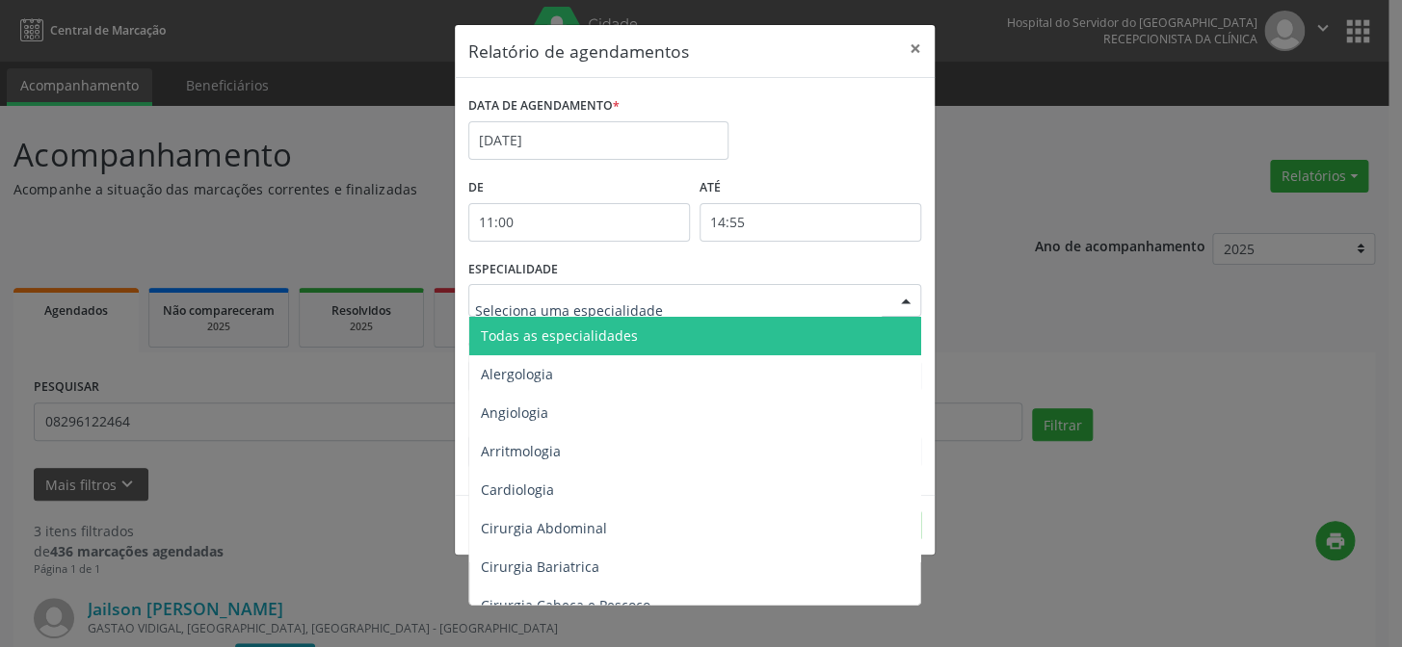
click at [896, 323] on span "Todas as especialidades" at bounding box center [696, 336] width 454 height 39
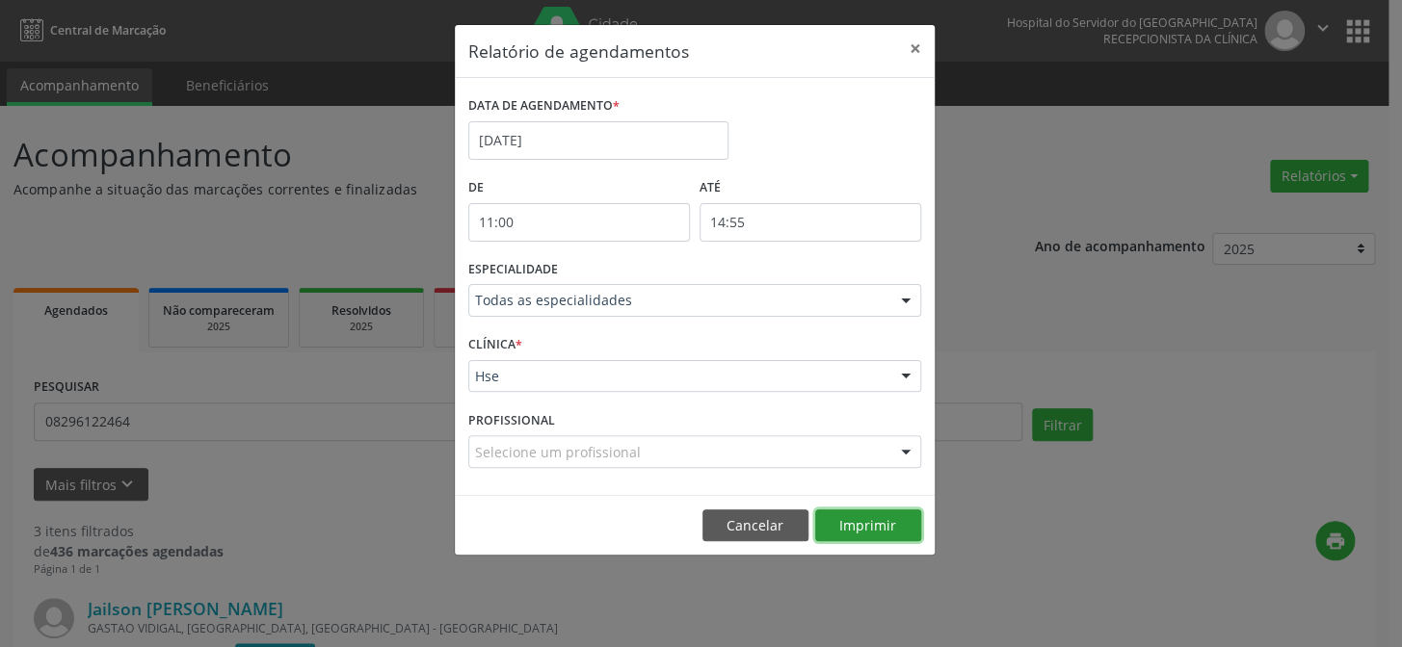
click at [891, 522] on button "Imprimir" at bounding box center [868, 526] width 106 height 33
click at [919, 47] on button "×" at bounding box center [915, 48] width 39 height 47
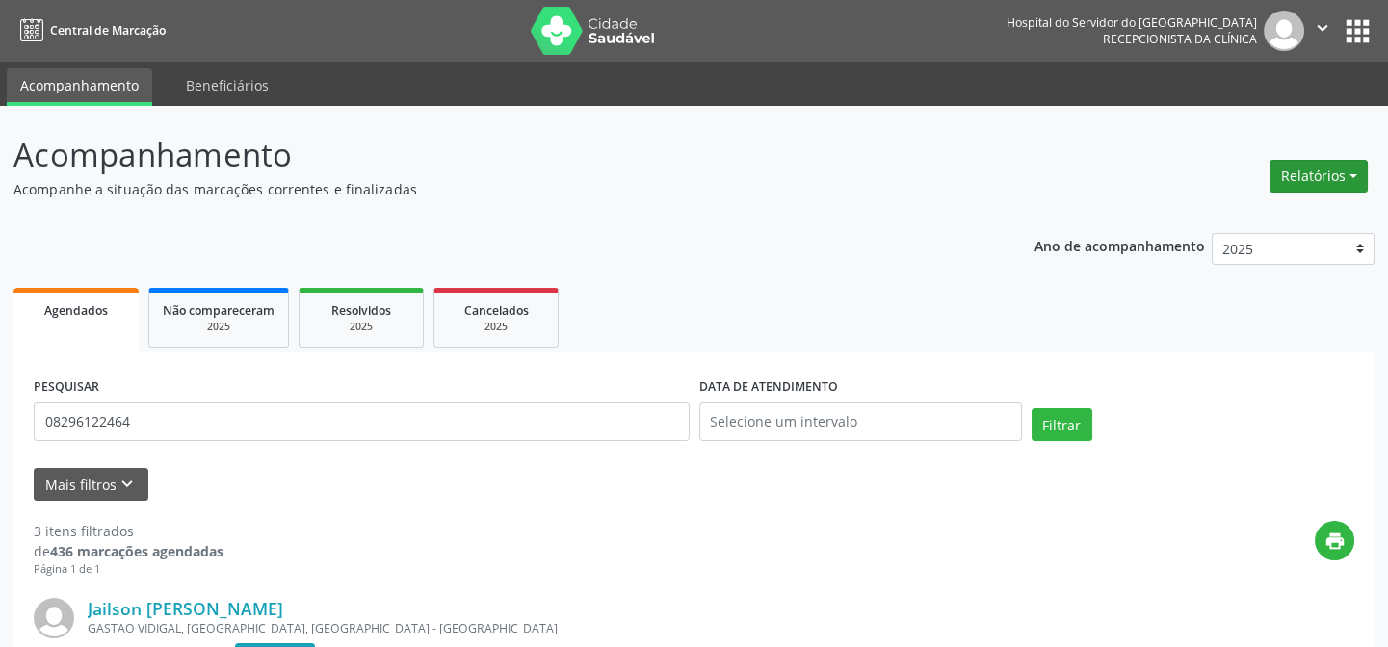
click at [1357, 186] on button "Relatórios" at bounding box center [1319, 176] width 98 height 33
click at [1343, 207] on link "Agendamentos" at bounding box center [1264, 216] width 207 height 27
select select "9"
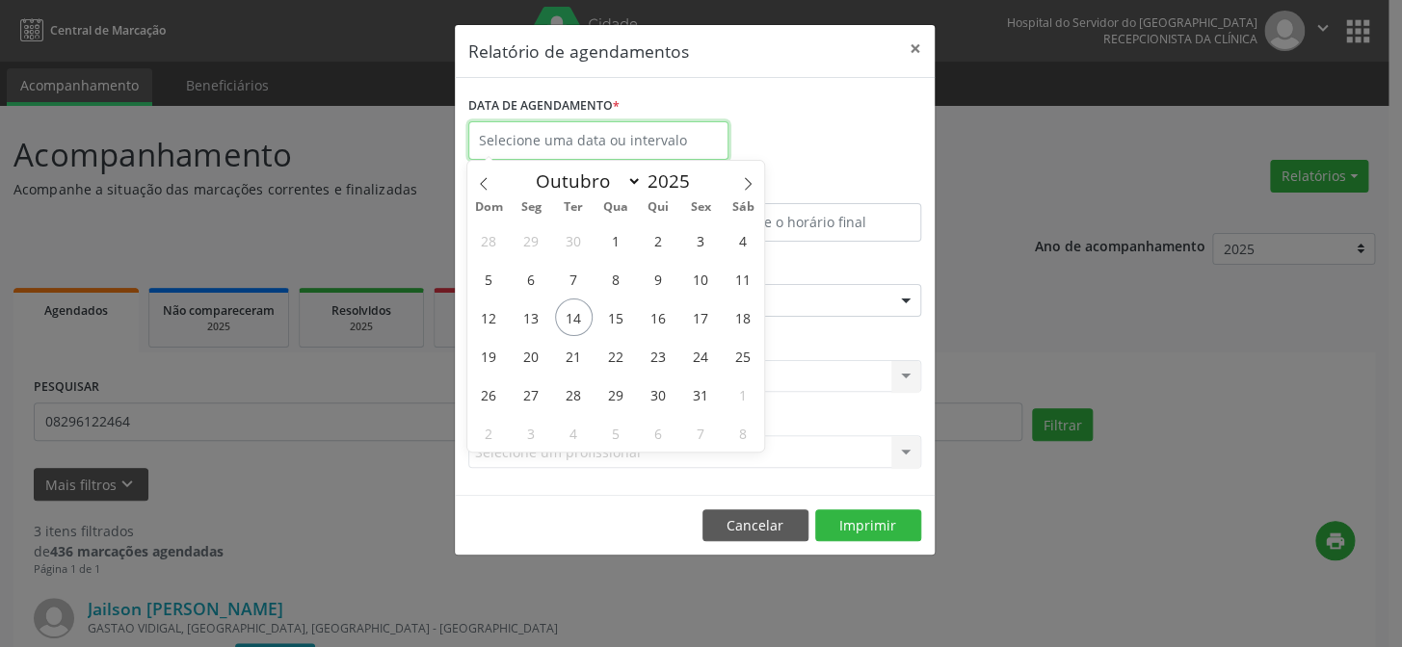
click at [580, 130] on input "text" at bounding box center [598, 140] width 260 height 39
click at [707, 329] on span "17" at bounding box center [700, 318] width 38 height 38
type input "[DATE]"
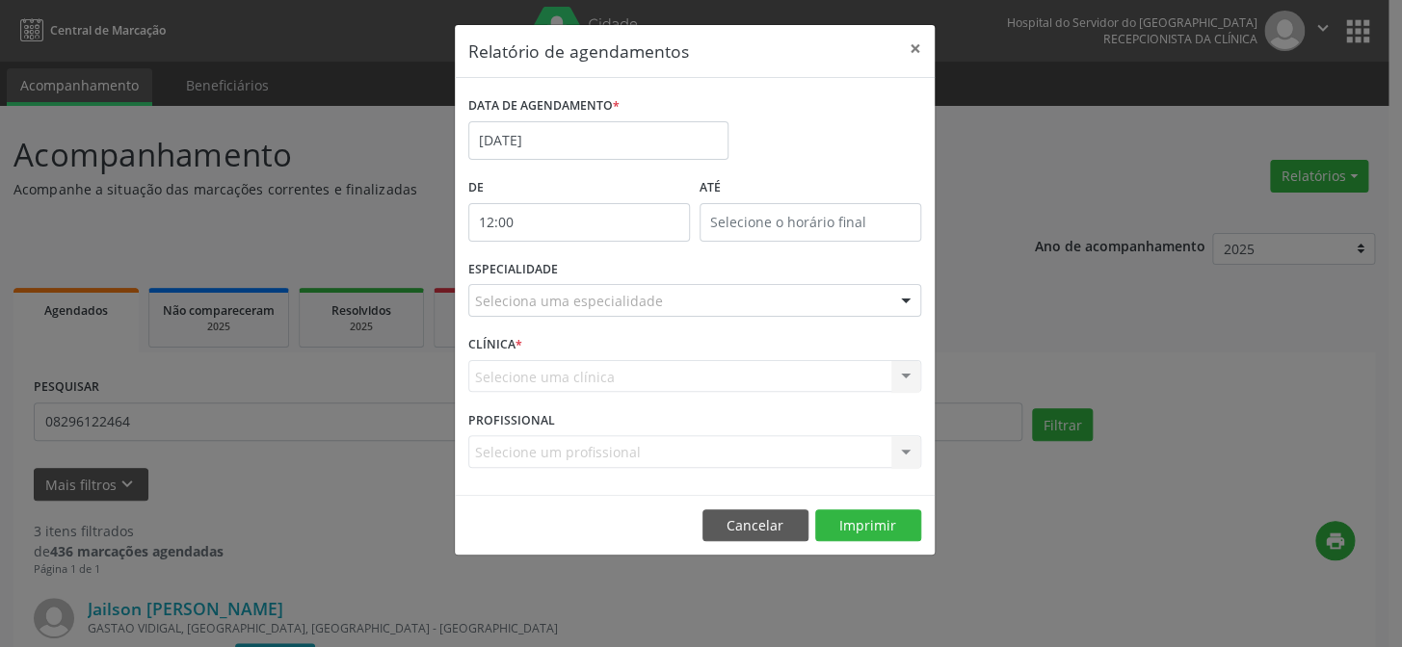
click at [614, 215] on input "12:00" at bounding box center [579, 222] width 222 height 39
click at [608, 250] on span at bounding box center [605, 253] width 13 height 19
type input "13:00"
type input "13"
click at [608, 250] on span at bounding box center [605, 253] width 13 height 19
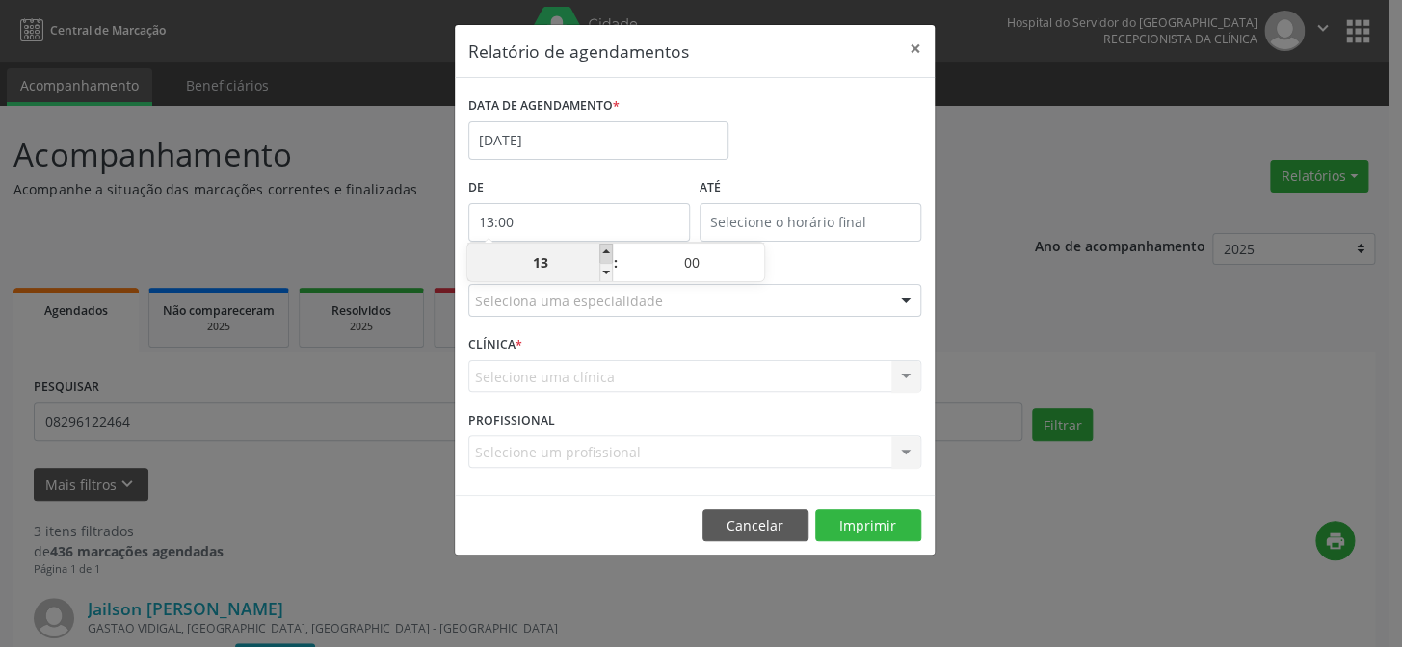
type input "14:00"
type input "14"
click at [608, 250] on span at bounding box center [605, 253] width 13 height 19
type input "15:00"
type input "15"
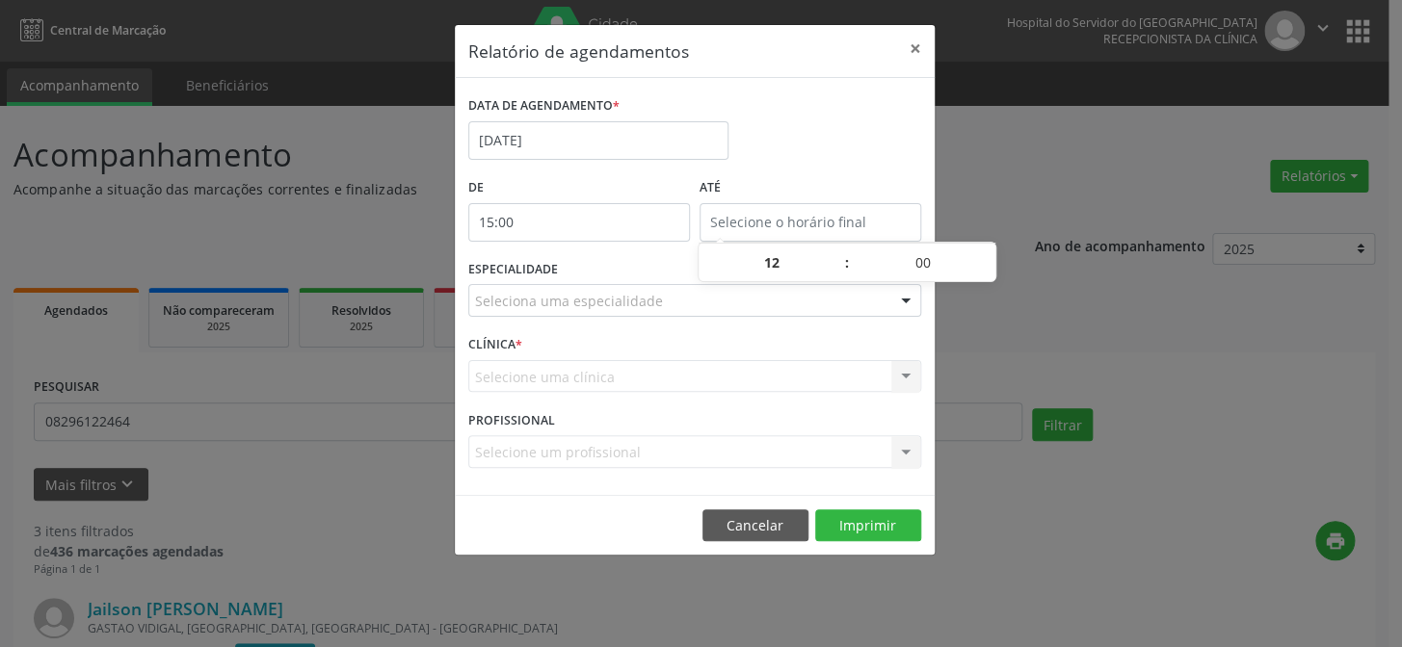
type input "15:00"
type input "15"
click at [764, 209] on input "15:00" at bounding box center [810, 222] width 222 height 39
click at [834, 253] on span at bounding box center [836, 253] width 13 height 19
type input "16:00"
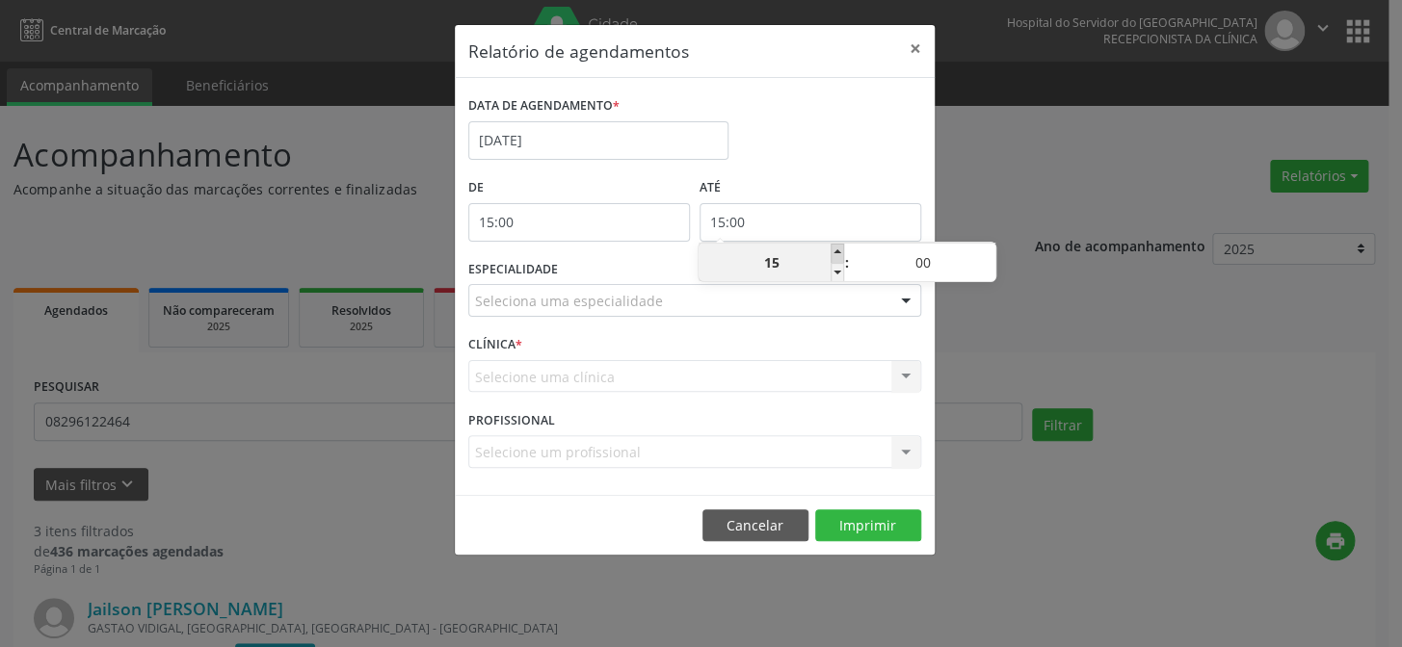
type input "16"
click at [834, 253] on span at bounding box center [836, 253] width 13 height 19
type input "17:00"
type input "17"
click at [834, 253] on span at bounding box center [836, 253] width 13 height 19
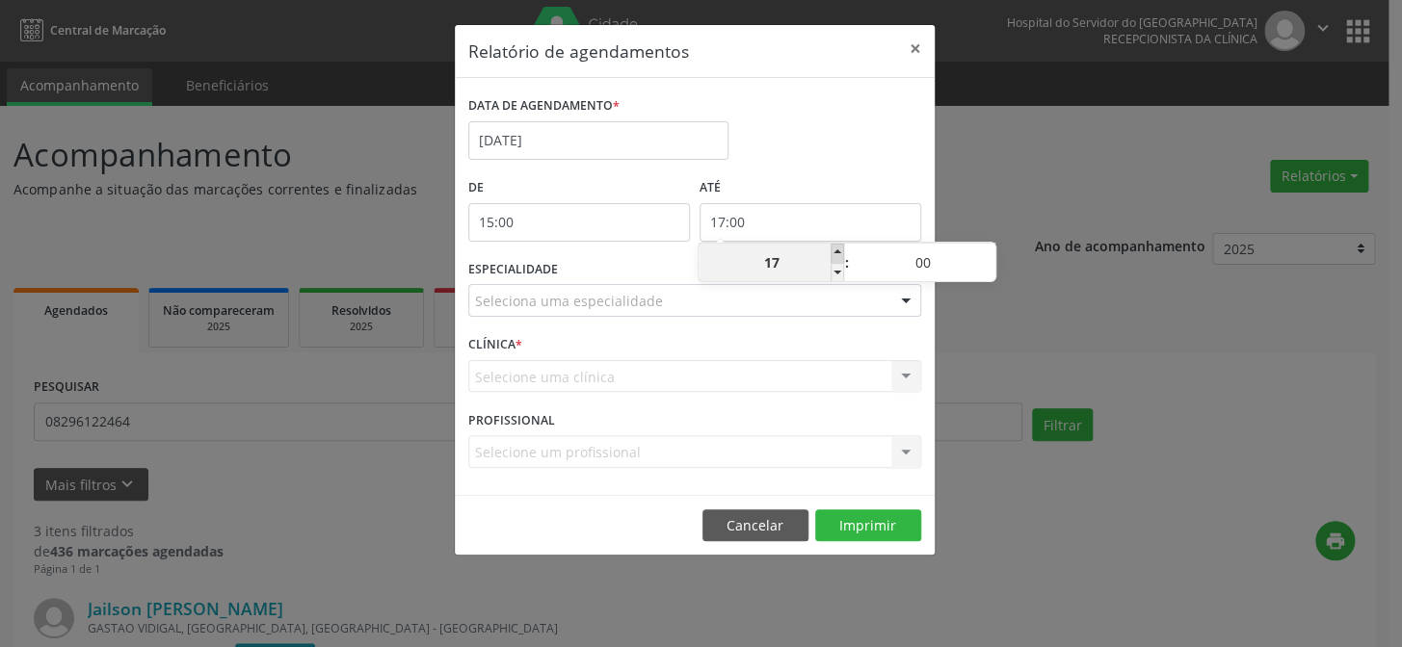
type input "18:00"
type input "18"
click at [834, 253] on span at bounding box center [836, 253] width 13 height 19
type input "19:00"
type input "19"
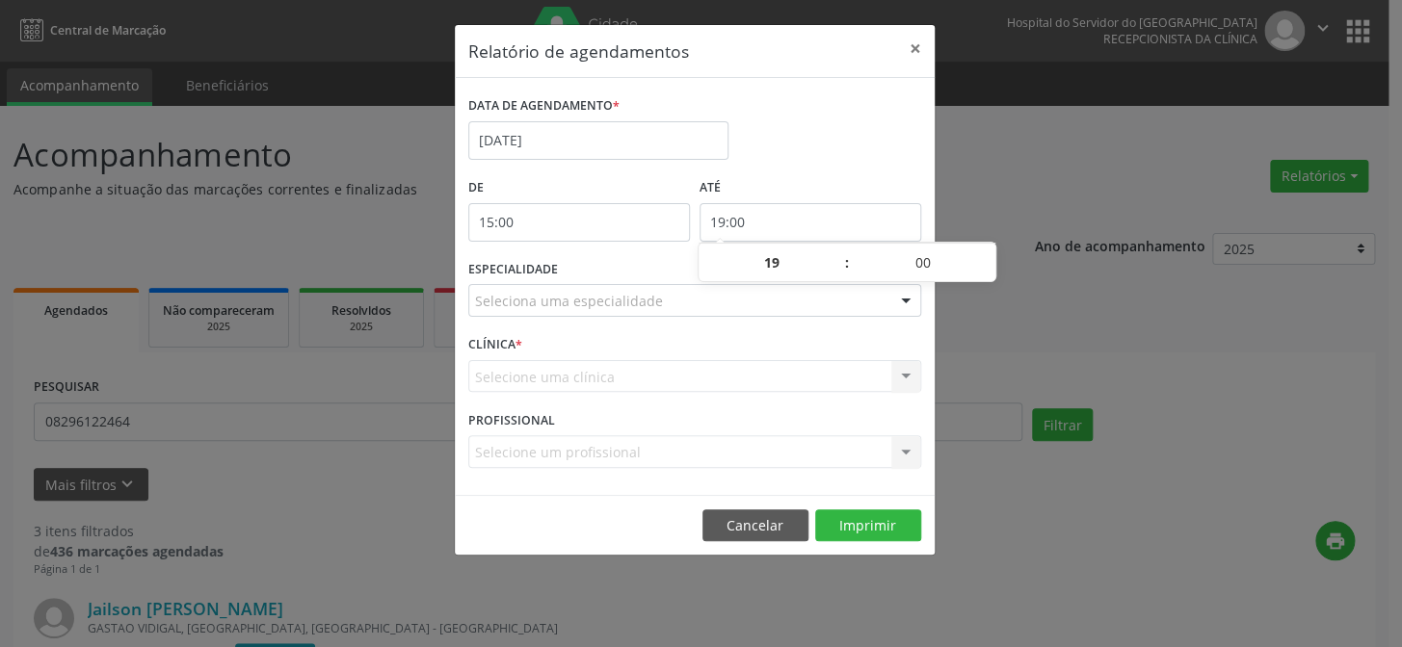
click at [867, 315] on div "Seleciona uma especialidade" at bounding box center [694, 300] width 453 height 33
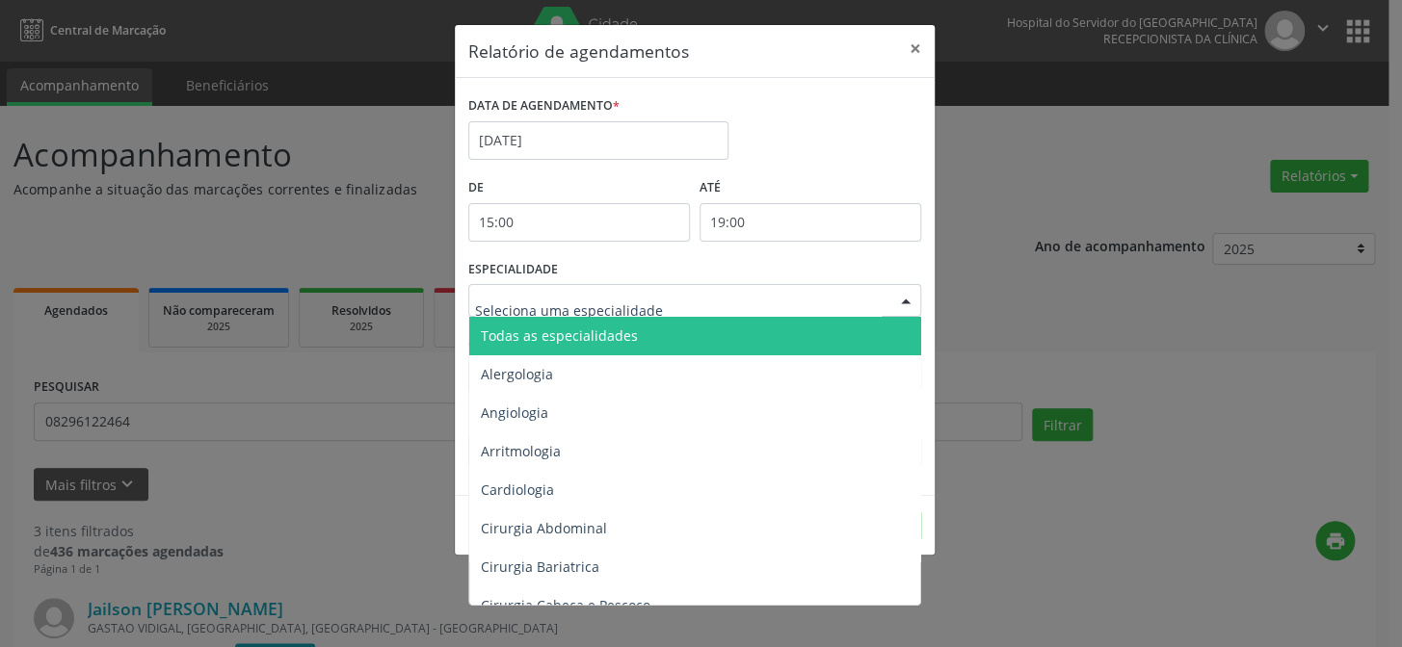
click at [871, 337] on span "Todas as especialidades" at bounding box center [696, 336] width 454 height 39
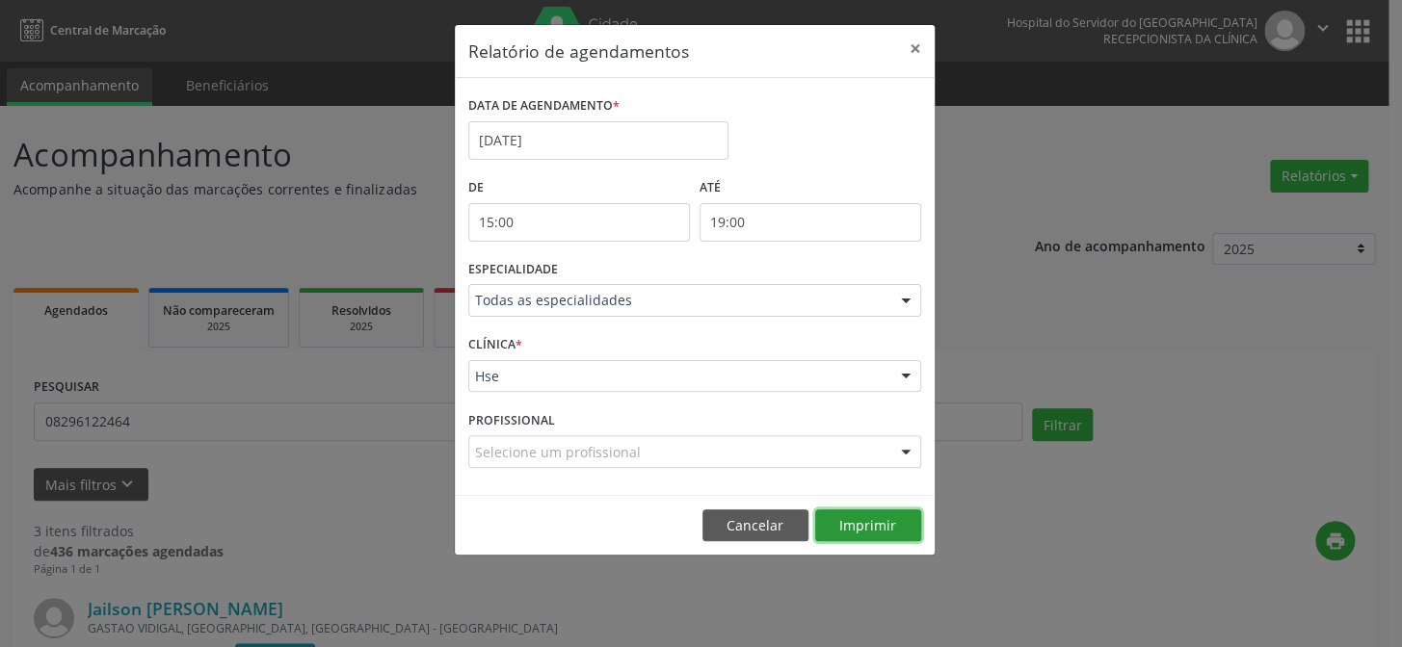
click at [881, 519] on button "Imprimir" at bounding box center [868, 526] width 106 height 33
click at [917, 50] on button "×" at bounding box center [915, 48] width 39 height 47
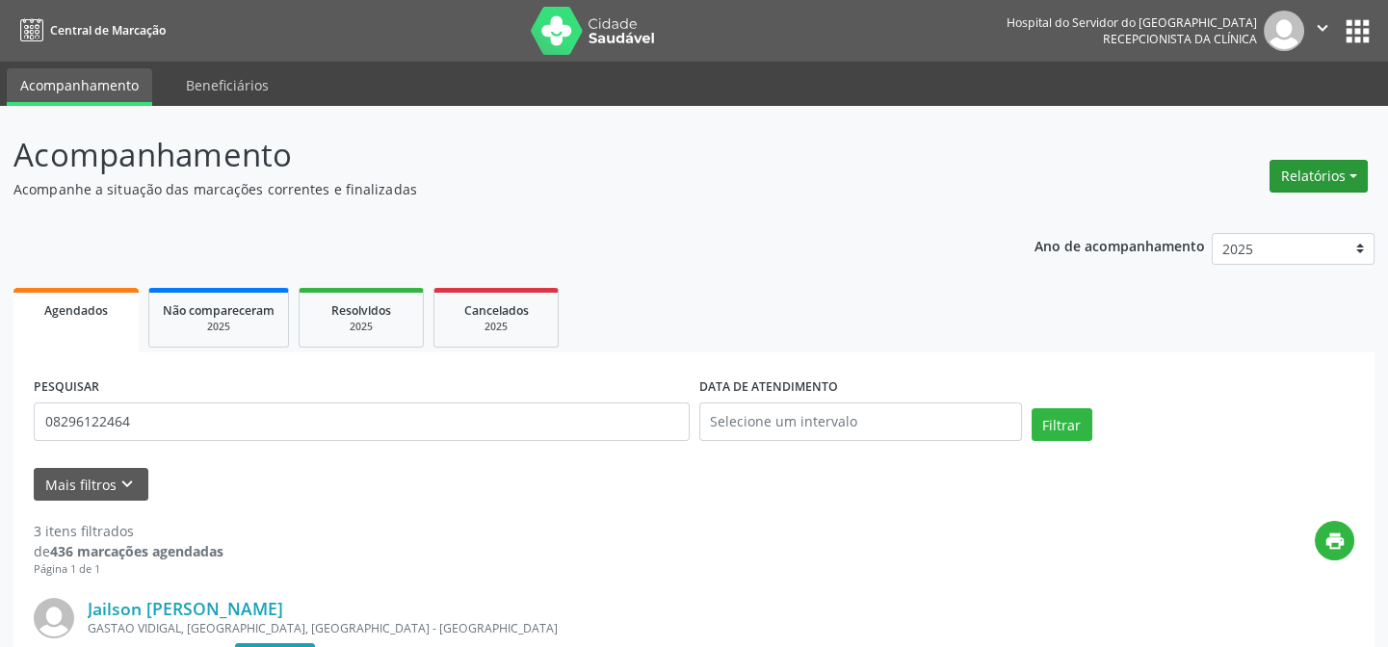
click at [1338, 183] on button "Relatórios" at bounding box center [1319, 176] width 98 height 33
click at [1313, 207] on link "Agendamentos" at bounding box center [1264, 216] width 207 height 27
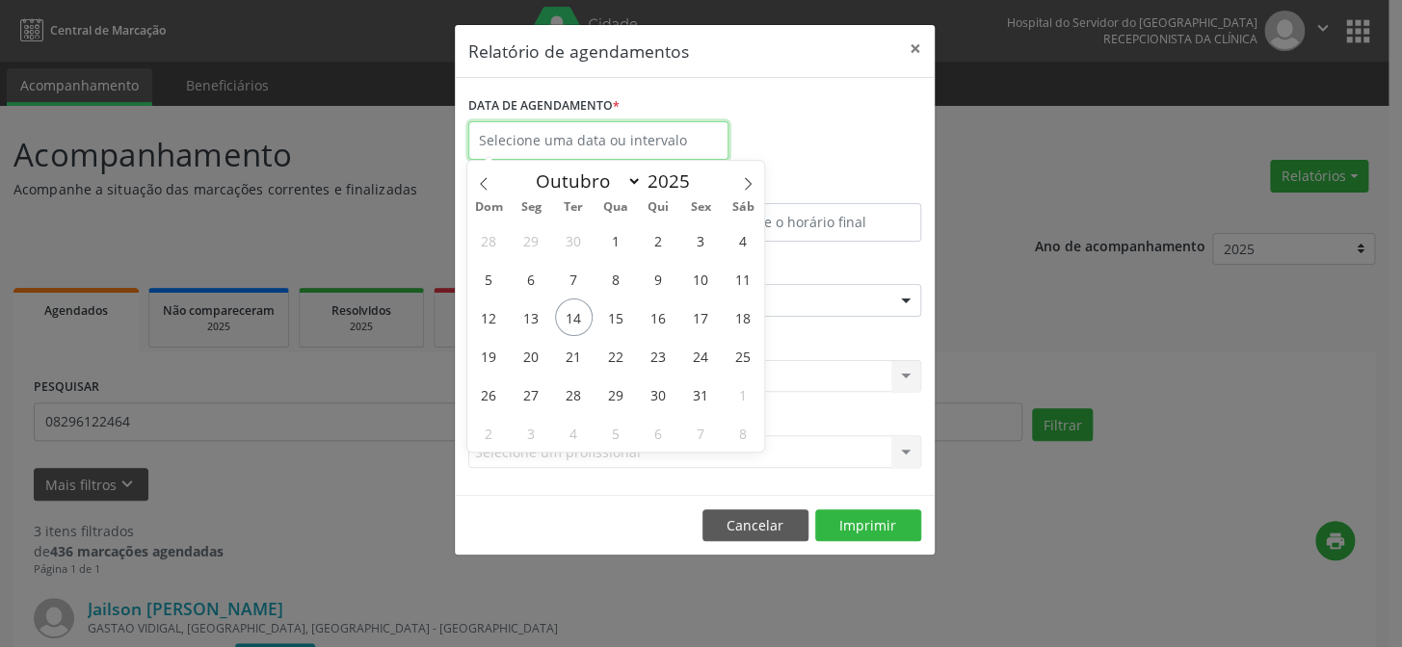
click at [631, 133] on input "text" at bounding box center [598, 140] width 260 height 39
click at [667, 316] on span "16" at bounding box center [659, 318] width 38 height 38
type input "[DATE]"
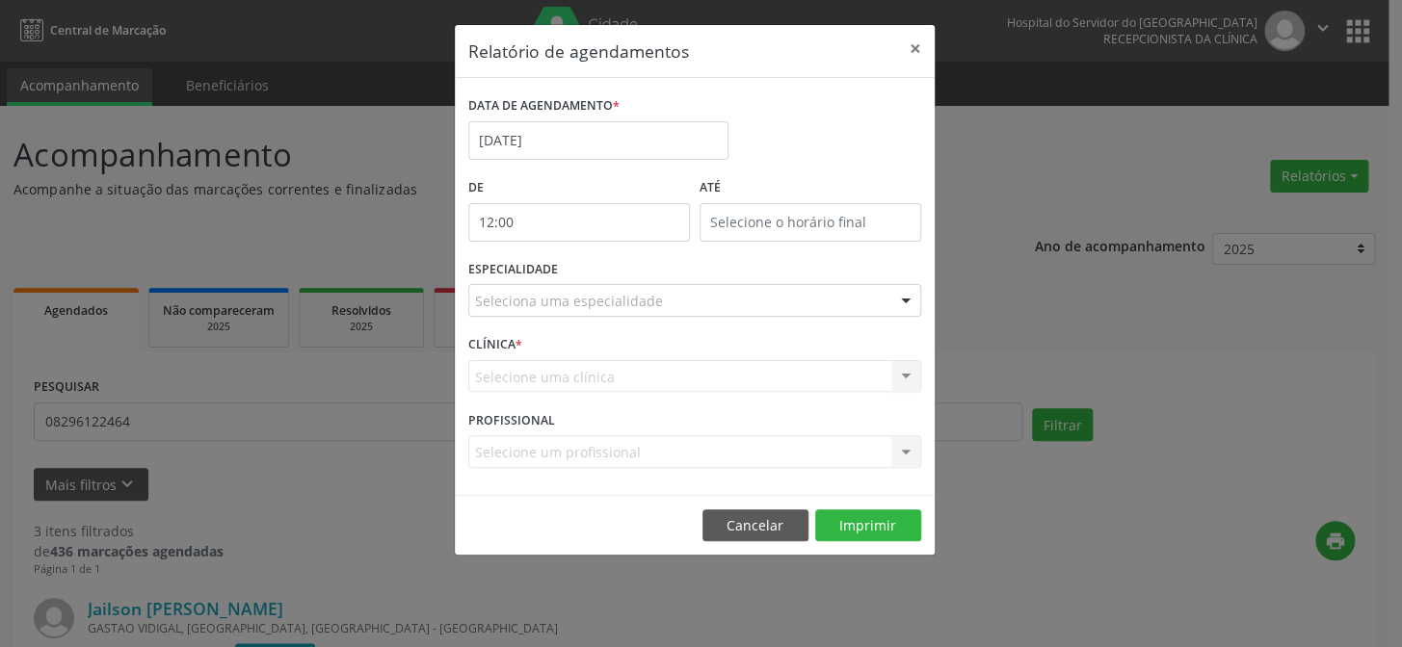
click at [581, 221] on input "12:00" at bounding box center [579, 222] width 222 height 39
click at [604, 272] on span at bounding box center [605, 272] width 13 height 19
type input "11:00"
type input "11"
click at [604, 272] on span at bounding box center [605, 272] width 13 height 19
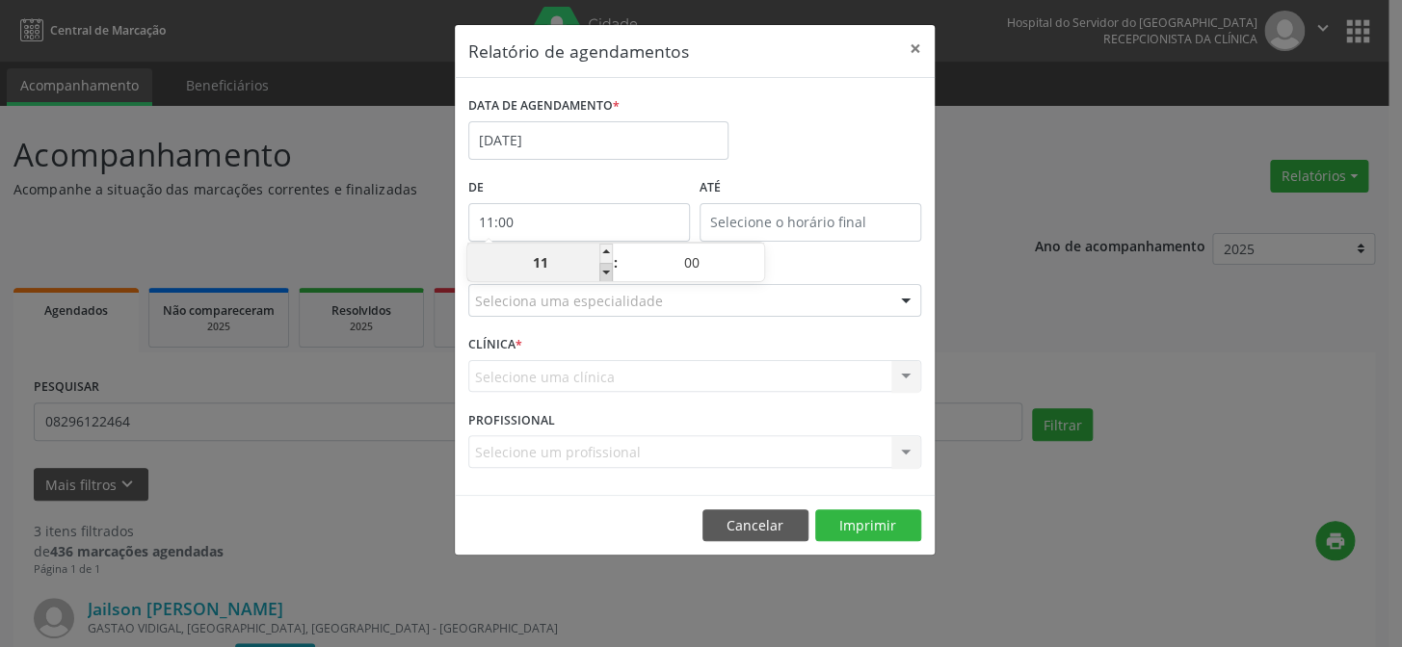
type input "10:00"
type input "10"
click at [604, 272] on span at bounding box center [605, 272] width 13 height 19
type input "09:00"
type input "09"
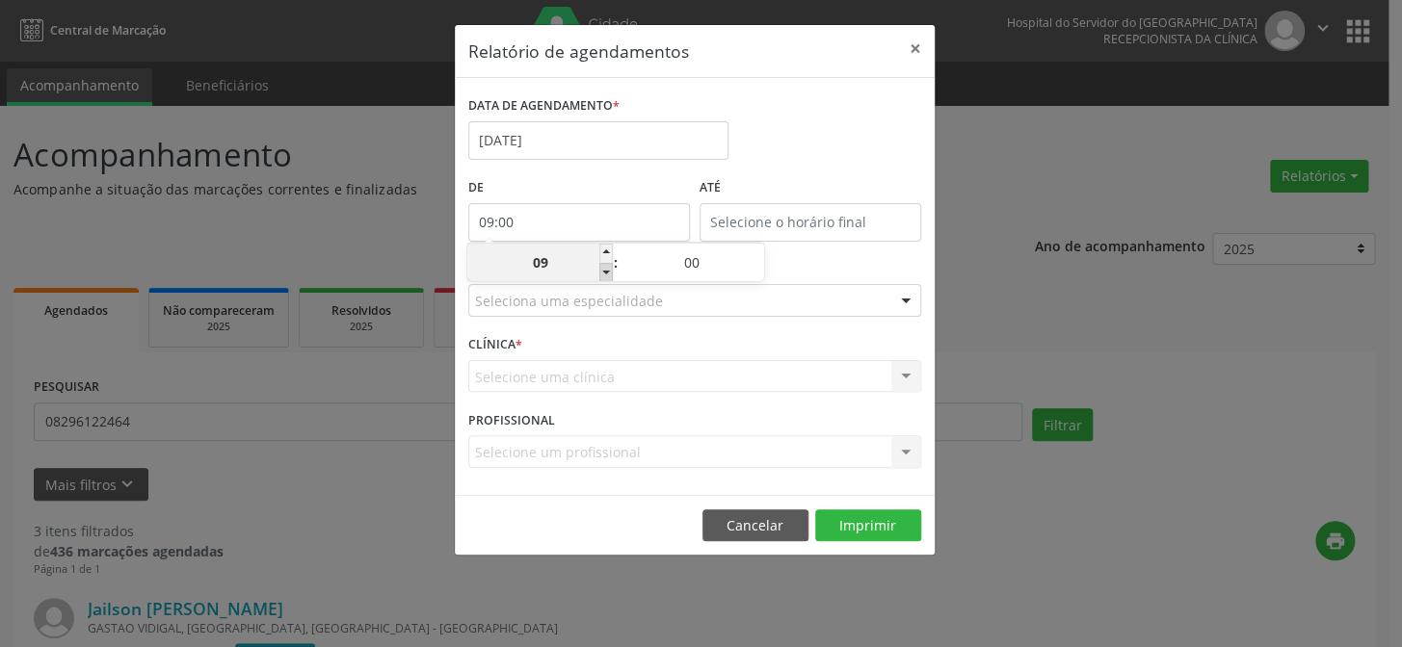
click at [604, 272] on span at bounding box center [605, 272] width 13 height 19
type input "08:00"
type input "08"
click at [604, 272] on span at bounding box center [605, 272] width 13 height 19
type input "07:00"
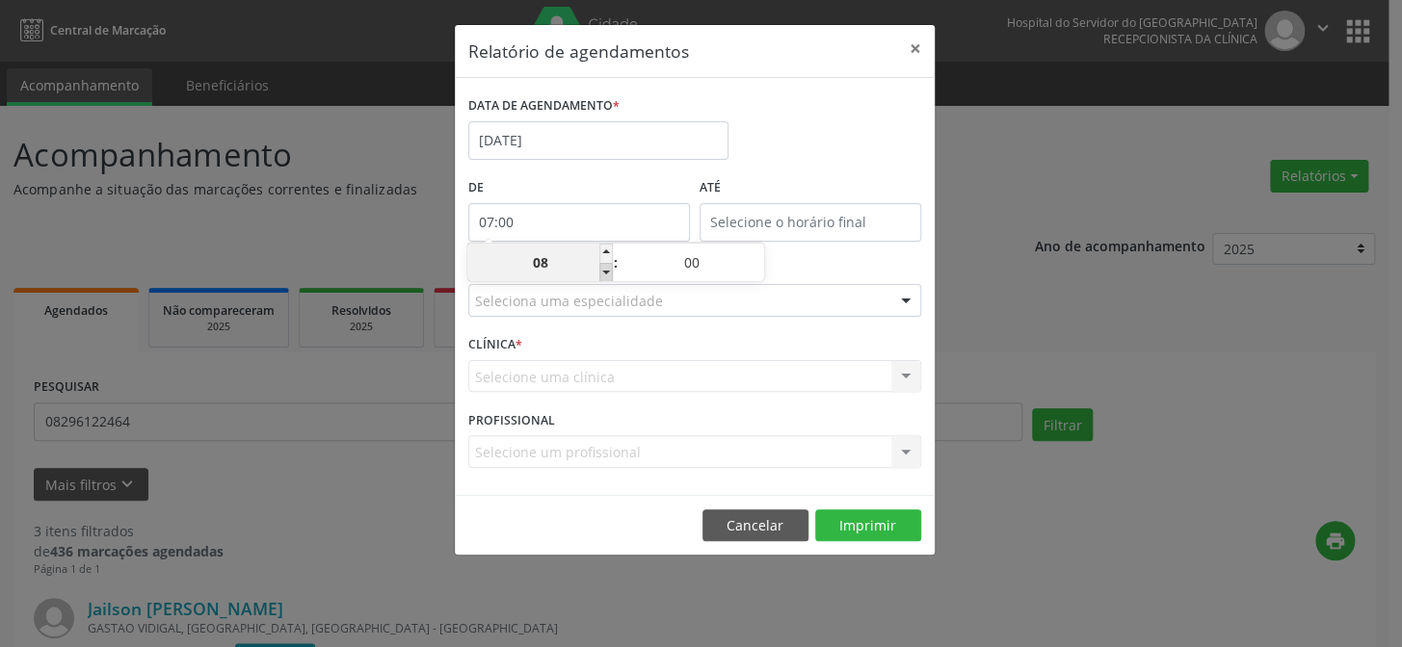
type input "07"
click at [604, 272] on span at bounding box center [605, 272] width 13 height 19
type input "06:00"
type input "06"
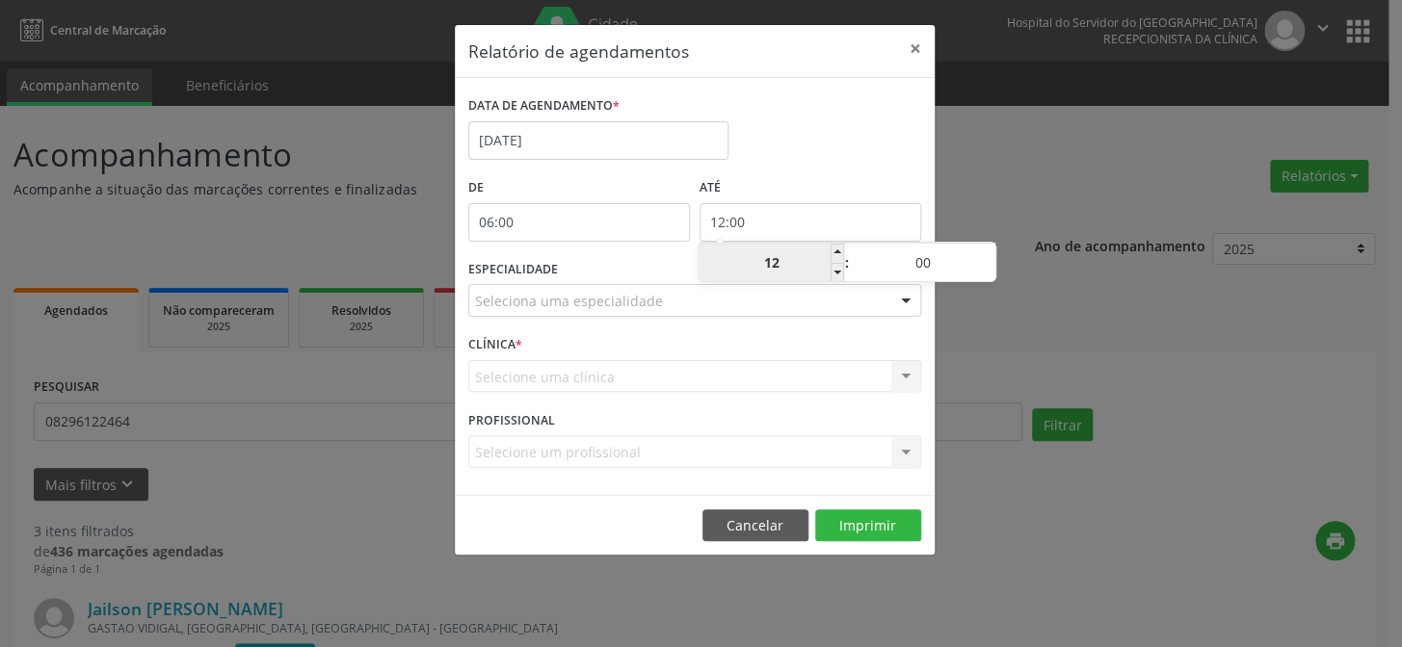
click at [741, 229] on input "12:00" at bounding box center [810, 222] width 222 height 39
click at [838, 271] on span at bounding box center [836, 272] width 13 height 19
type input "11:00"
type input "11"
click at [838, 271] on span at bounding box center [836, 272] width 13 height 19
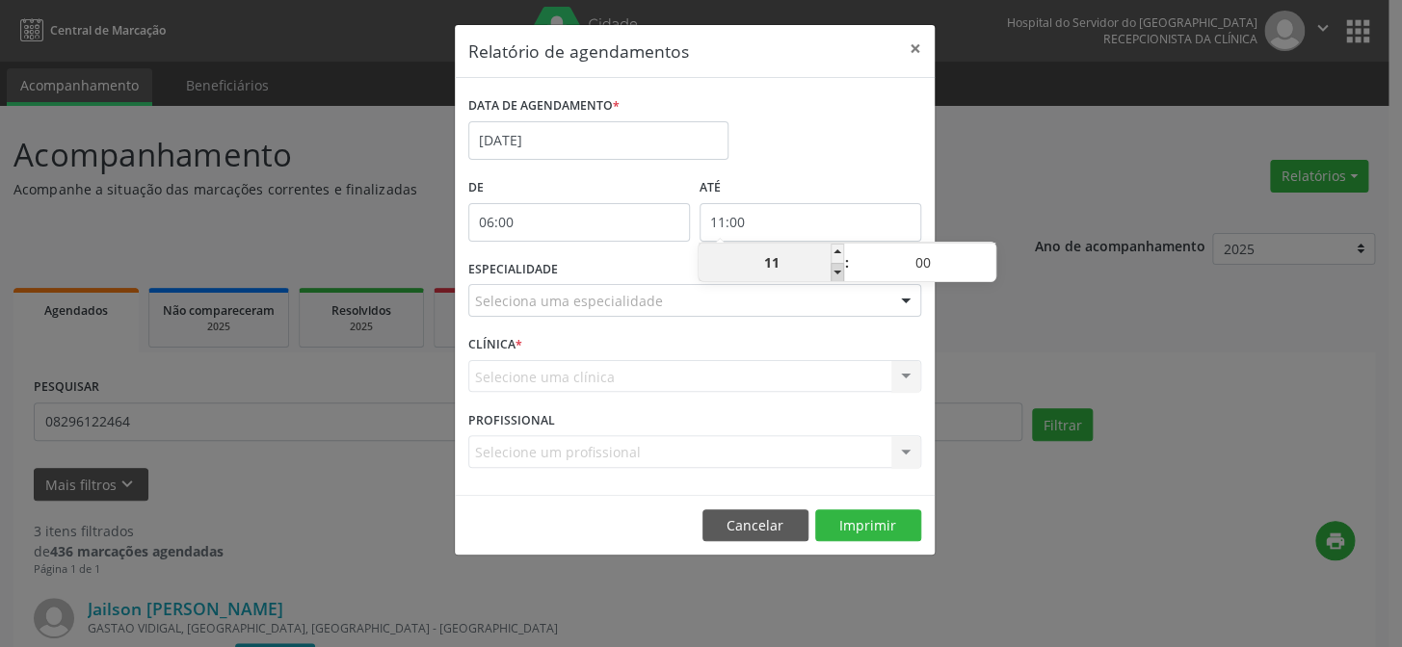
type input "10:00"
type input "10"
click at [987, 248] on span at bounding box center [988, 253] width 13 height 19
type input "10:05"
type input "05"
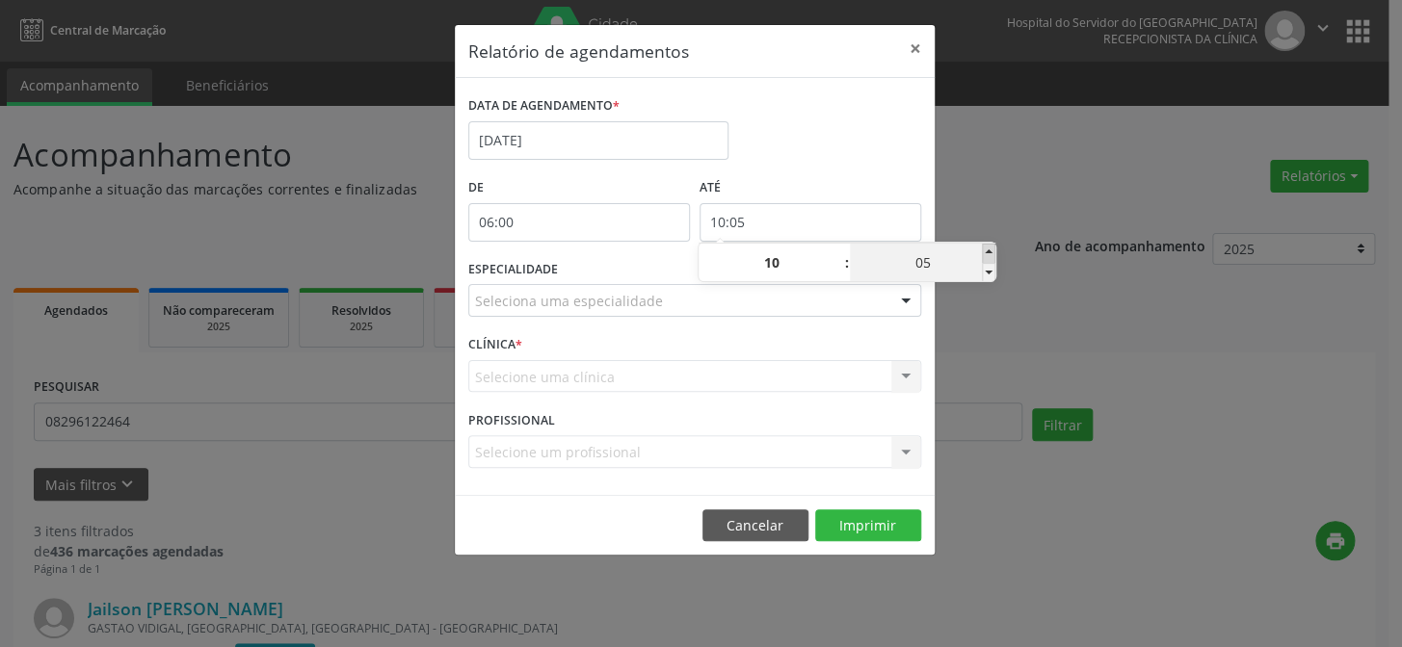
click at [987, 248] on span at bounding box center [988, 253] width 13 height 19
type input "10:10"
type input "10"
click at [987, 248] on span at bounding box center [988, 253] width 13 height 19
type input "10:15"
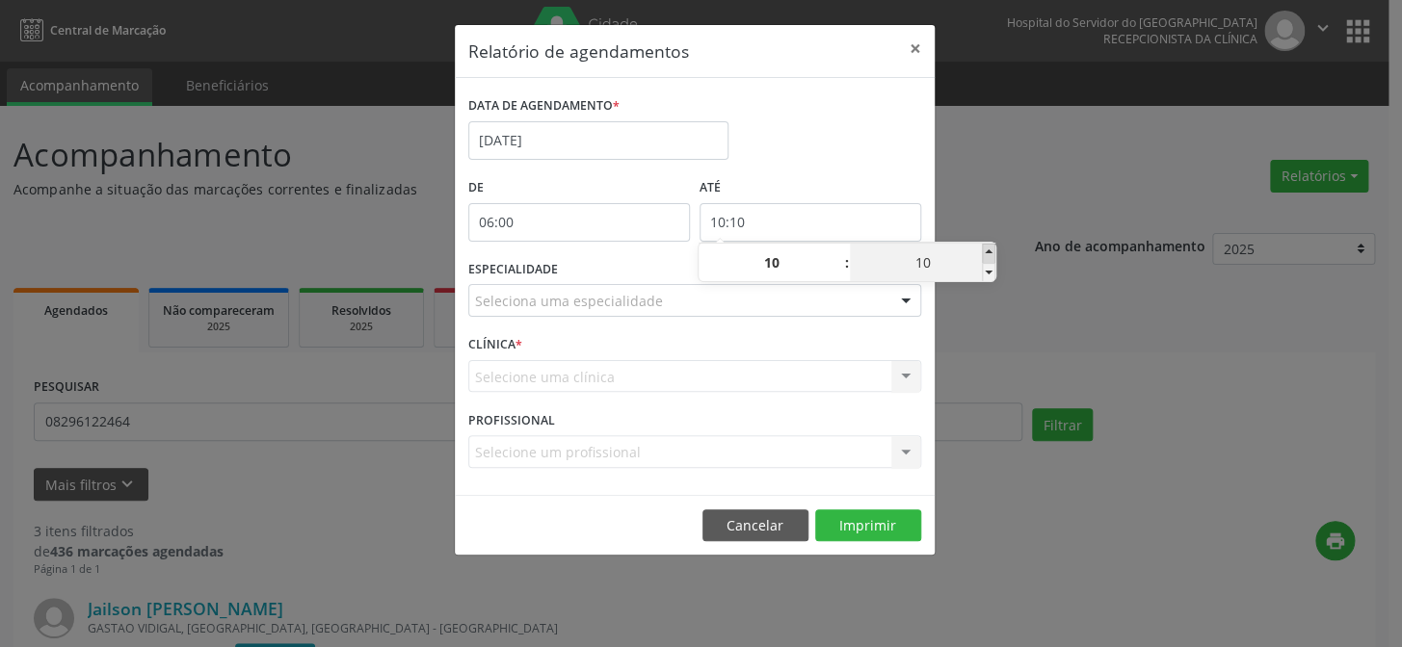
type input "15"
click at [987, 248] on span at bounding box center [988, 253] width 13 height 19
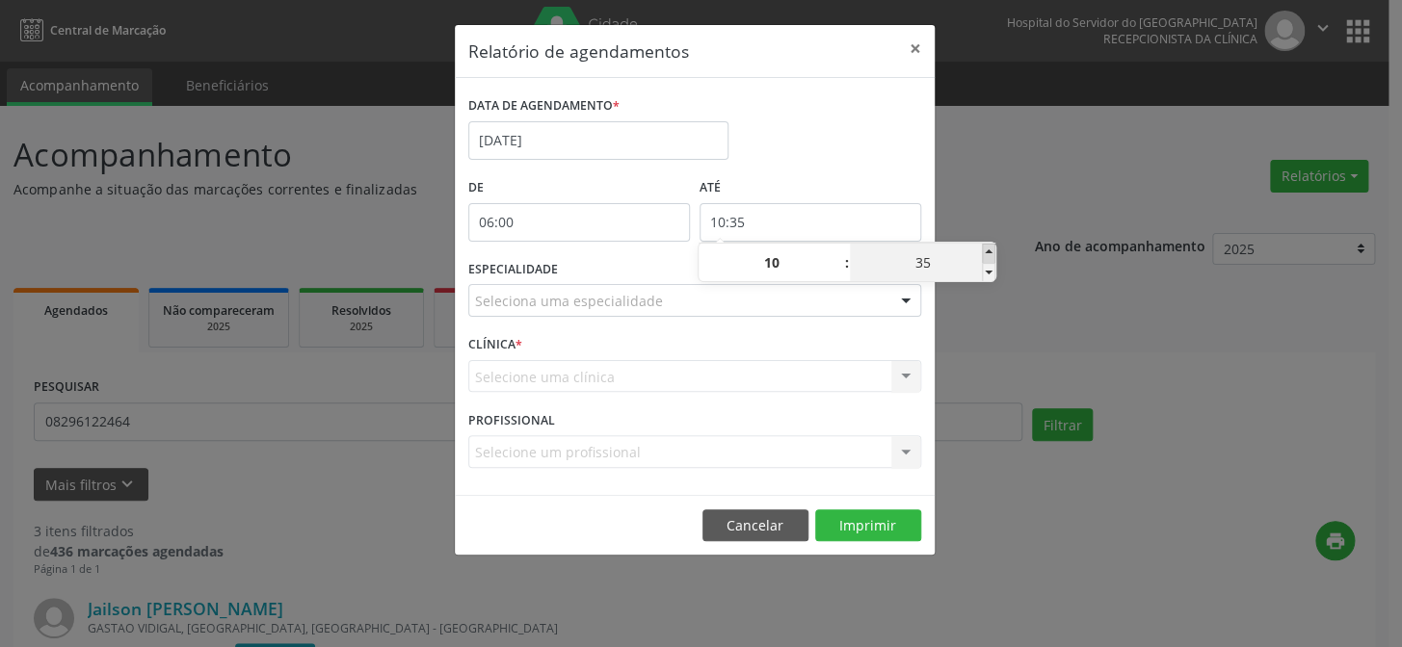
click at [987, 248] on span at bounding box center [988, 253] width 13 height 19
click at [1010, 208] on div "Relatório de agendamentos × DATA DE AGENDAMENTO * [DATE] De 06:00 ATÉ 10:55 ESP…" at bounding box center [701, 323] width 1402 height 647
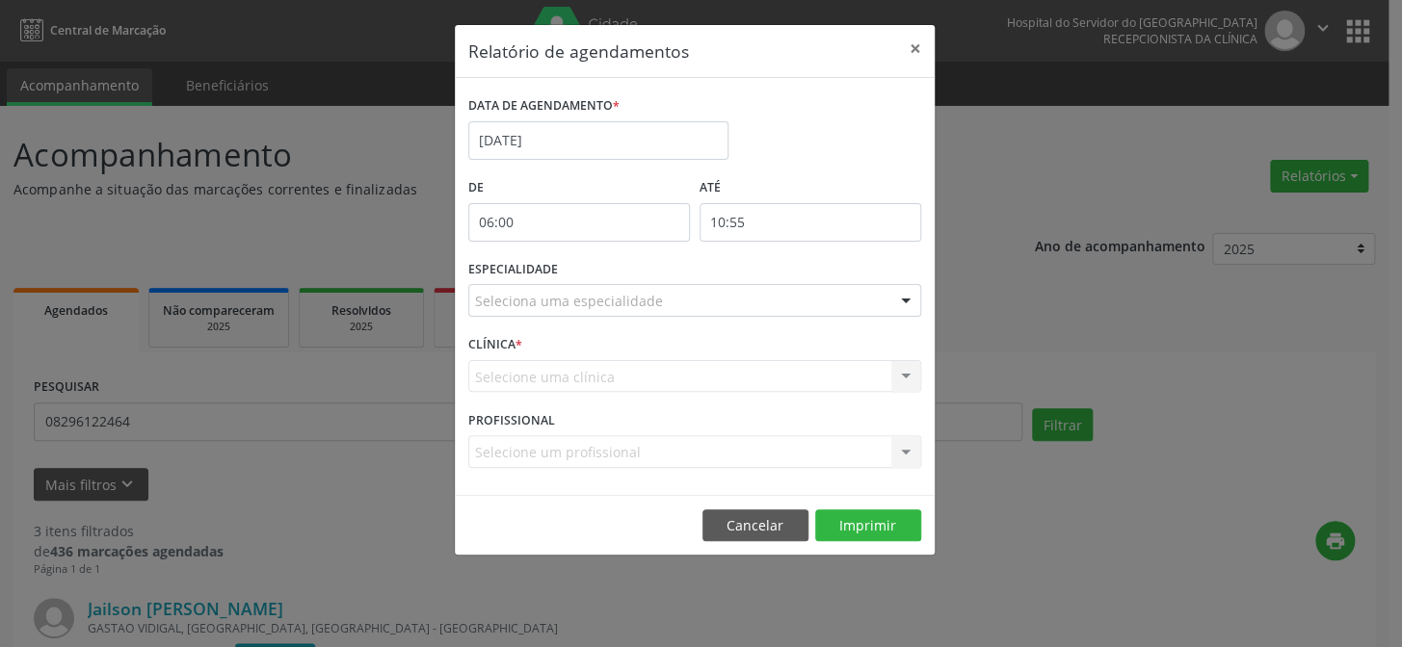
click at [906, 299] on div at bounding box center [905, 301] width 29 height 33
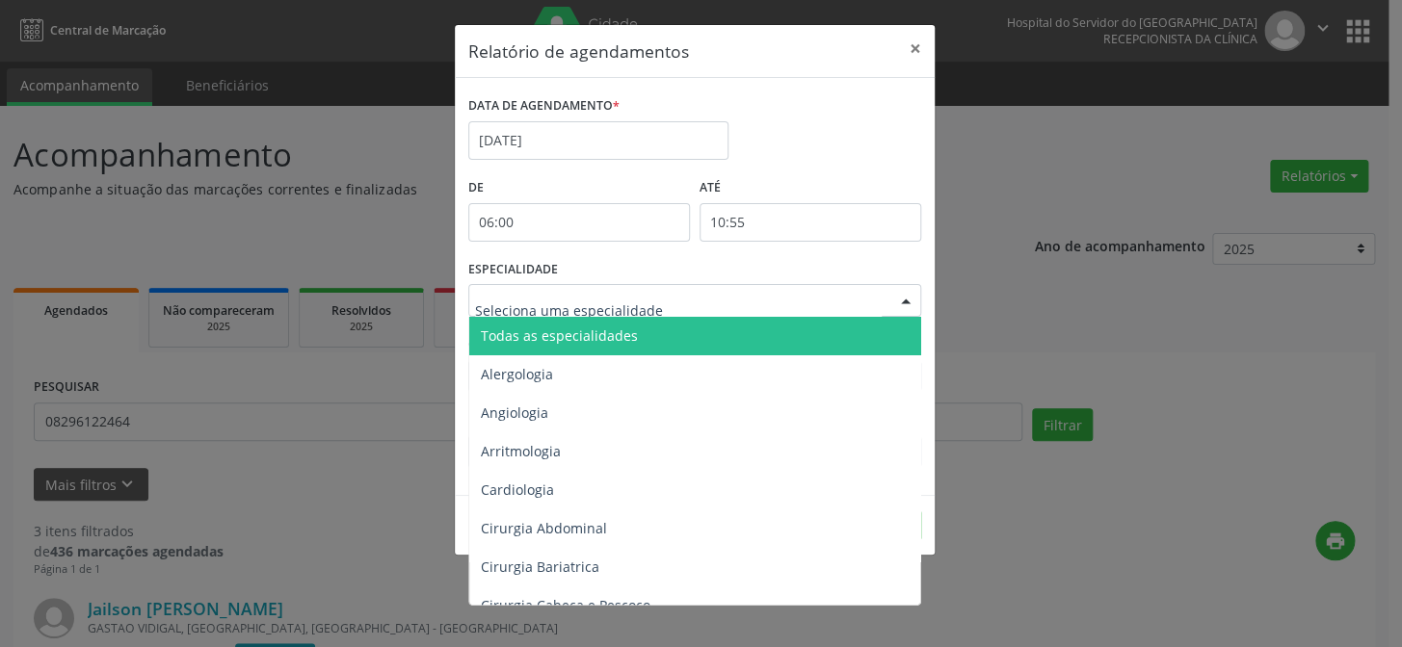
click at [884, 332] on span "Todas as especialidades" at bounding box center [696, 336] width 454 height 39
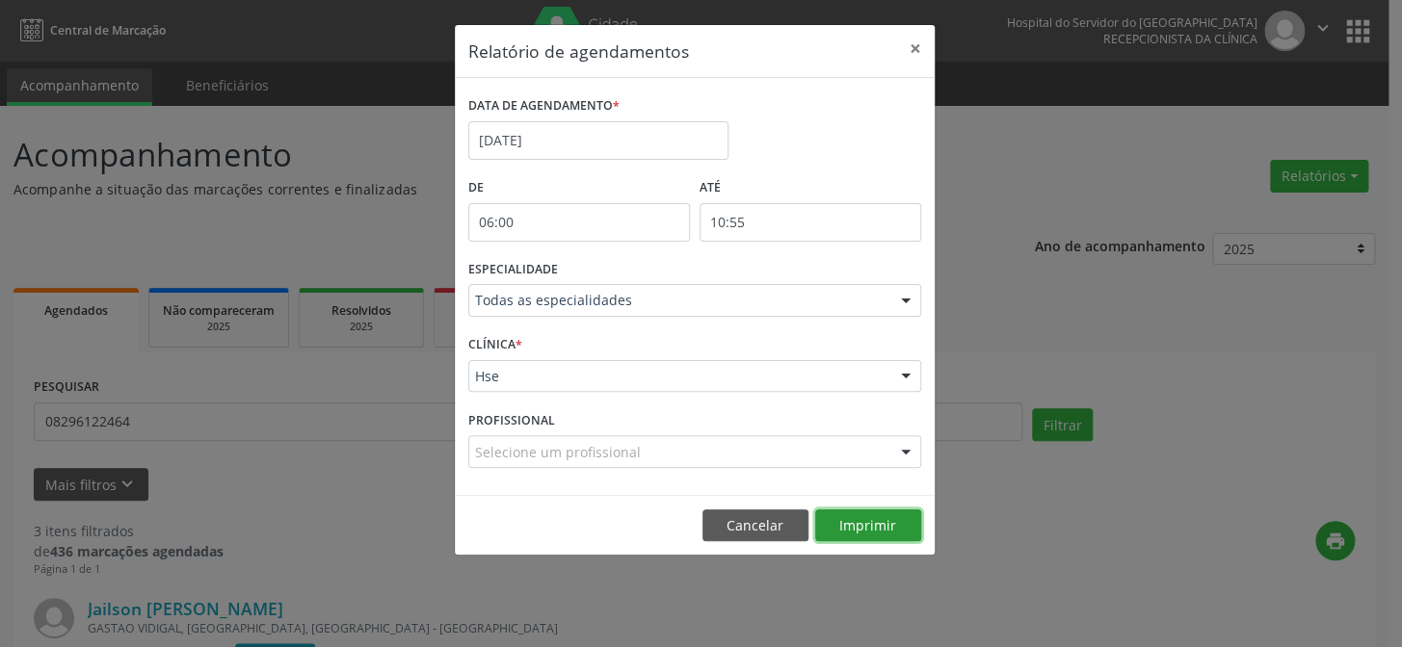
click at [873, 526] on button "Imprimir" at bounding box center [868, 526] width 106 height 33
click at [906, 51] on button "×" at bounding box center [915, 48] width 39 height 47
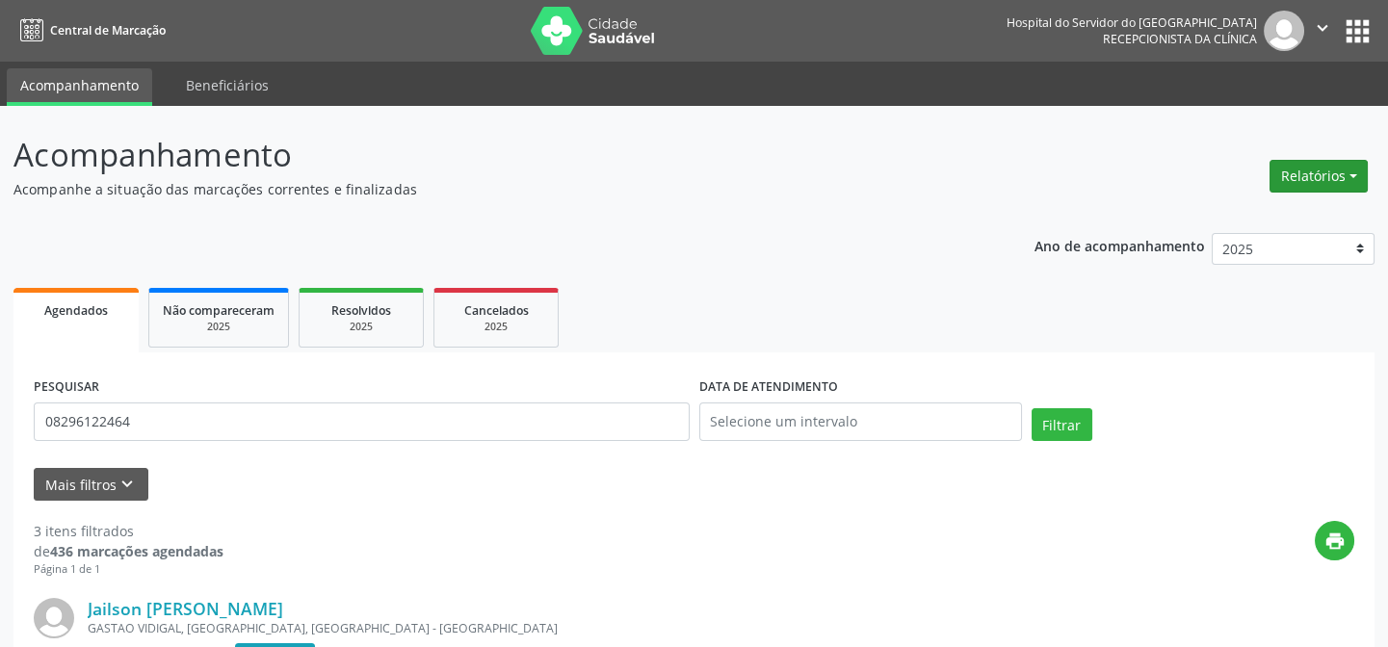
click at [1299, 183] on button "Relatórios" at bounding box center [1319, 176] width 98 height 33
click at [1276, 201] on ul "Agendamentos Procedimentos realizados" at bounding box center [1264, 230] width 209 height 69
click at [1273, 211] on link "Agendamentos" at bounding box center [1264, 216] width 207 height 27
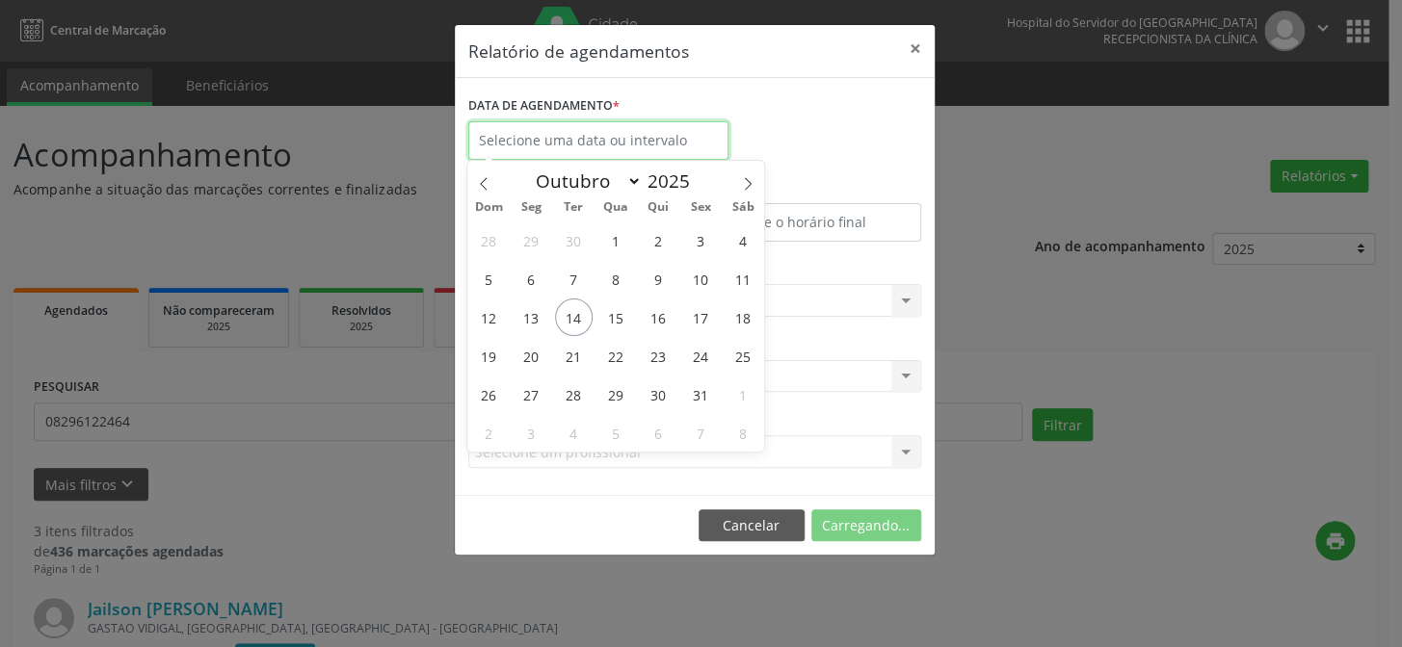
click at [628, 145] on input "text" at bounding box center [598, 140] width 260 height 39
click at [661, 313] on span "16" at bounding box center [659, 318] width 38 height 38
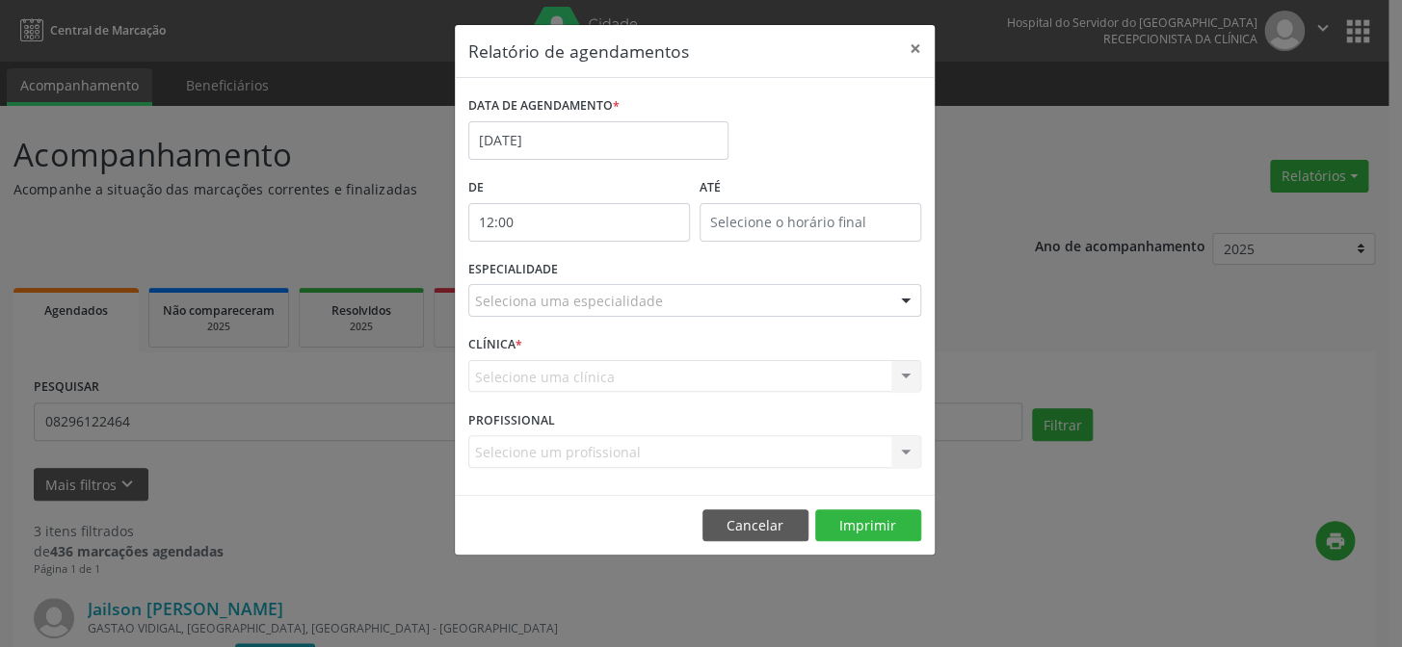
click at [598, 218] on input "12:00" at bounding box center [579, 222] width 222 height 39
click at [602, 253] on span at bounding box center [605, 253] width 13 height 19
click at [770, 226] on input "15:00" at bounding box center [810, 222] width 222 height 39
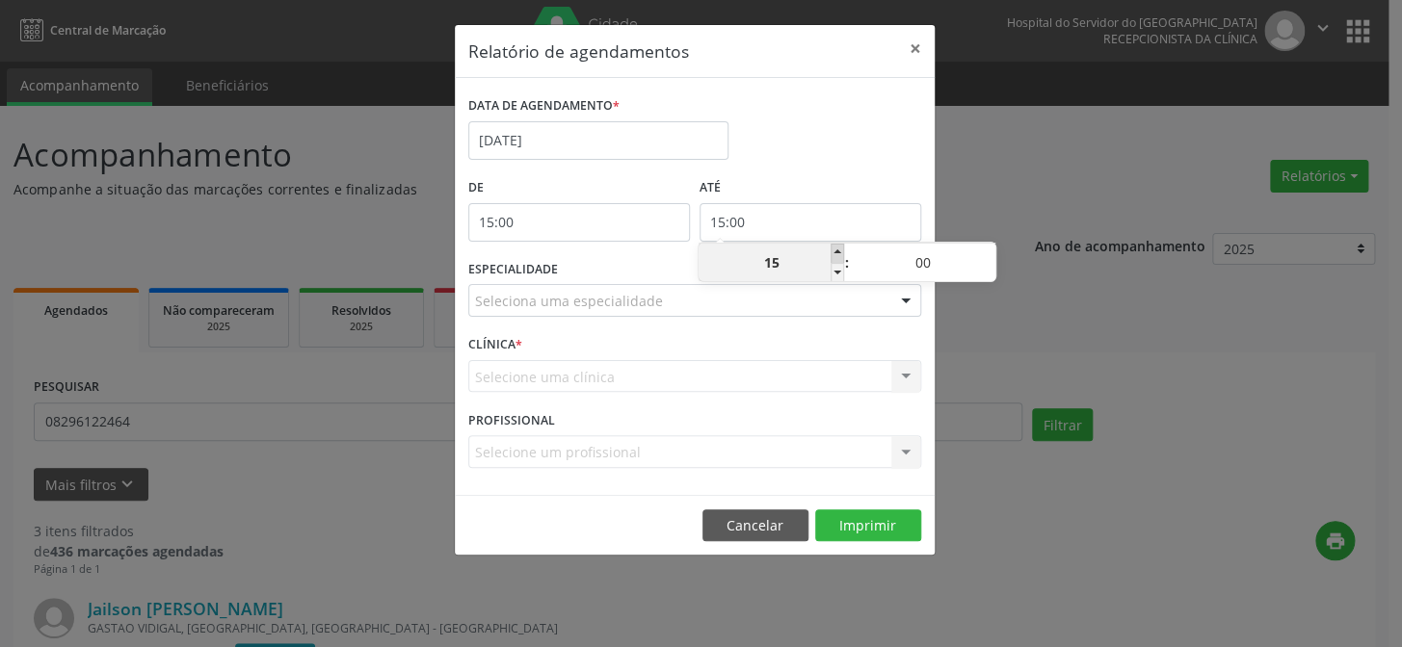
click at [837, 250] on span at bounding box center [836, 253] width 13 height 19
click at [821, 306] on div "Seleciona uma especialidade" at bounding box center [694, 300] width 453 height 33
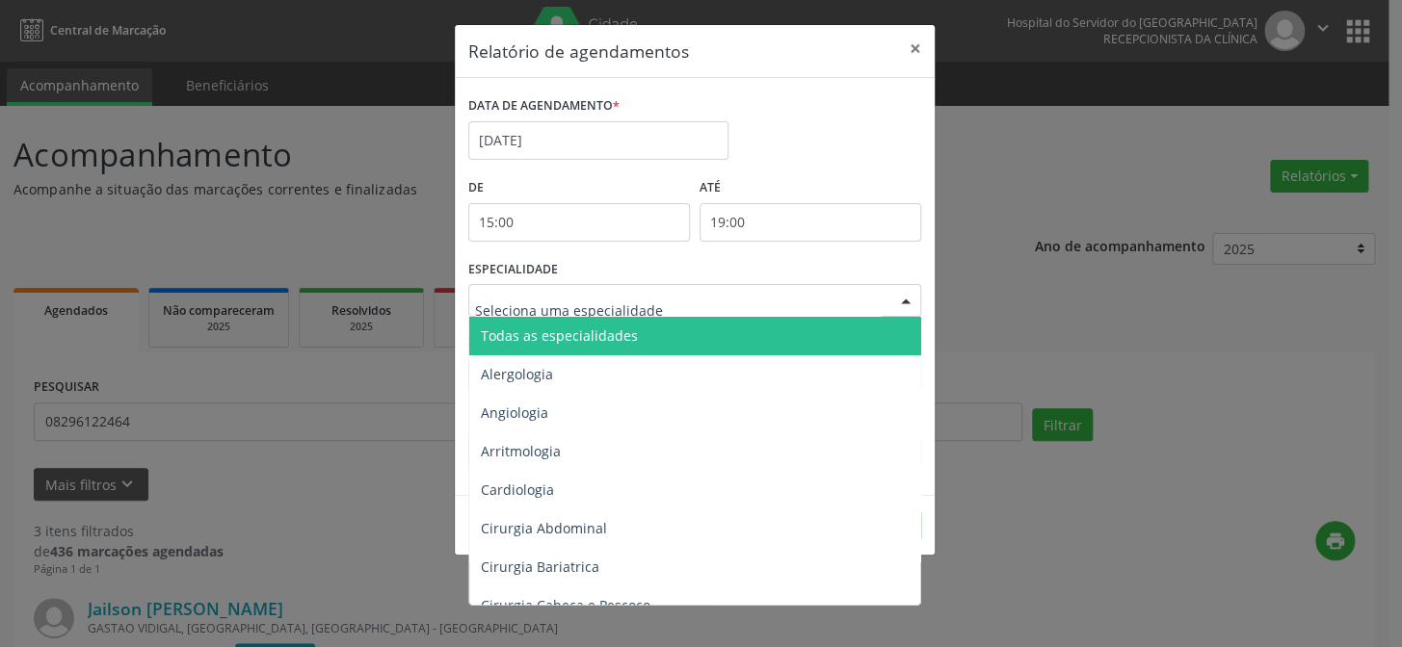
click at [809, 335] on span "Todas as especialidades" at bounding box center [696, 336] width 454 height 39
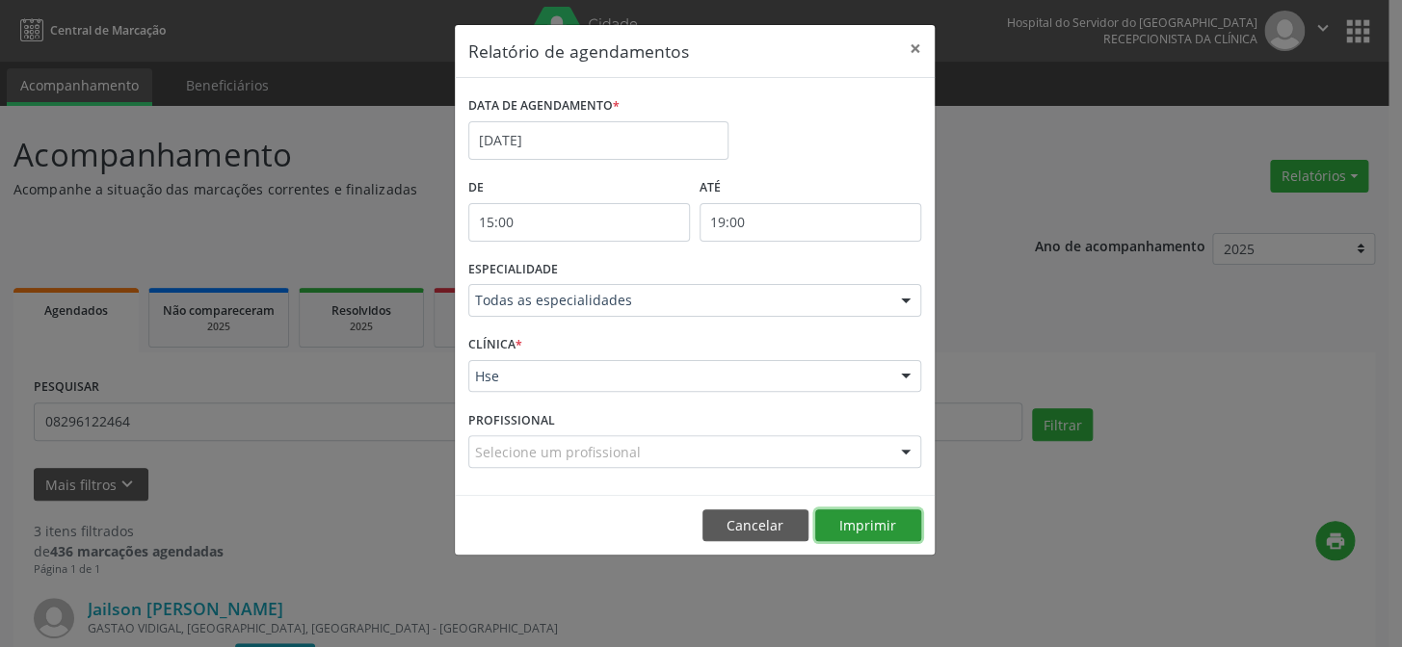
click at [857, 511] on button "Imprimir" at bounding box center [868, 526] width 106 height 33
